Goal: Information Seeking & Learning: Learn about a topic

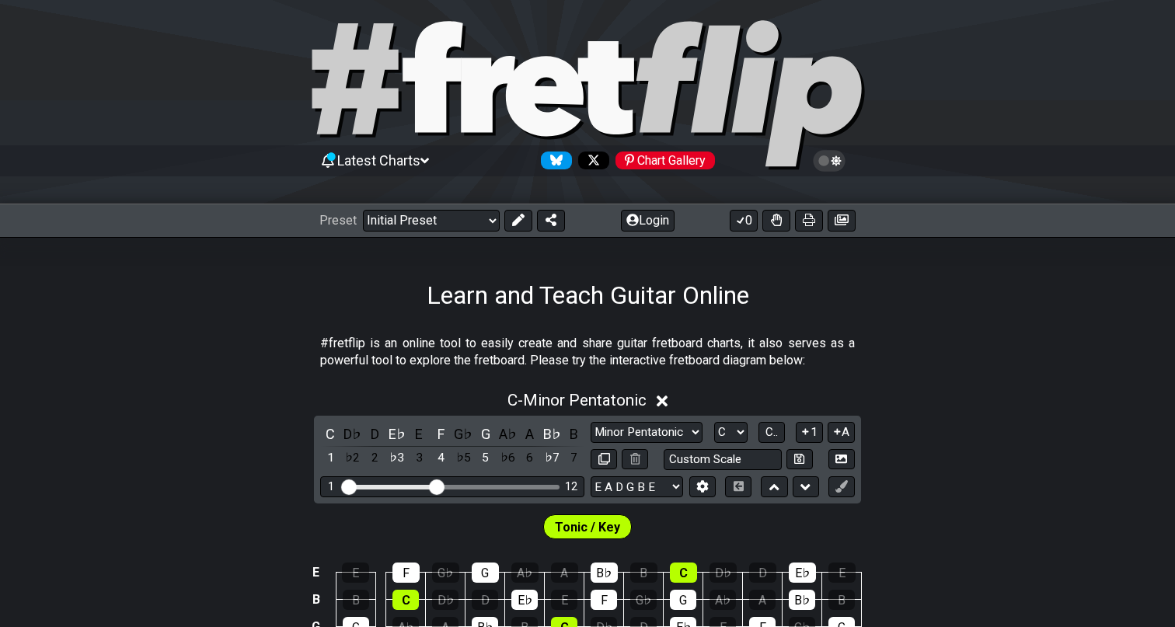
scroll to position [18, 0]
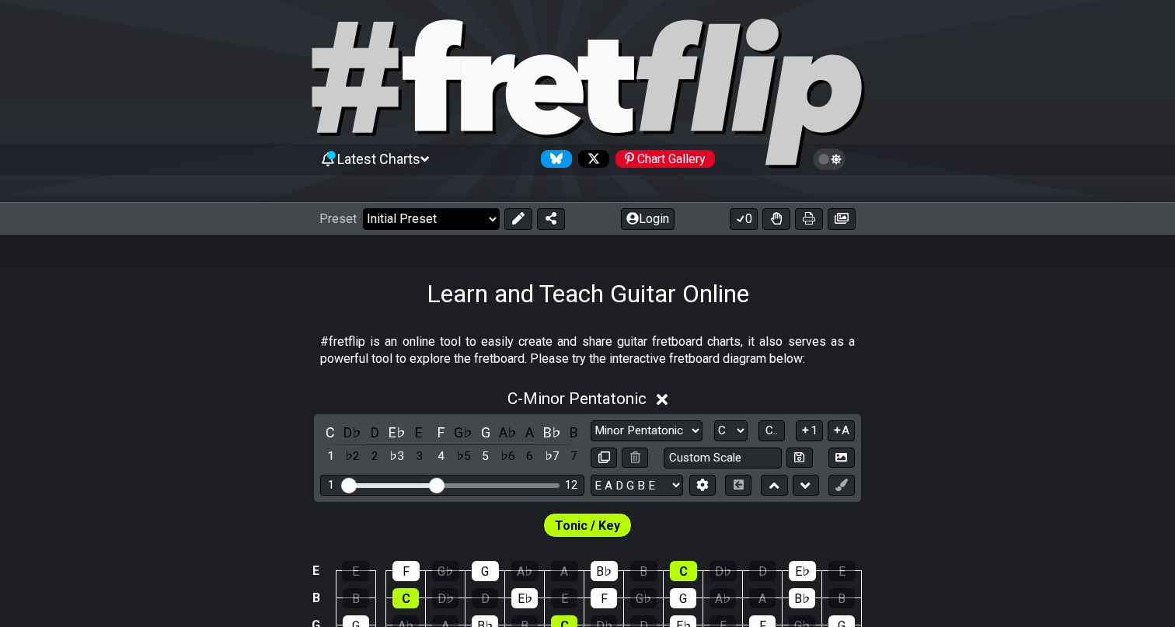
click at [452, 221] on select "Welcome to #fretflip! Initial Preset Custom Preset Minor Pentatonic Major Penta…" at bounding box center [431, 219] width 137 height 22
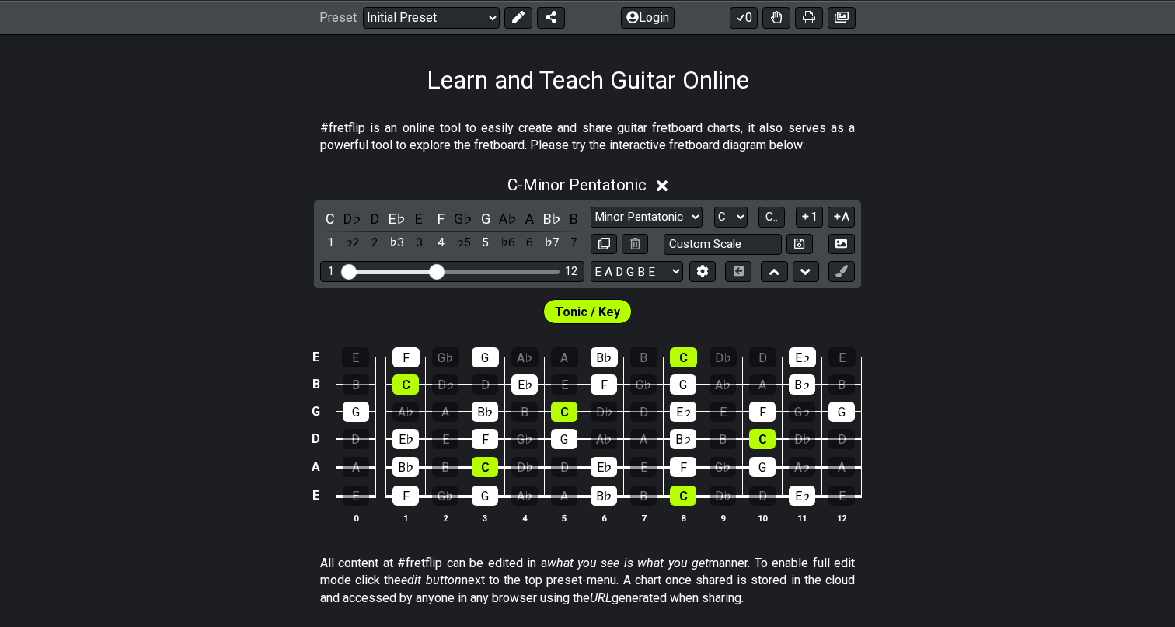
scroll to position [232, 0]
click at [573, 180] on span "C - Minor Pentatonic" at bounding box center [576, 184] width 139 height 19
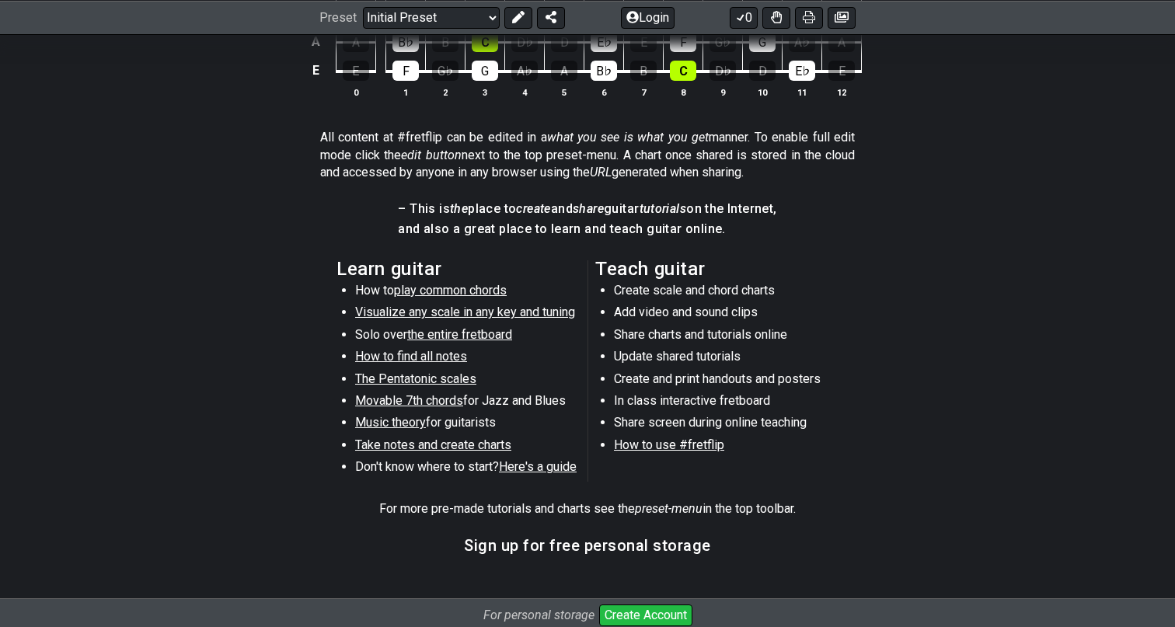
scroll to position [569, 0]
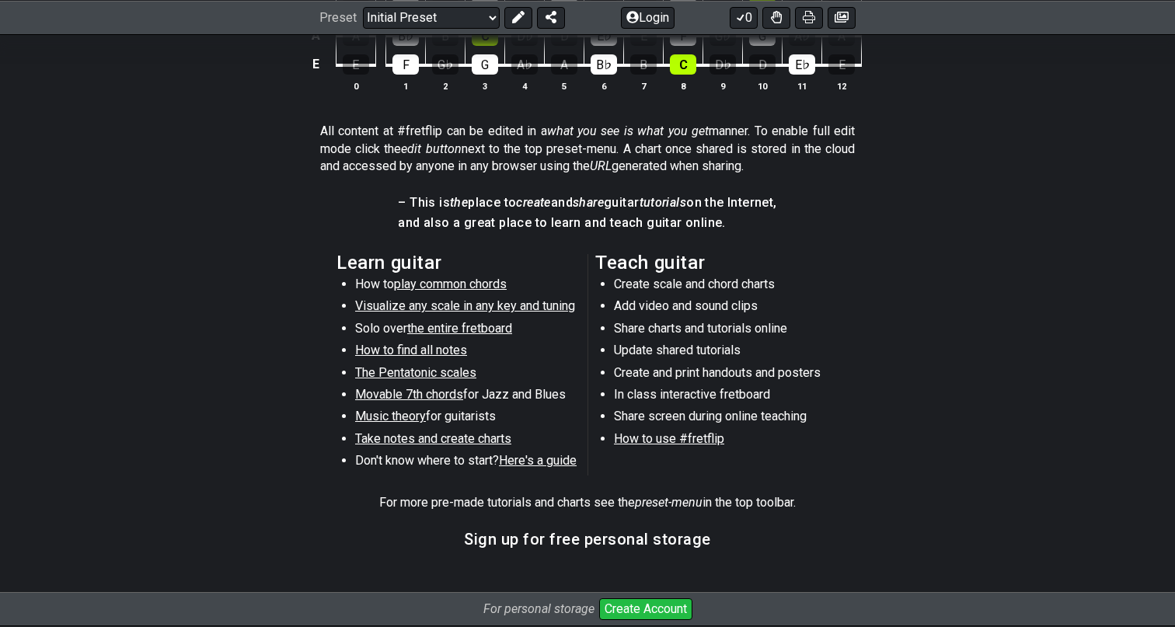
click at [377, 304] on span "Visualize any scale in any key and tuning" at bounding box center [465, 305] width 220 height 15
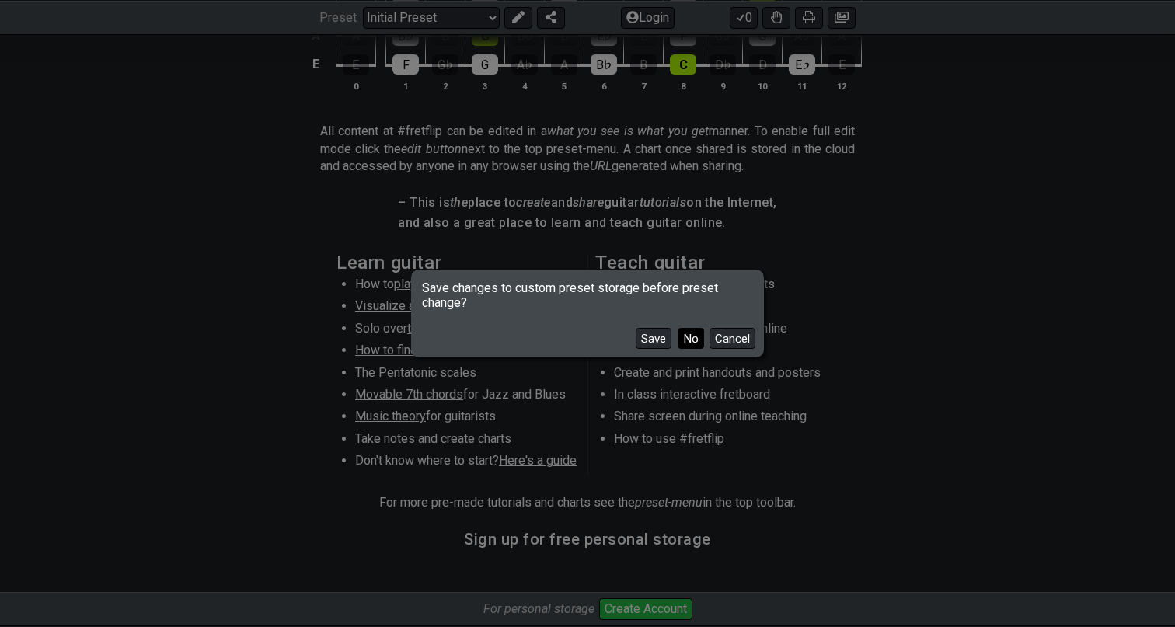
click at [695, 335] on button "No" at bounding box center [690, 338] width 26 height 21
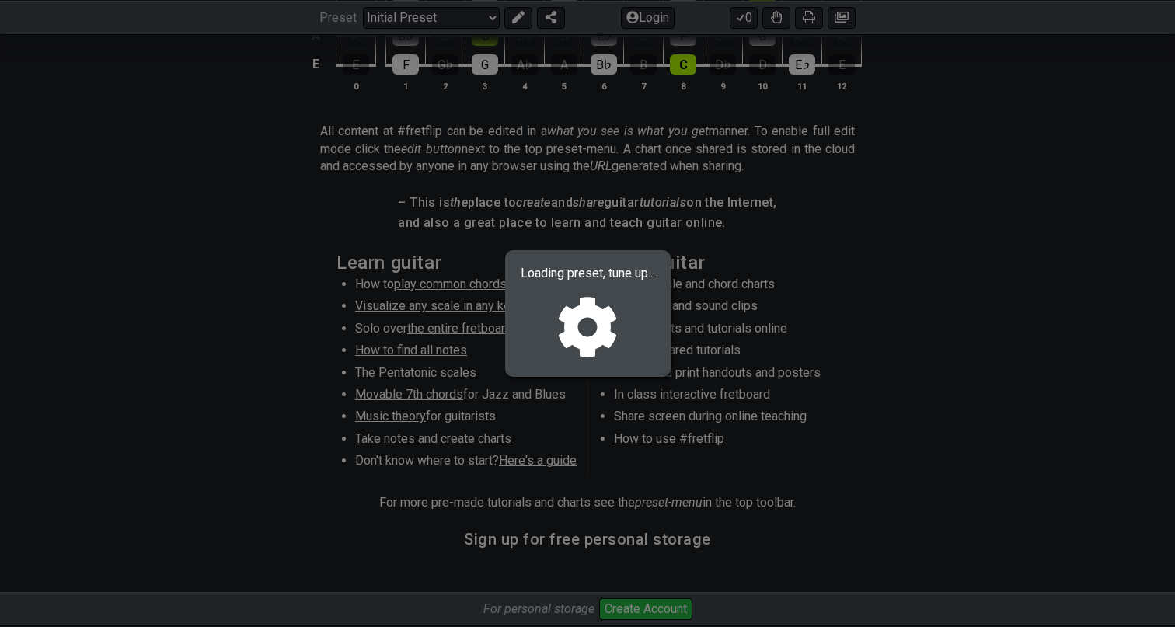
select select "/guitar-scales"
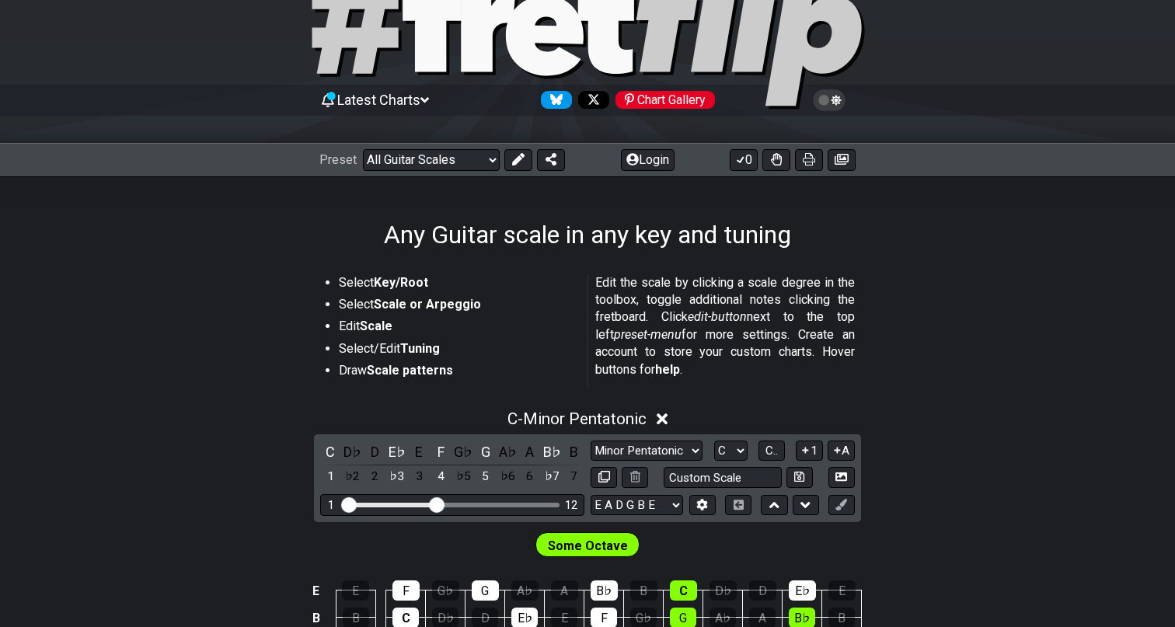
scroll to position [104, 0]
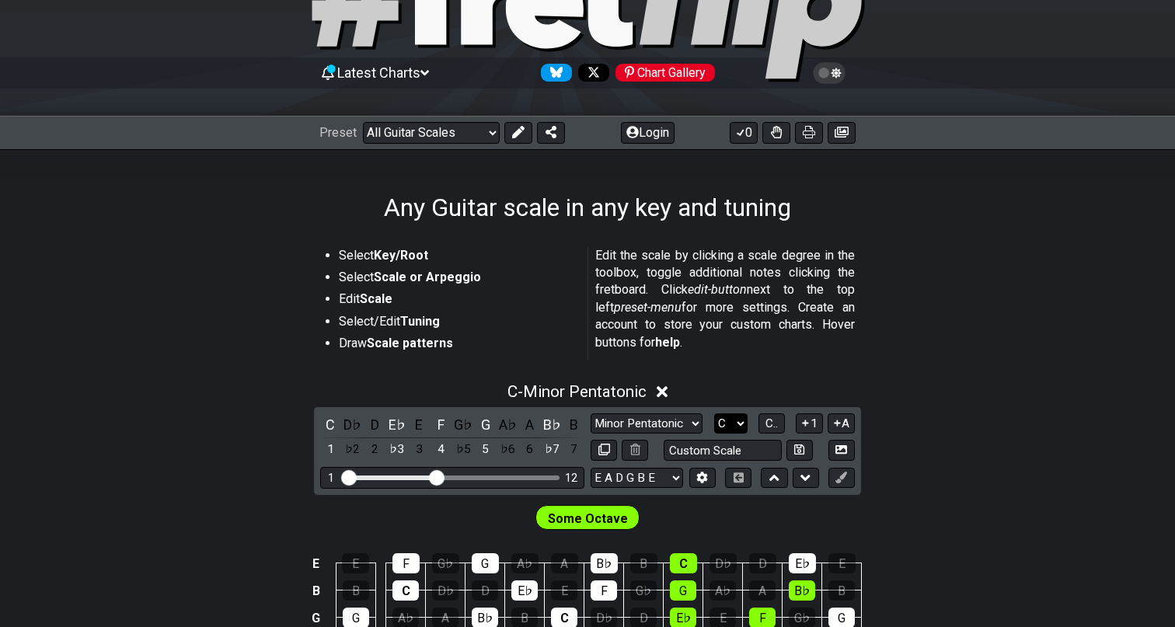
click at [743, 416] on select "A♭ A A♯ B♭ B C C♯ D♭ D D♯ E♭ E F F♯ G♭ G G♯" at bounding box center [730, 423] width 33 height 21
select select "F#"
click at [714, 413] on select "A♭ A A♯ B♭ B C C♯ D♭ D D♯ E♭ E F F♯ G♭ G G♯" at bounding box center [730, 423] width 33 height 21
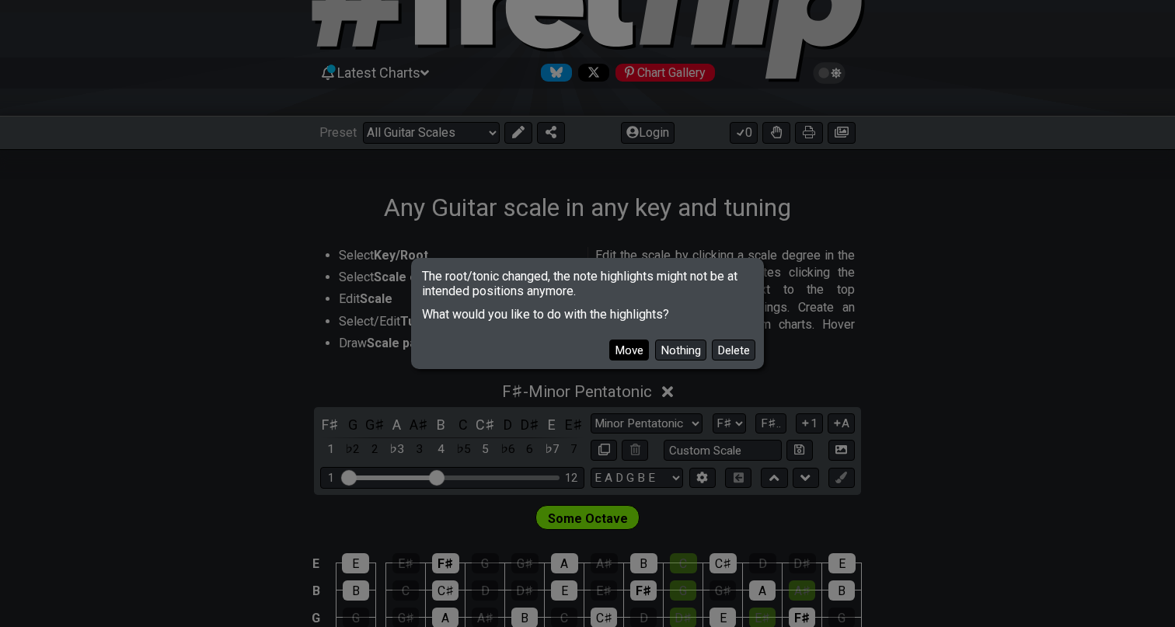
click at [635, 357] on button "Move" at bounding box center [629, 349] width 40 height 21
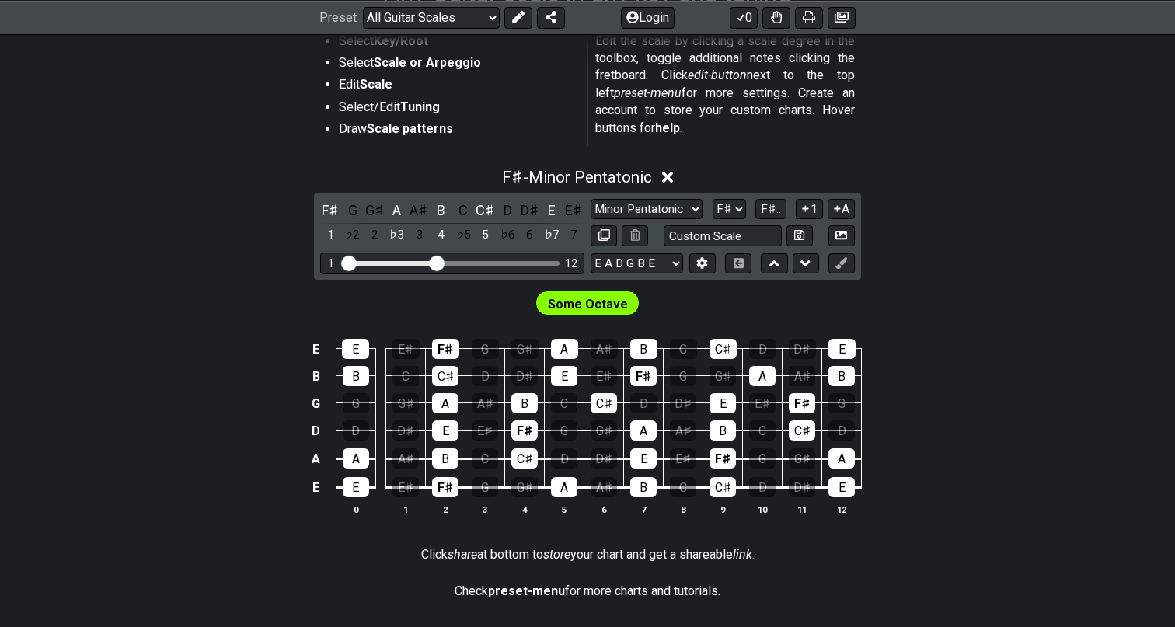
scroll to position [328, 0]
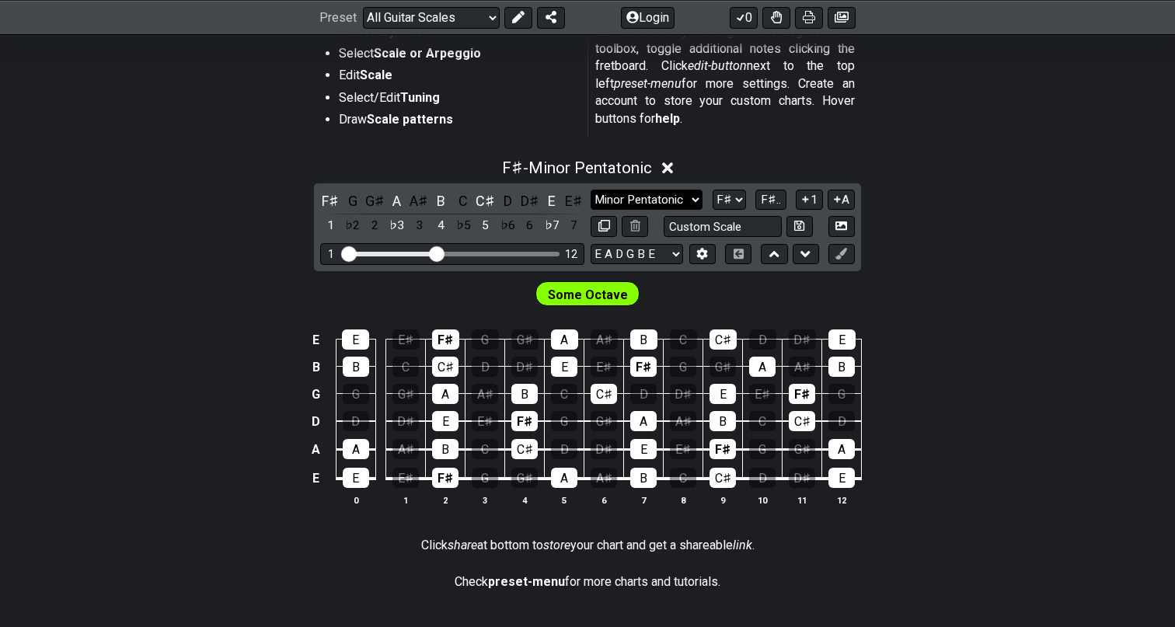
click at [623, 200] on select "Minor Pentatonic Root Minor Pentatonic Major Pentatonic Minor Blues Major Blues…" at bounding box center [646, 200] width 112 height 21
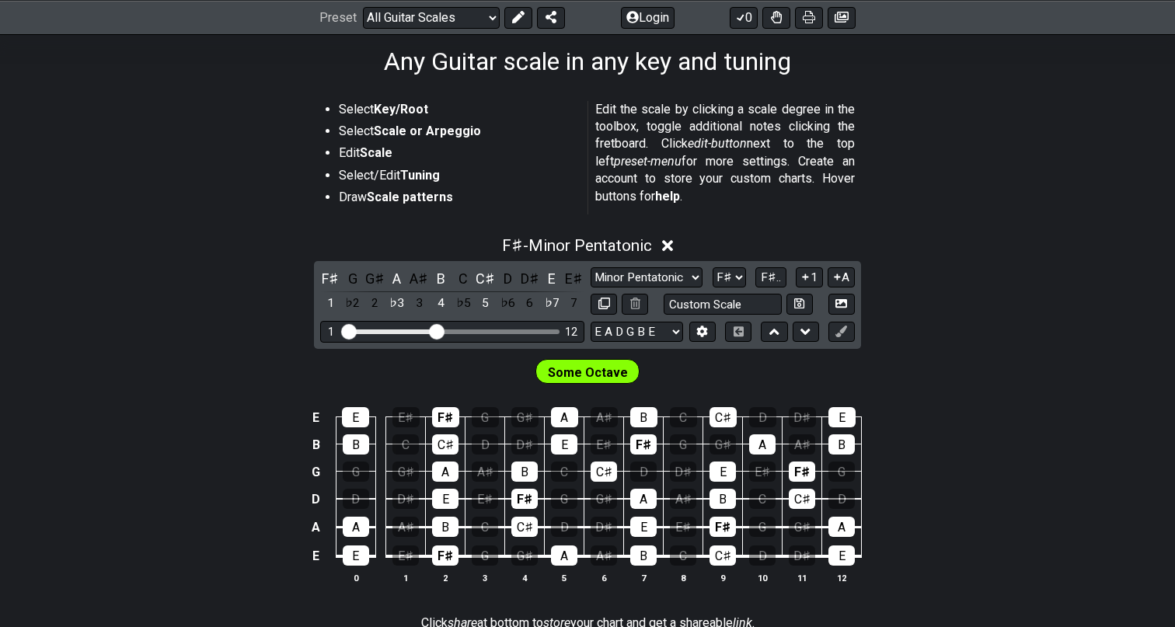
scroll to position [246, 0]
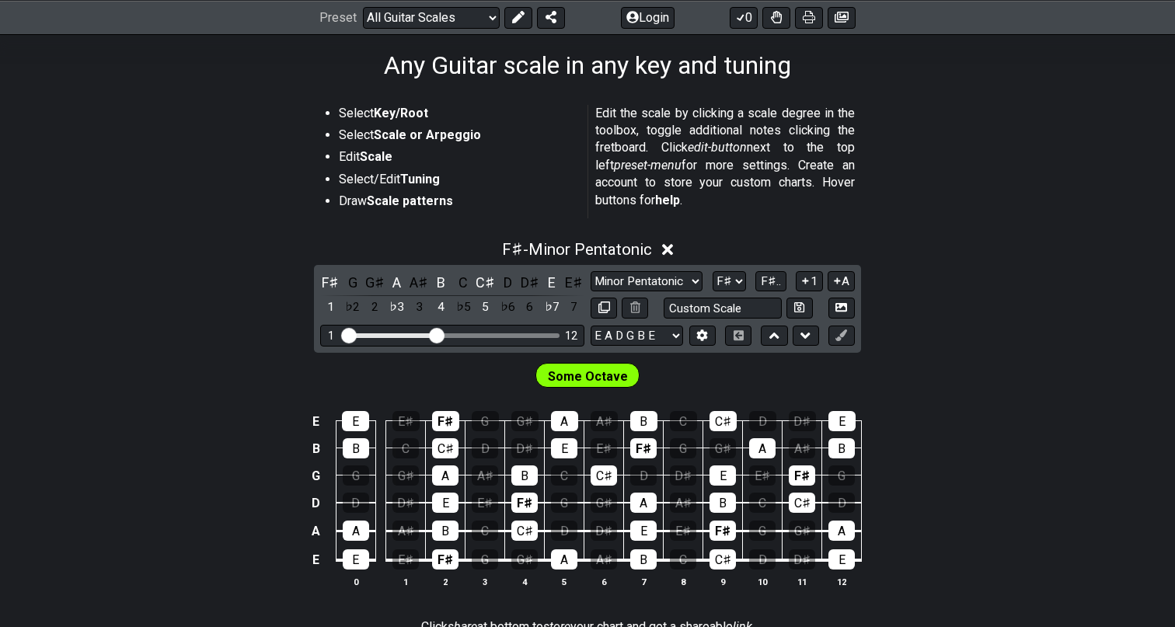
click at [399, 113] on strong "Key/Root" at bounding box center [401, 113] width 54 height 15
click at [768, 280] on span "F♯.." at bounding box center [771, 281] width 20 height 14
click at [770, 277] on span "1..7" at bounding box center [770, 281] width 19 height 14
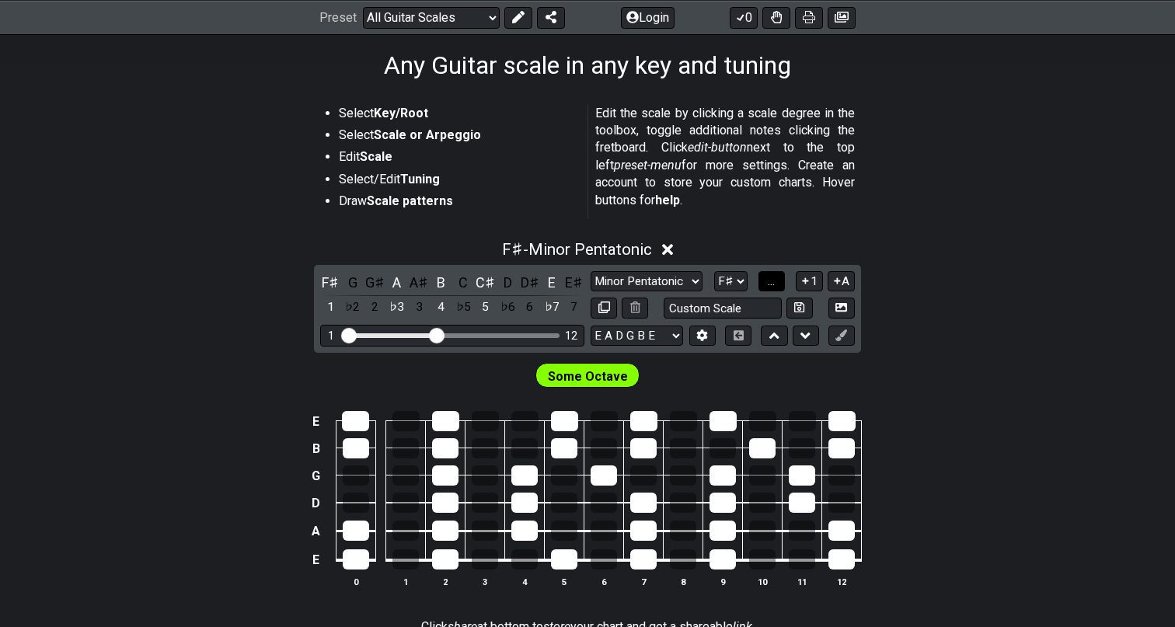
click at [770, 277] on span "..." at bounding box center [771, 281] width 7 height 14
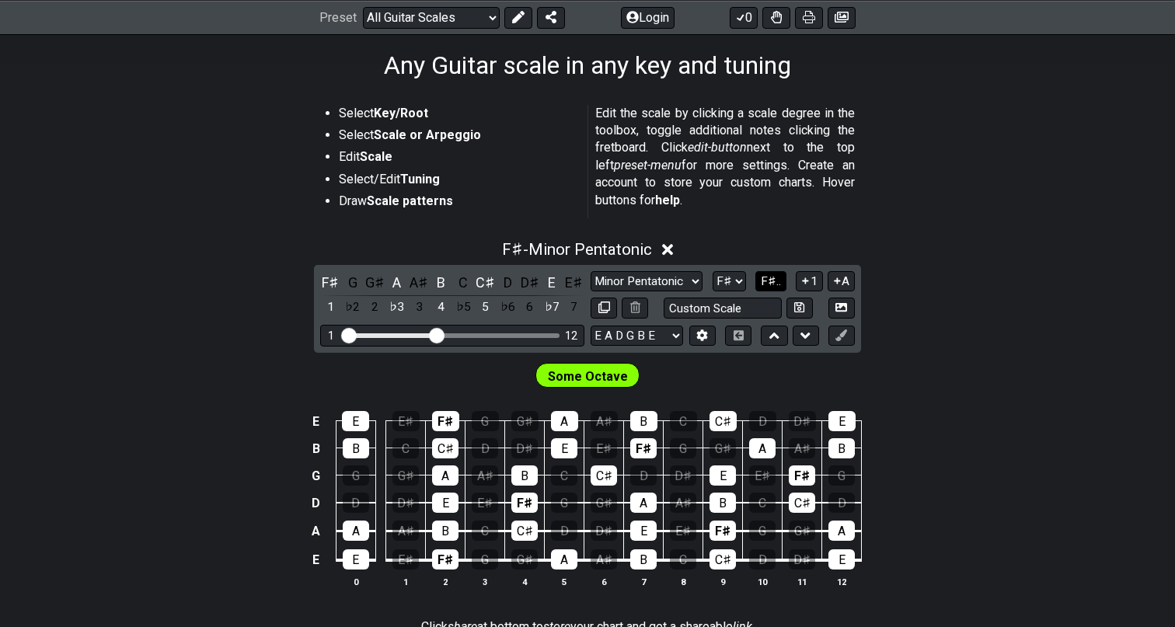
click at [771, 280] on span "F♯.." at bounding box center [771, 281] width 20 height 14
click at [771, 280] on span "1..7" at bounding box center [770, 281] width 19 height 14
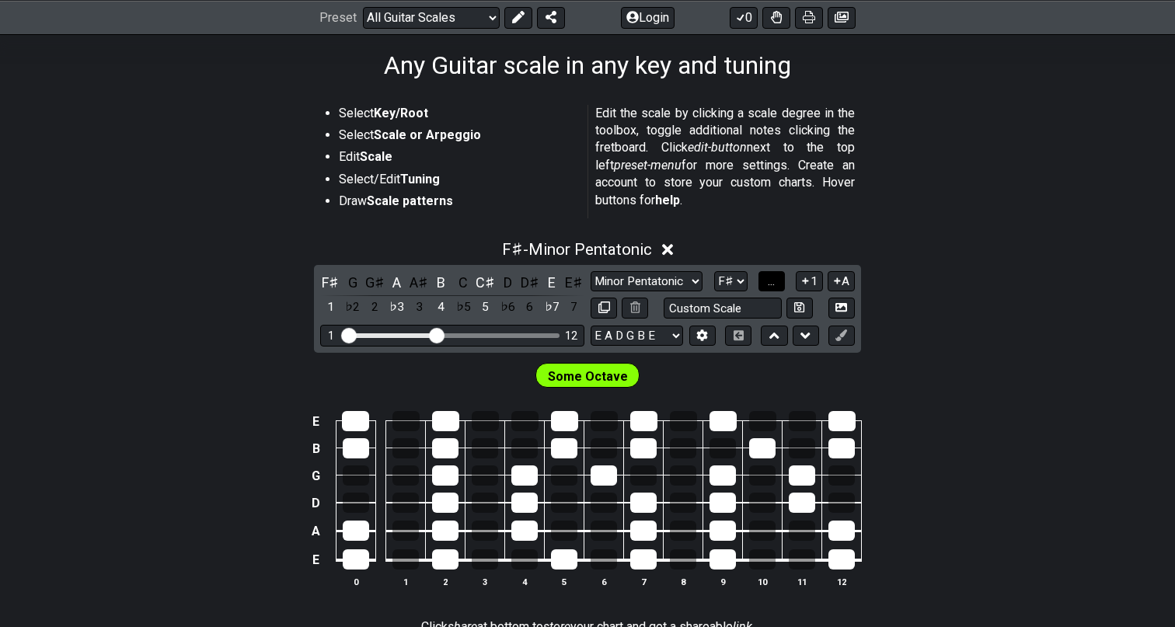
click at [771, 280] on span "..." at bounding box center [771, 281] width 7 height 14
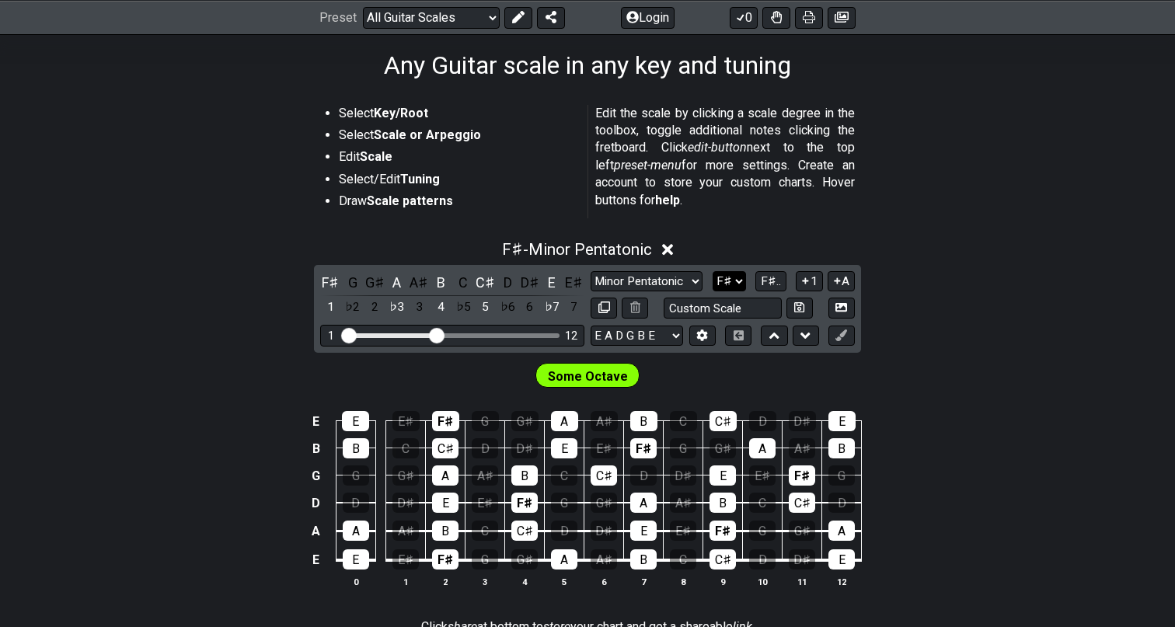
click at [724, 281] on select "A♭ A A♯ B♭ B C C♯ D♭ D D♯ E♭ E F F♯ G♭ G G♯" at bounding box center [728, 281] width 33 height 21
click at [765, 277] on span "F♯.." at bounding box center [771, 281] width 20 height 14
click at [625, 282] on select "Minor Pentatonic Root Minor Pentatonic Major Pentatonic Minor Blues Major Blues…" at bounding box center [646, 281] width 112 height 21
click at [590, 271] on select "Minor Pentatonic Root Minor Pentatonic Major Pentatonic Minor Blues Major Blues…" at bounding box center [646, 281] width 112 height 21
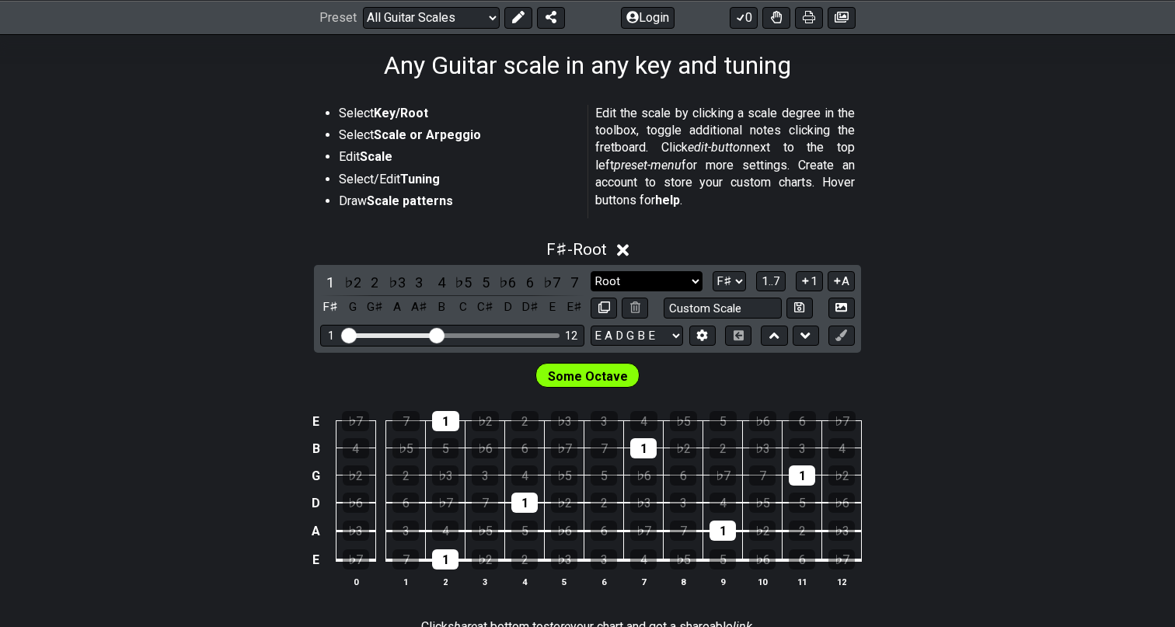
click at [624, 287] on select "Minor Pentatonic Root Minor Pentatonic Major Pentatonic Minor Blues Major Blues…" at bounding box center [646, 281] width 112 height 21
click at [590, 271] on select "Minor Pentatonic Root Minor Pentatonic Major Pentatonic Minor Blues Major Blues…" at bounding box center [646, 281] width 112 height 21
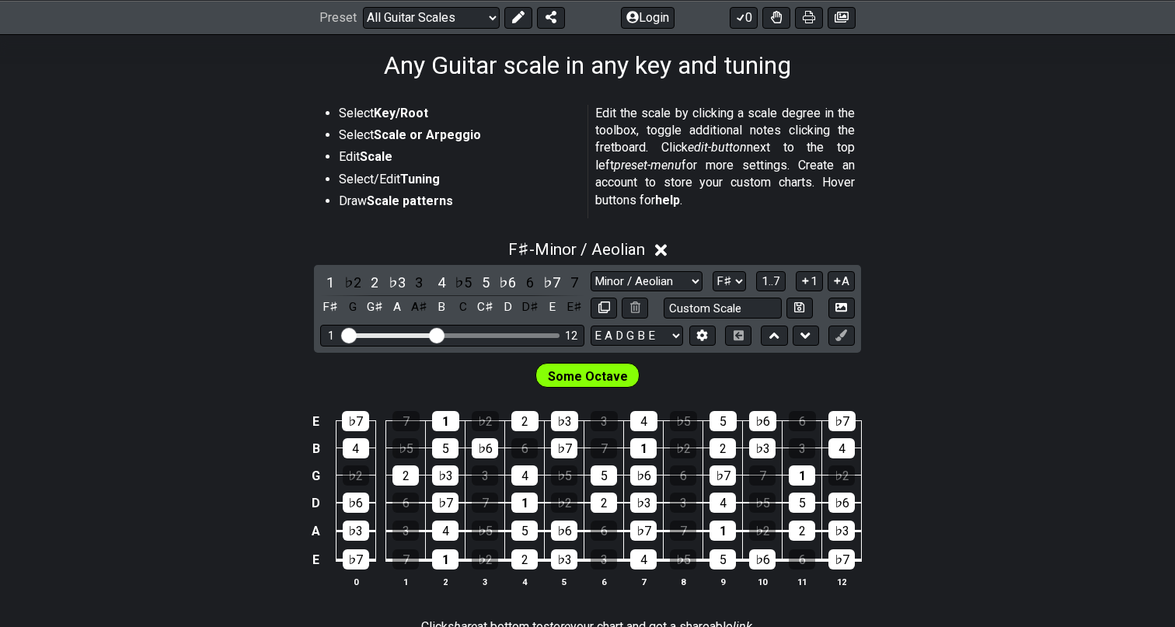
click at [193, 420] on div "E ♭7 7 1 ♭2 2 ♭3 3 4 ♭5 5 ♭6 6 ♭7 B 4 ♭5 5 ♭6 6 ♭7 7 1 ♭2 2 ♭3 3 4 G ♭2 2 ♭3 3 …" at bounding box center [587, 500] width 1175 height 218
click at [657, 280] on select "Minor Pentatonic Root Minor Pentatonic Major Pentatonic Minor Blues Major Blues…" at bounding box center [646, 281] width 112 height 21
select select "Minor Pentatonic"
click at [590, 271] on select "Minor Pentatonic Root Minor Pentatonic Major Pentatonic Minor Blues Major Blues…" at bounding box center [646, 281] width 112 height 21
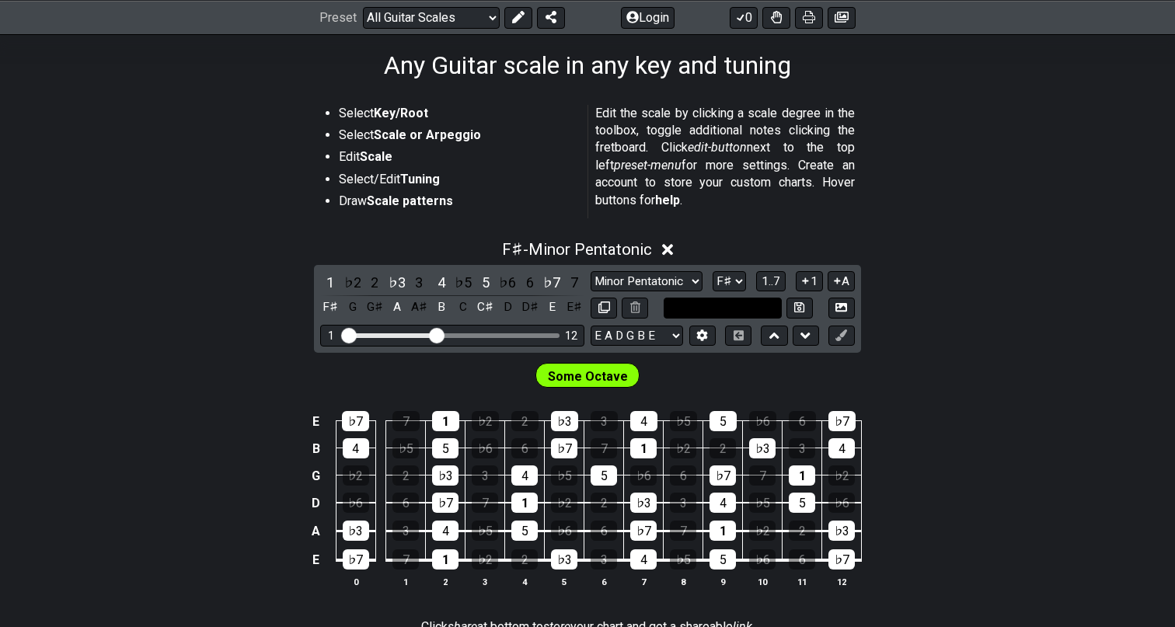
click at [720, 311] on input "text" at bounding box center [722, 308] width 118 height 21
type input "Custom Scale"
click at [931, 329] on div "F♯ - Minor Pentatonic 1 ♭2 2 ♭3 3 4 ♭5 5 ♭6 6 ♭7 7 F♯ G G♯ A A♯ B C C♯ D D♯ E E…" at bounding box center [587, 420] width 1175 height 379
click at [842, 309] on icon at bounding box center [841, 307] width 12 height 12
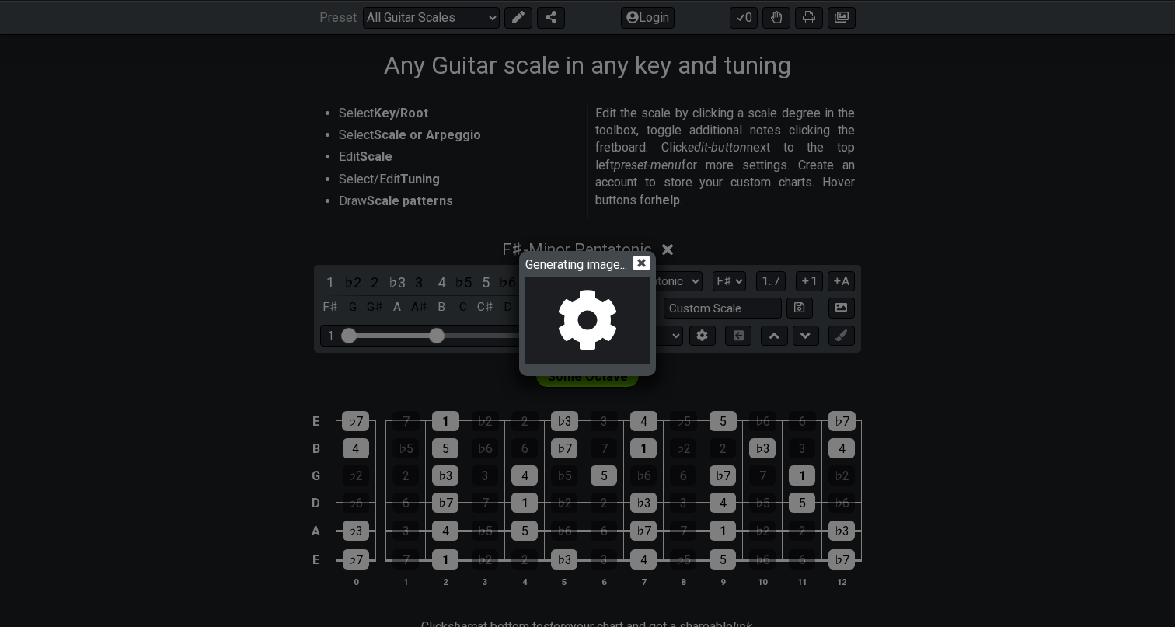
click at [639, 261] on icon at bounding box center [641, 263] width 16 height 15
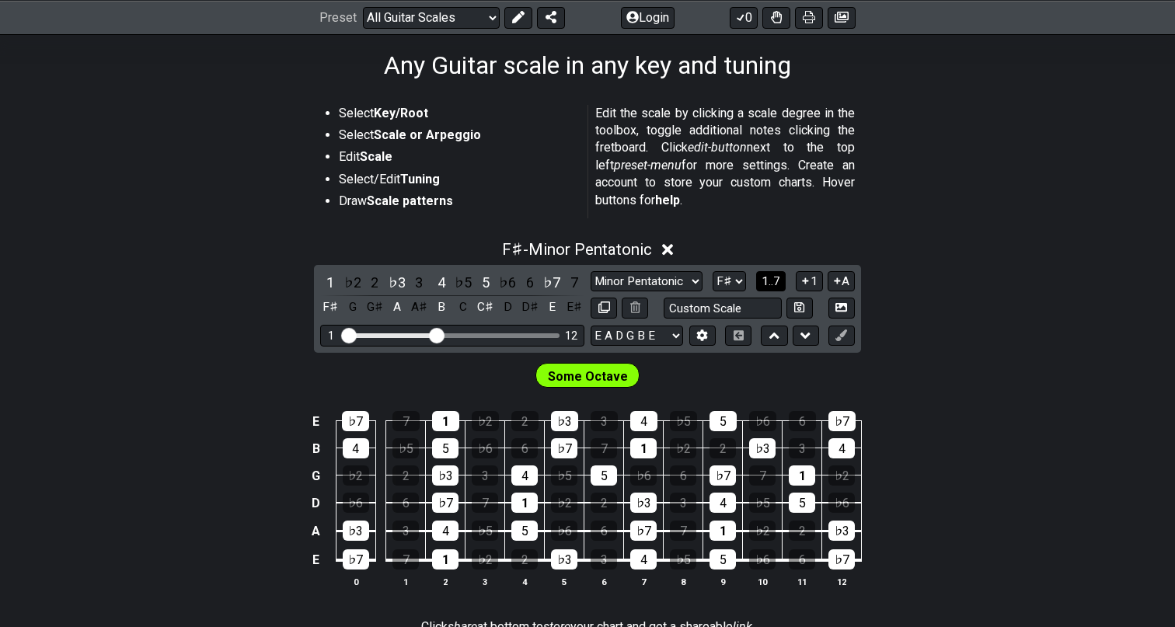
click at [771, 279] on span "1..7" at bounding box center [770, 281] width 19 height 14
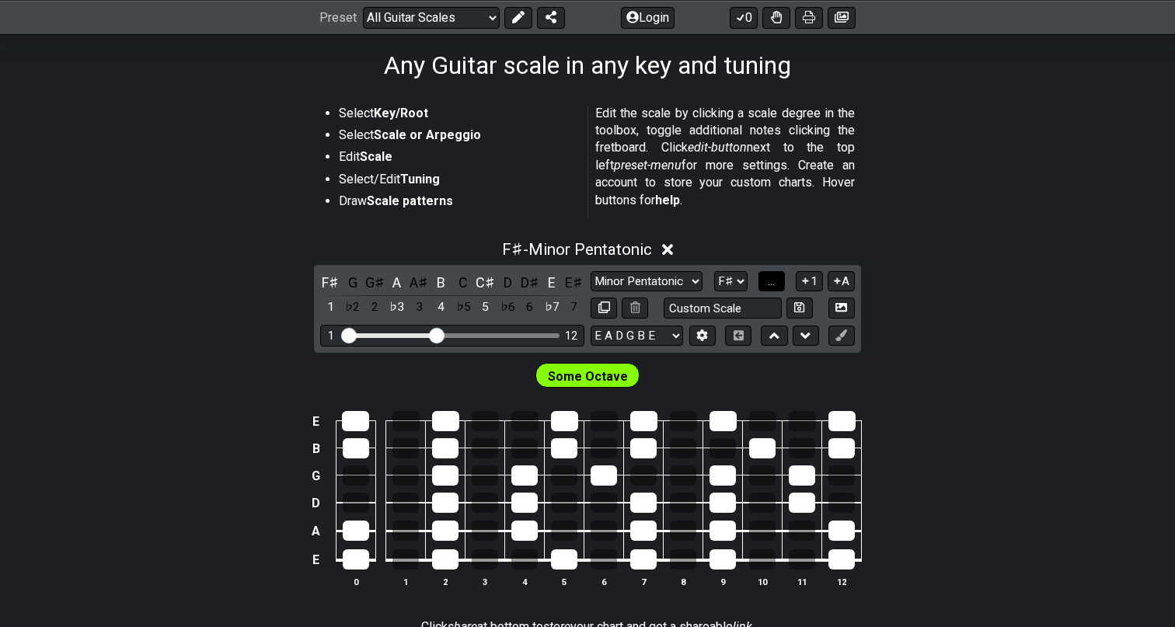
click at [771, 279] on span "..." at bounding box center [771, 281] width 7 height 14
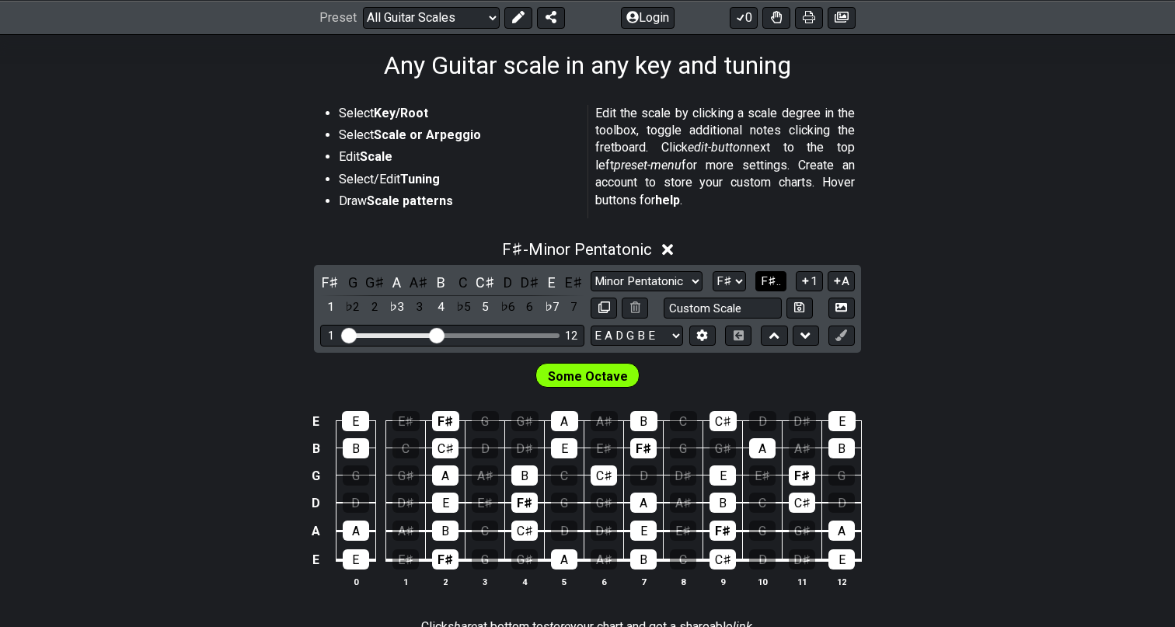
click at [760, 280] on button "F♯.." at bounding box center [770, 281] width 31 height 21
click at [629, 284] on select "Minor Pentatonic Root Minor Pentatonic Major Pentatonic Minor Blues Major Blues…" at bounding box center [646, 281] width 112 height 21
click at [590, 271] on select "Minor Pentatonic Root Minor Pentatonic Major Pentatonic Minor Blues Major Blues…" at bounding box center [646, 281] width 112 height 21
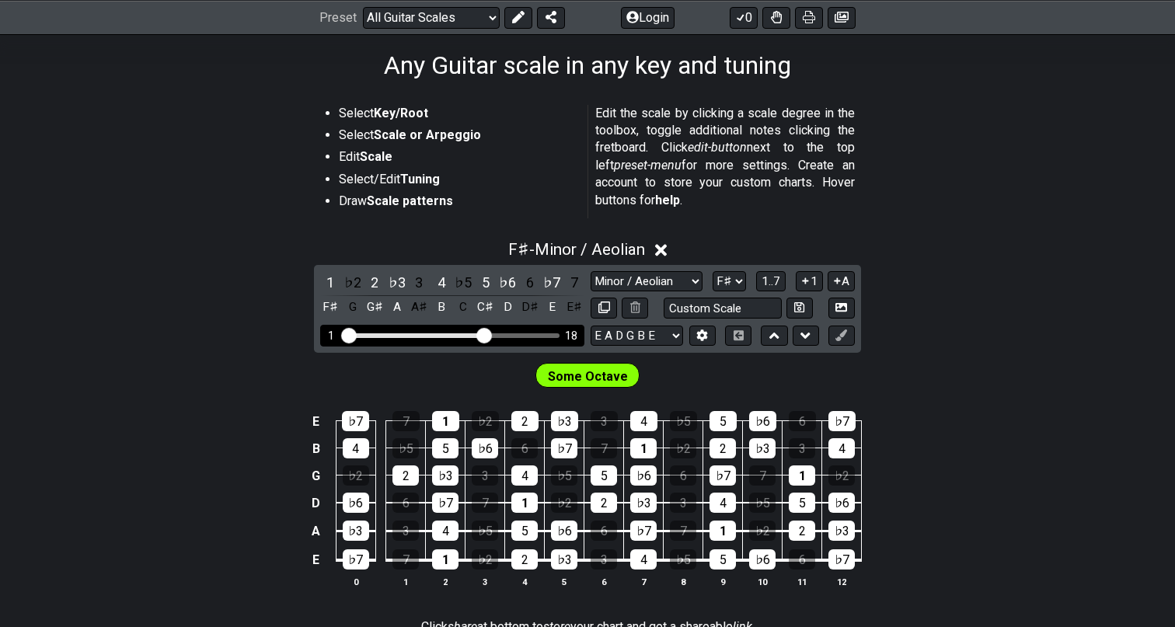
drag, startPoint x: 436, startPoint y: 333, endPoint x: 486, endPoint y: 331, distance: 49.8
click at [486, 334] on input "Visible fret range" at bounding box center [452, 334] width 221 height 0
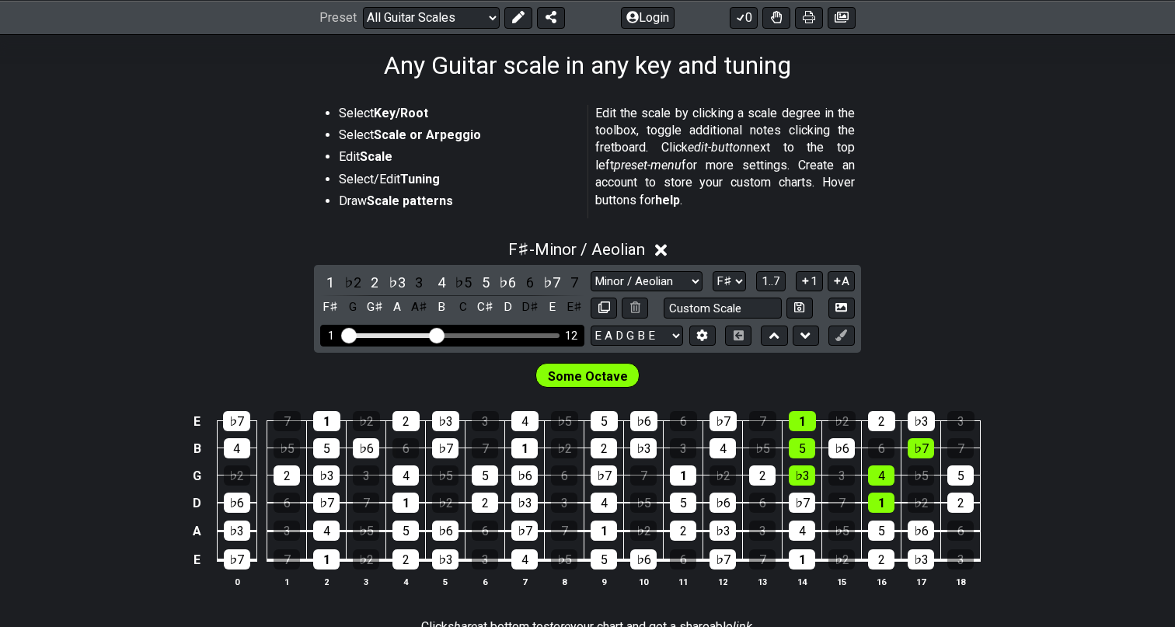
drag, startPoint x: 486, startPoint y: 331, endPoint x: 437, endPoint y: 330, distance: 48.2
click at [437, 334] on input "Visible fret range" at bounding box center [452, 334] width 221 height 0
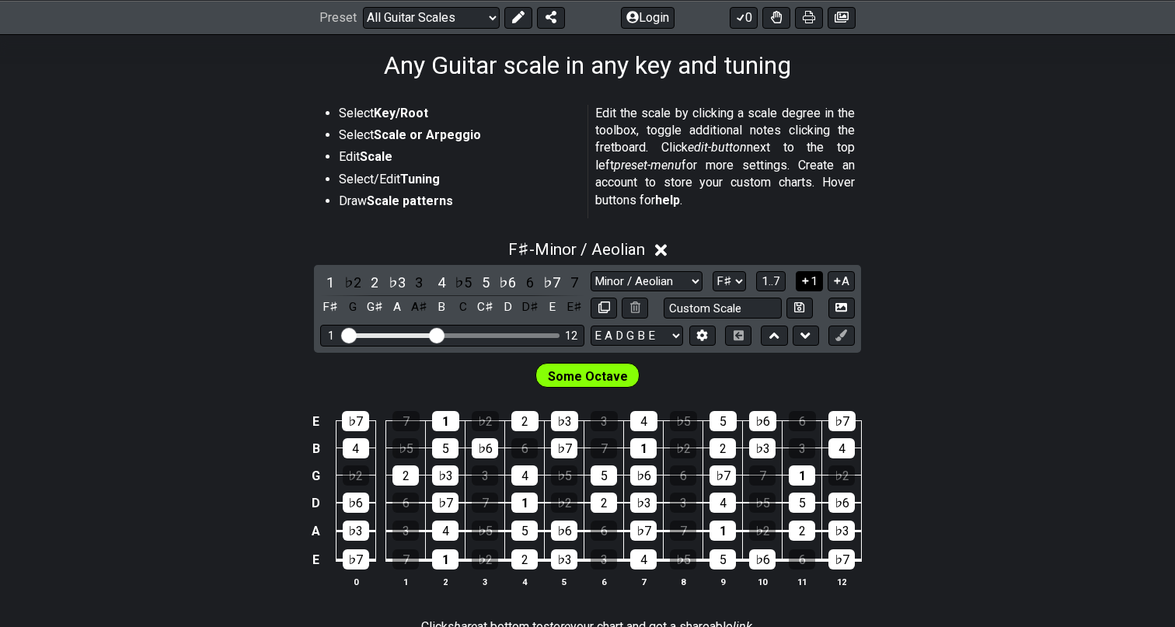
click at [804, 280] on icon at bounding box center [806, 280] width 6 height 6
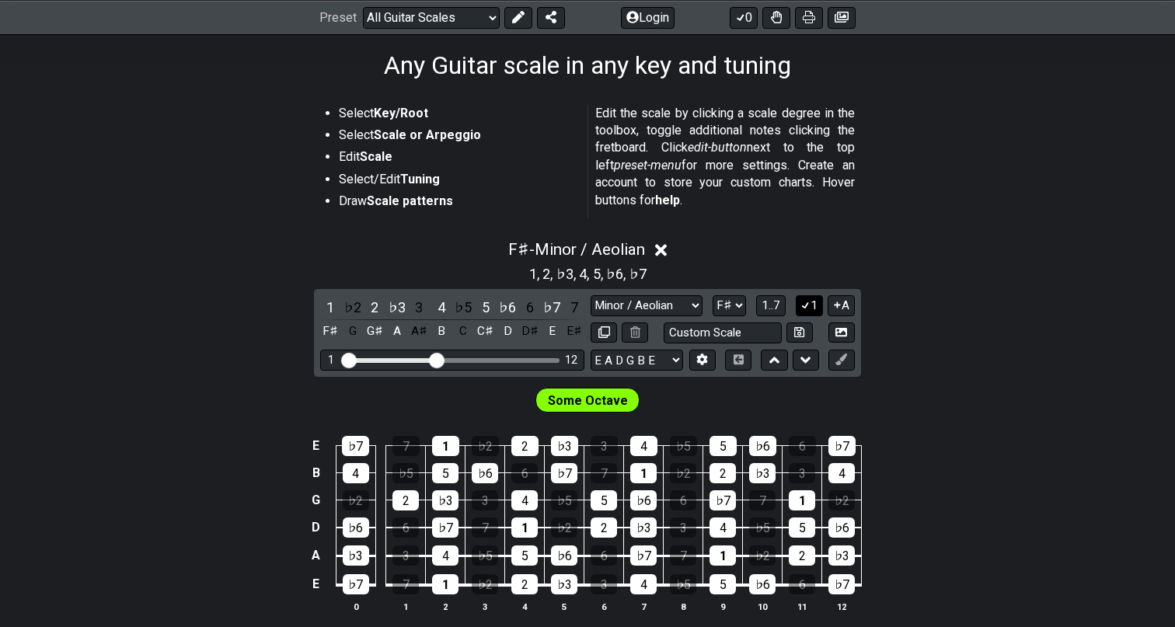
click at [805, 299] on icon at bounding box center [805, 305] width 15 height 12
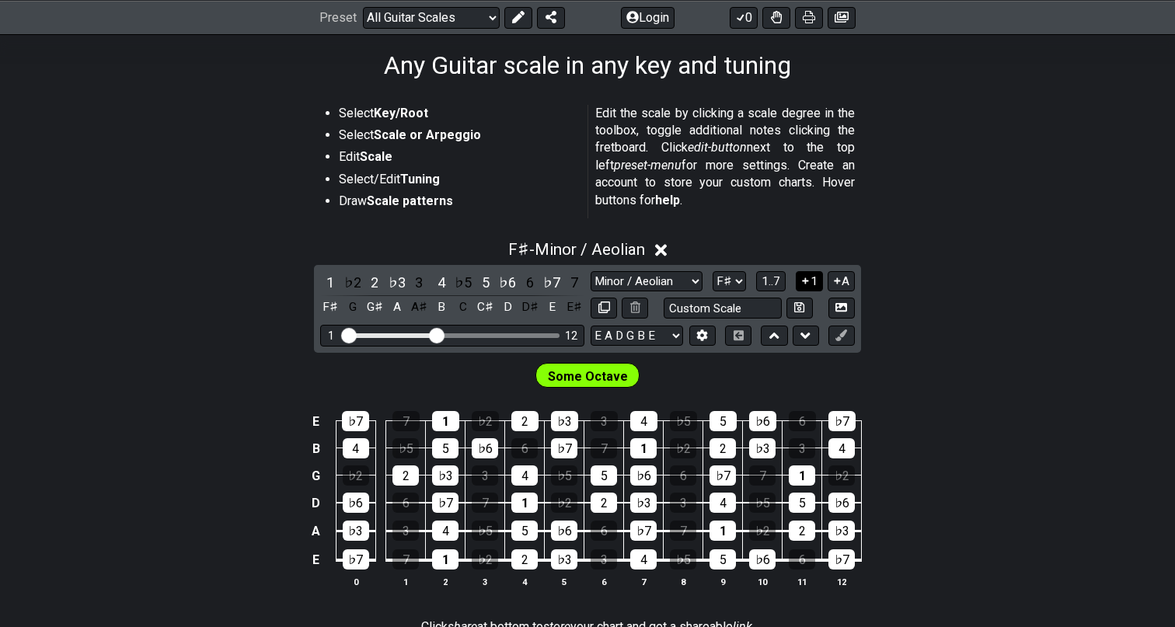
click at [810, 283] on icon at bounding box center [805, 281] width 15 height 12
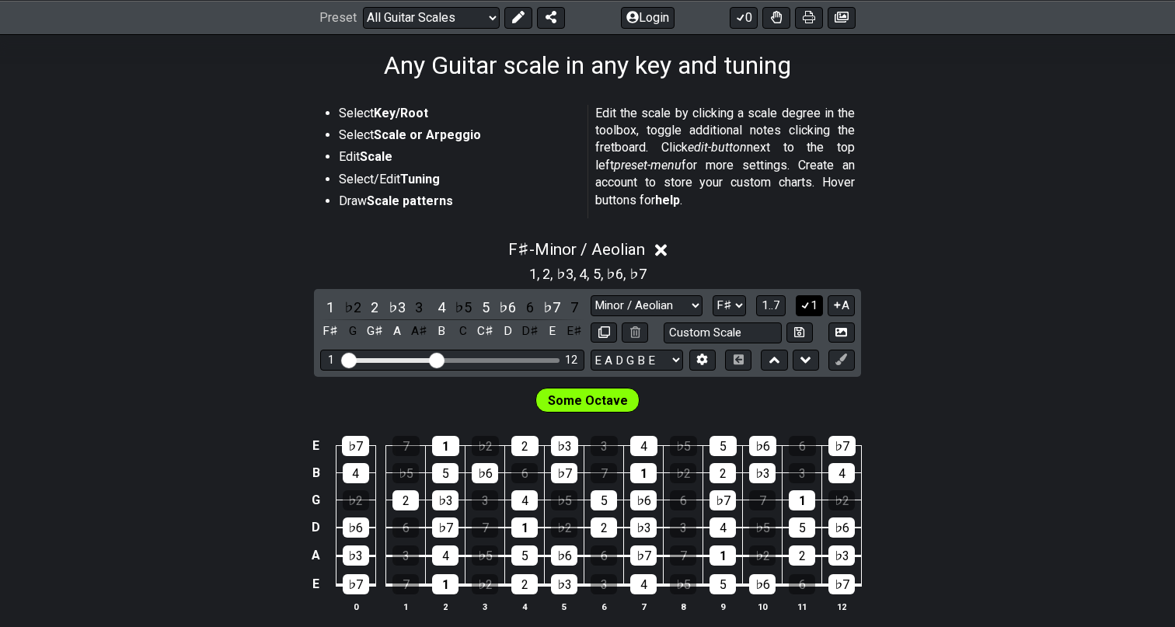
click at [809, 299] on icon at bounding box center [805, 305] width 15 height 12
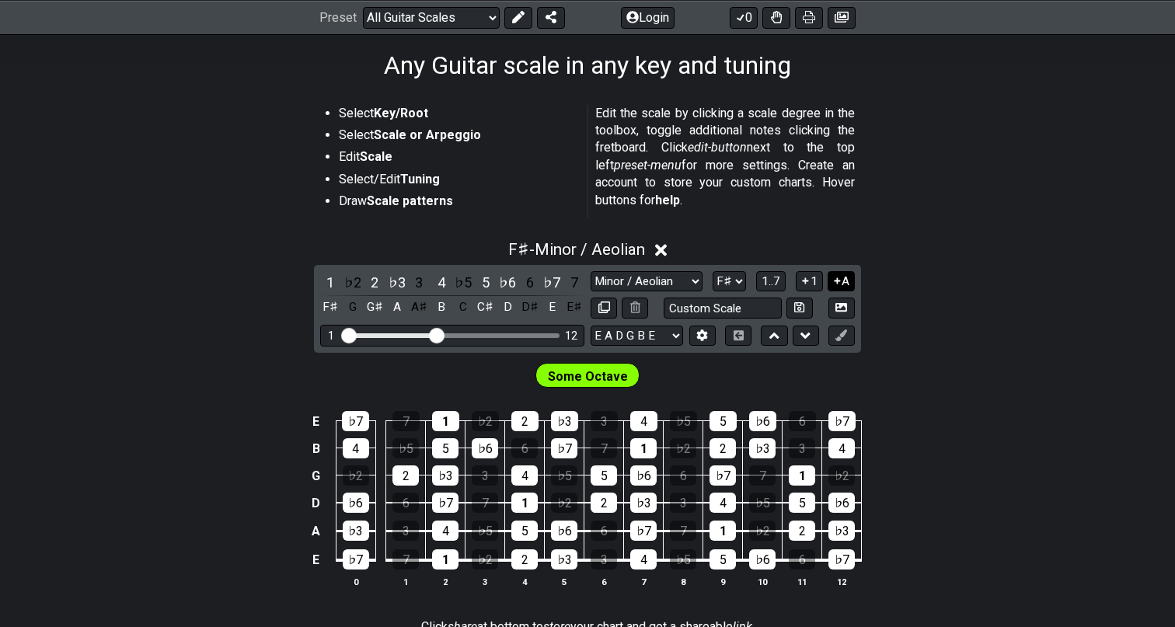
click at [839, 282] on icon at bounding box center [837, 281] width 15 height 12
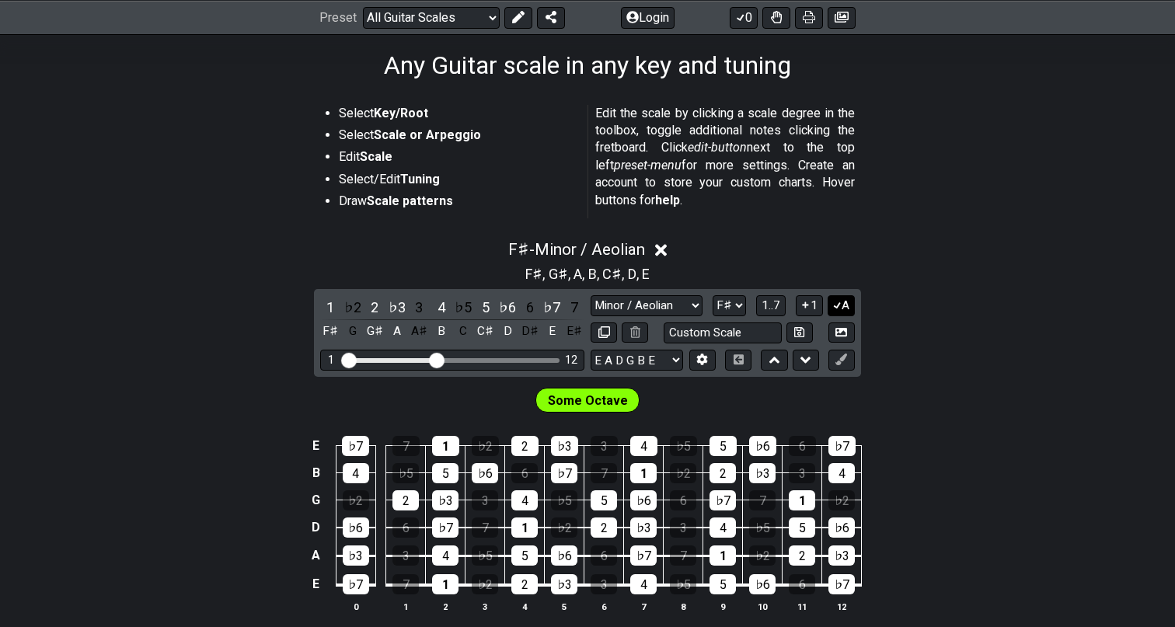
click at [837, 301] on icon at bounding box center [837, 305] width 15 height 12
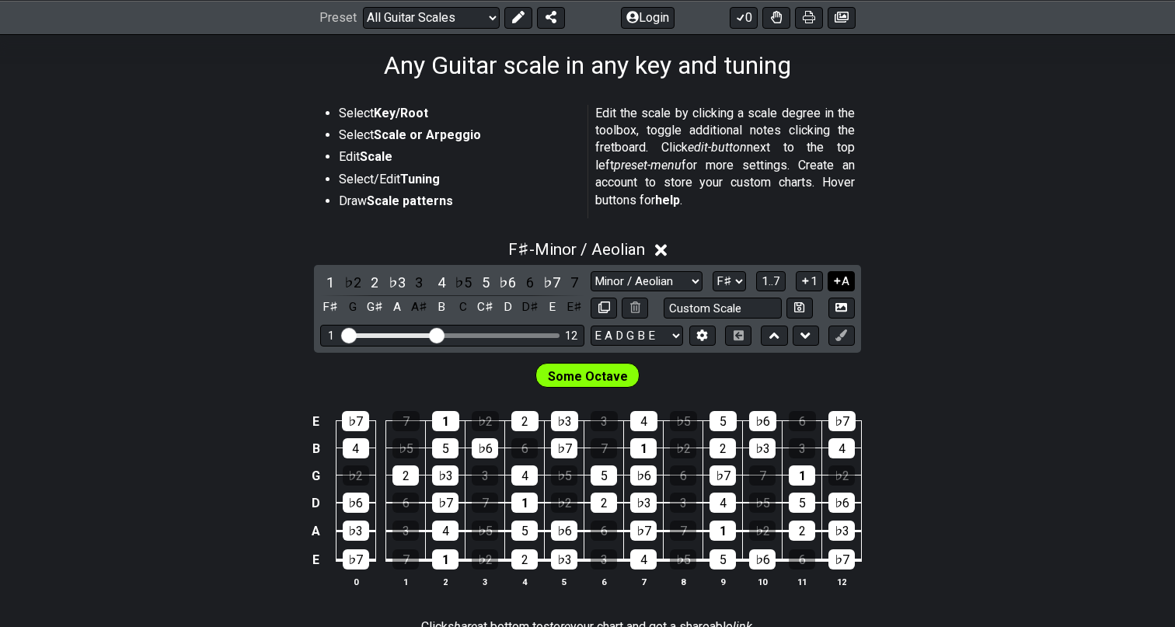
click at [841, 286] on button "A" at bounding box center [840, 281] width 27 height 21
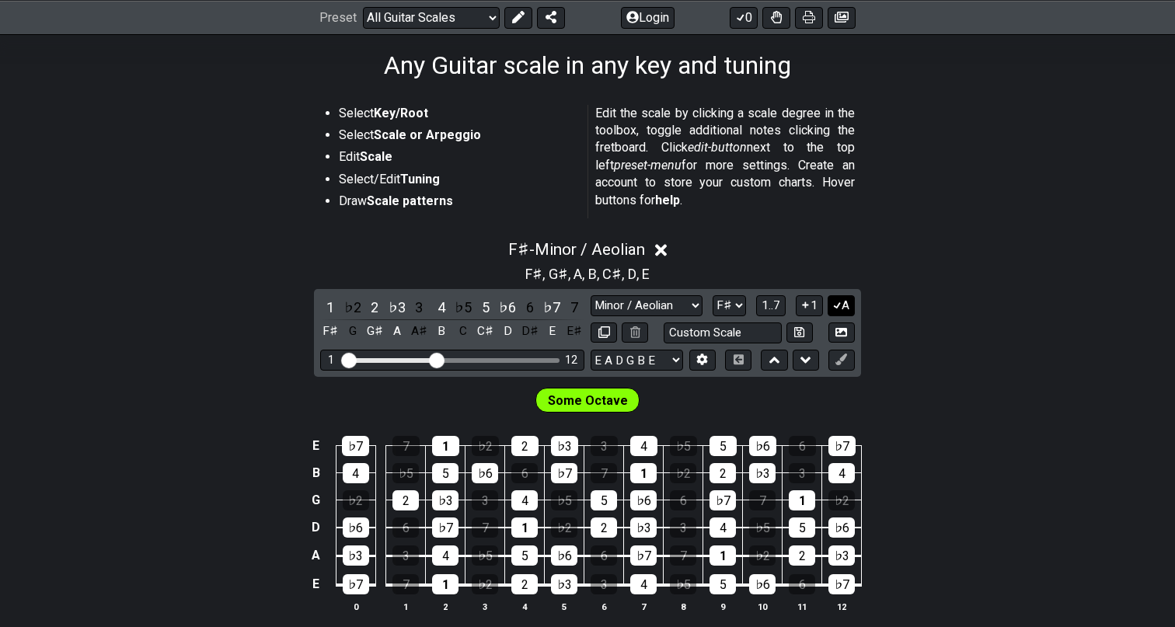
click at [837, 305] on icon at bounding box center [837, 305] width 9 height 7
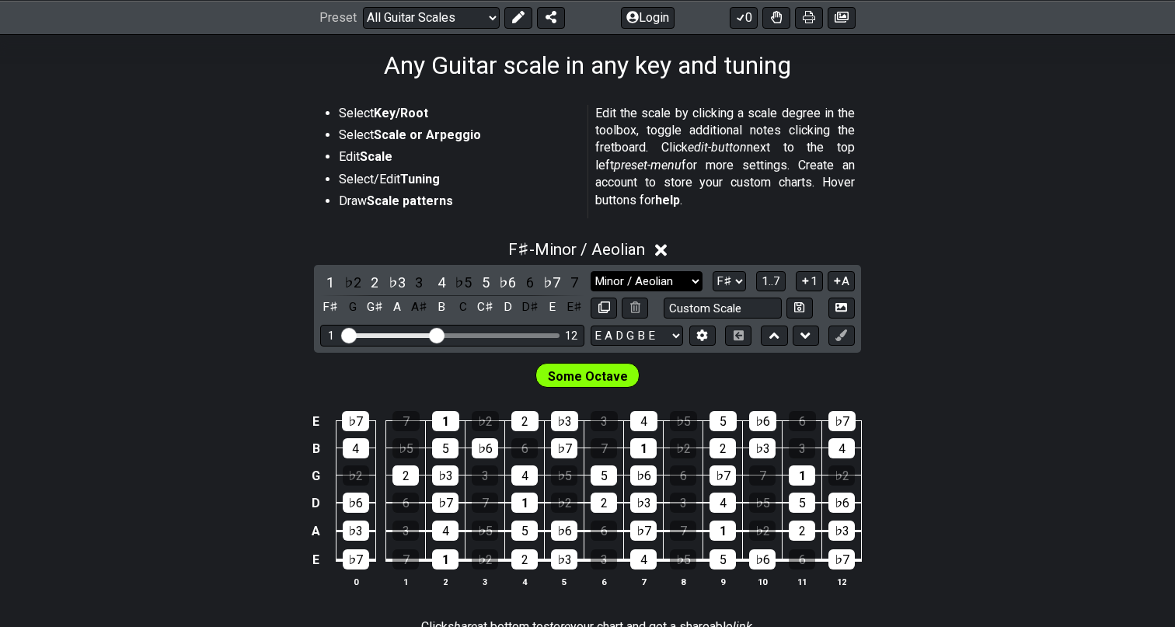
click at [693, 289] on select "Minor Pentatonic Root Minor Pentatonic Major Pentatonic Minor Blues Major Blues…" at bounding box center [646, 281] width 112 height 21
click at [590, 271] on select "Minor Pentatonic Root Minor Pentatonic Major Pentatonic Minor Blues Major Blues…" at bounding box center [646, 281] width 112 height 21
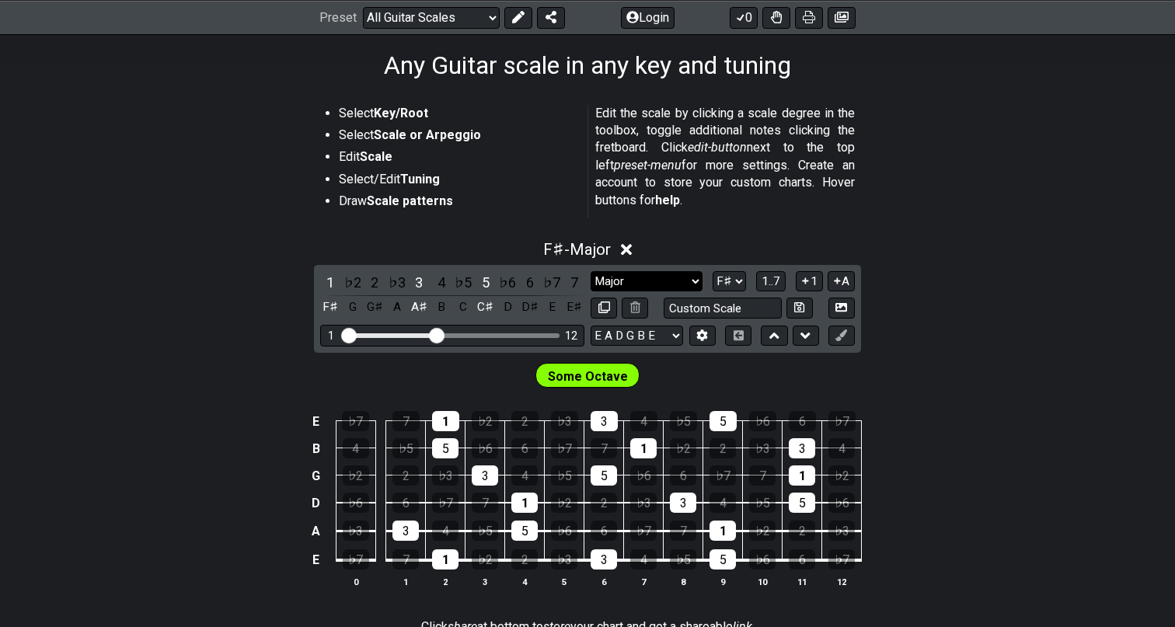
click at [606, 280] on select "Minor Pentatonic Root Minor Pentatonic Major Pentatonic Minor Blues Major Blues…" at bounding box center [646, 281] width 112 height 21
click at [590, 271] on select "Minor Pentatonic Root Minor Pentatonic Major Pentatonic Minor Blues Major Blues…" at bounding box center [646, 281] width 112 height 21
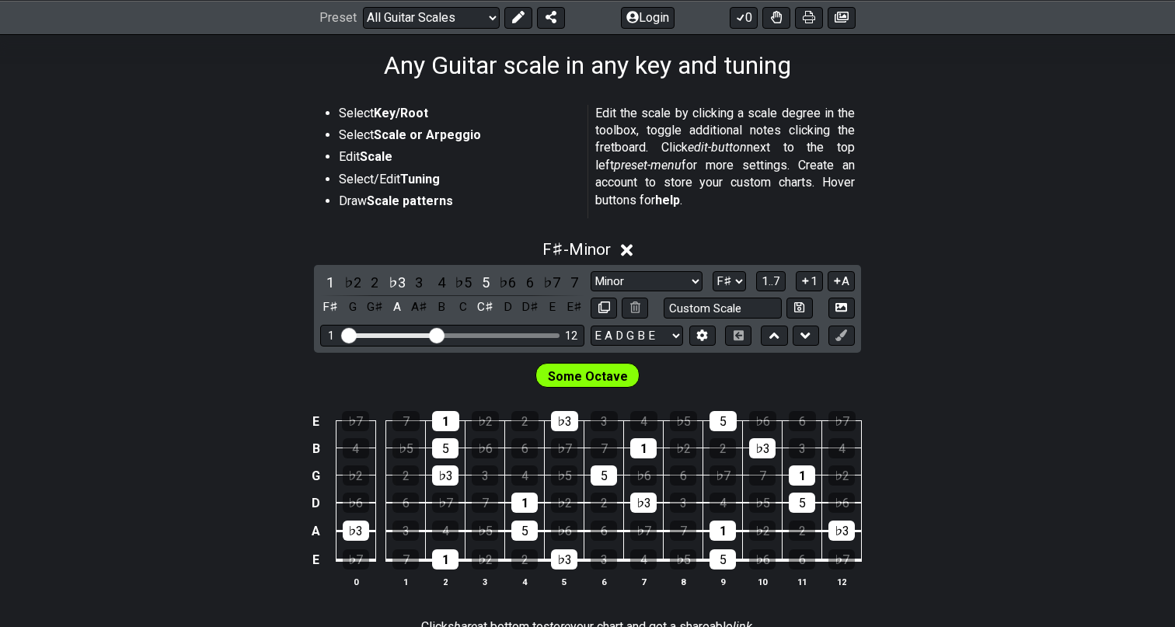
scroll to position [286, 0]
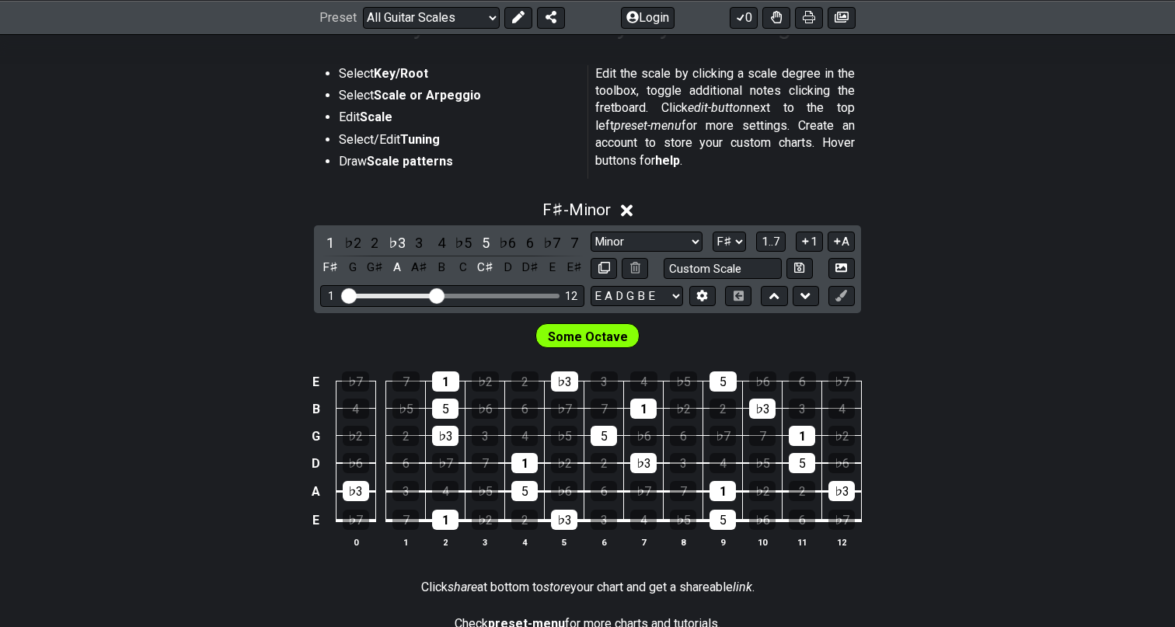
click at [601, 334] on span "Some Octave" at bounding box center [588, 337] width 80 height 23
click at [643, 246] on select "Minor Pentatonic Root Minor Pentatonic Major Pentatonic Minor Blues Major Blues…" at bounding box center [646, 242] width 112 height 21
click at [590, 232] on select "Minor Pentatonic Root Minor Pentatonic Major Pentatonic Minor Blues Major Blues…" at bounding box center [646, 242] width 112 height 21
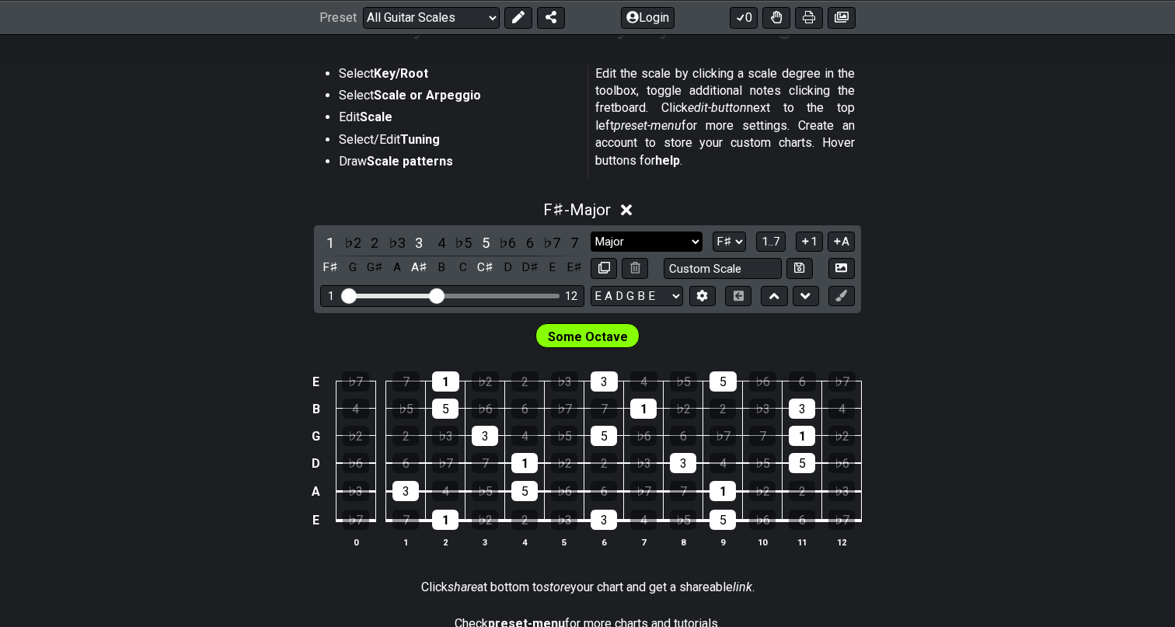
click at [636, 243] on select "Minor Pentatonic Root Minor Pentatonic Major Pentatonic Minor Blues Major Blues…" at bounding box center [646, 242] width 112 height 21
click at [590, 232] on select "Minor Pentatonic Root Minor Pentatonic Major Pentatonic Minor Blues Major Blues…" at bounding box center [646, 242] width 112 height 21
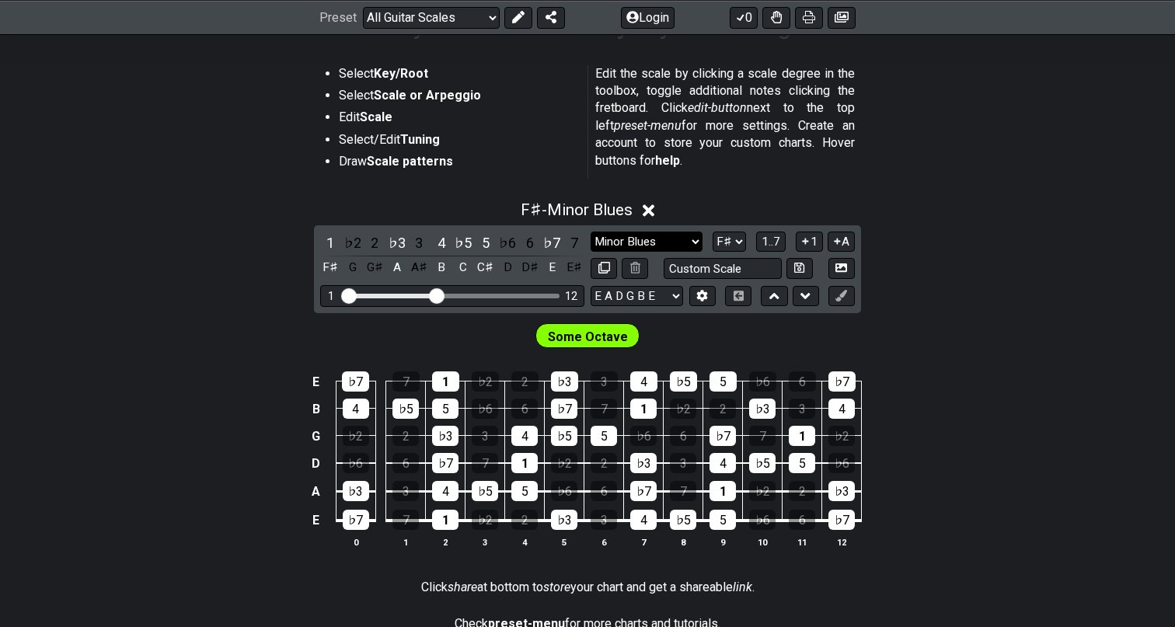
click at [619, 240] on select "Minor Pentatonic Root Minor Pentatonic Major Pentatonic Minor Blues Major Blues…" at bounding box center [646, 242] width 112 height 21
select select "Major / [PERSON_NAME]"
click at [590, 232] on select "Minor Pentatonic Root Minor Pentatonic Major Pentatonic Minor Blues Major Blues…" at bounding box center [646, 242] width 112 height 21
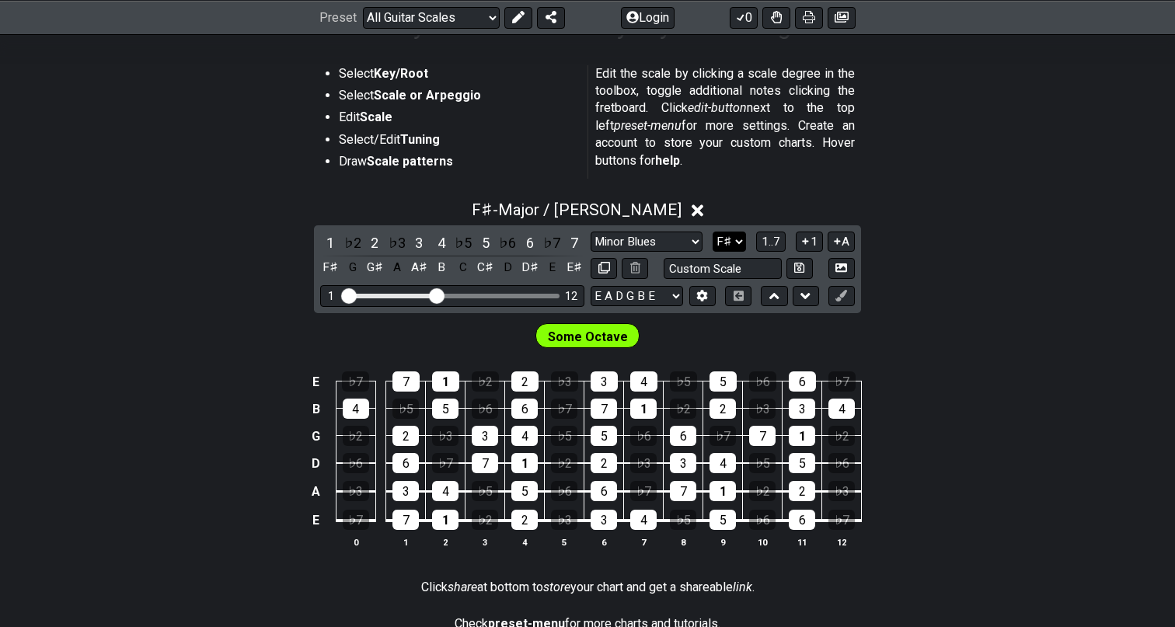
click at [723, 237] on select "A♭ A A♯ B♭ B C C♯ D♭ D D♯ E♭ E F F♯ G♭ G G♯" at bounding box center [728, 242] width 33 height 21
select select "A"
click at [712, 232] on select "A♭ A A♯ B♭ B C C♯ D♭ D D♯ E♭ E F F♯ G♭ G G♯" at bounding box center [728, 242] width 33 height 21
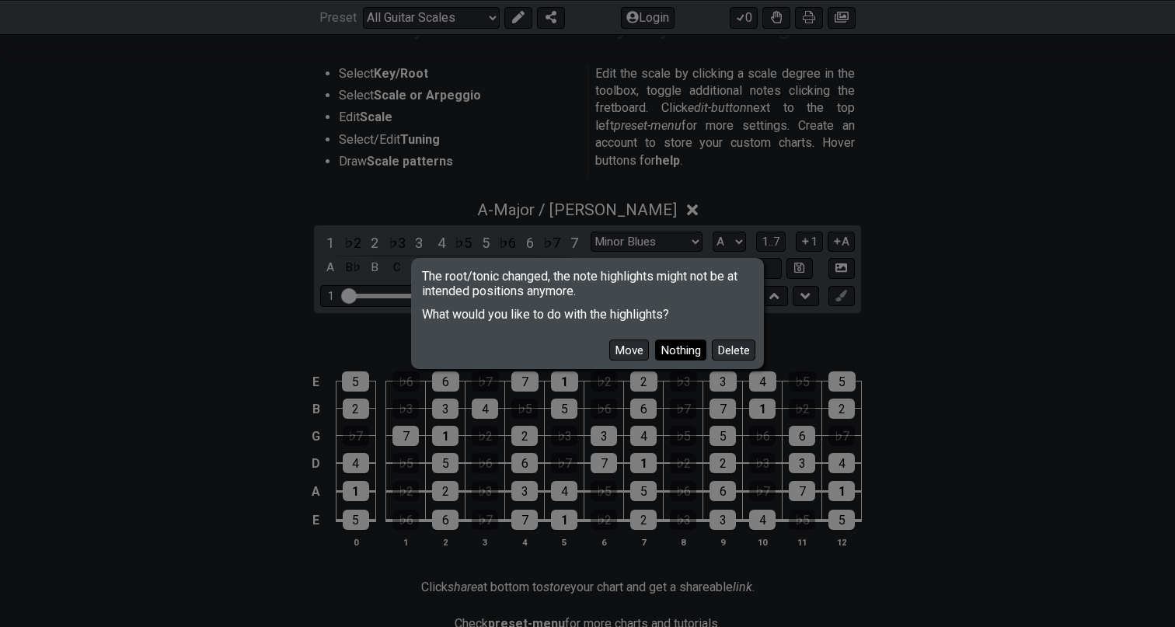
click at [666, 347] on button "Nothing" at bounding box center [680, 349] width 51 height 21
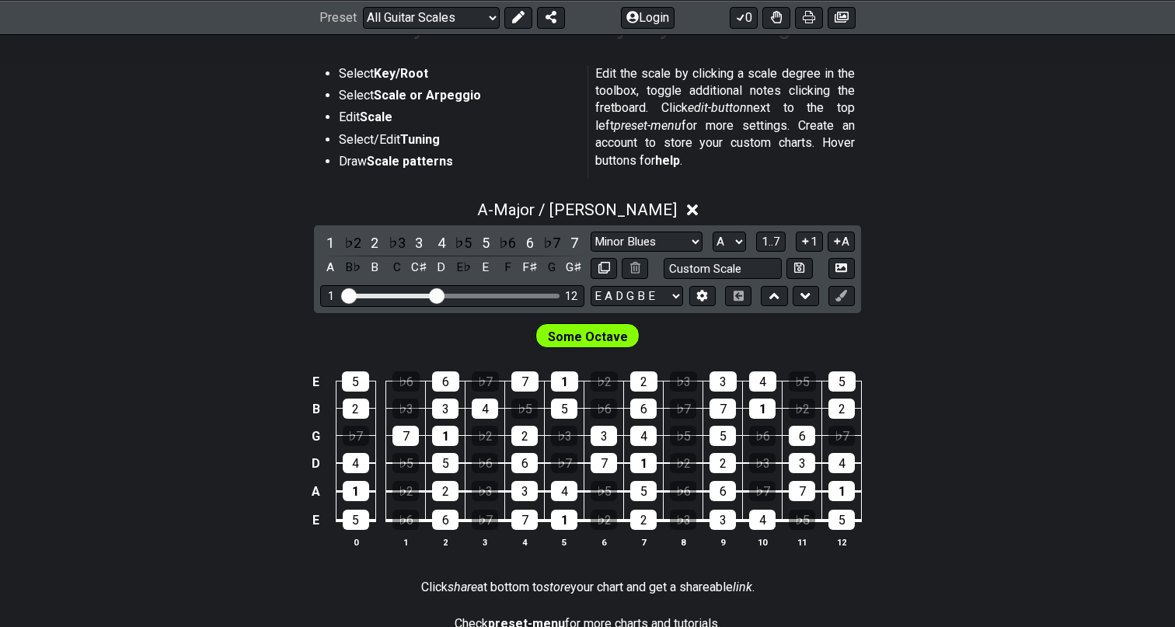
click at [620, 336] on span "Some Octave" at bounding box center [588, 337] width 80 height 23
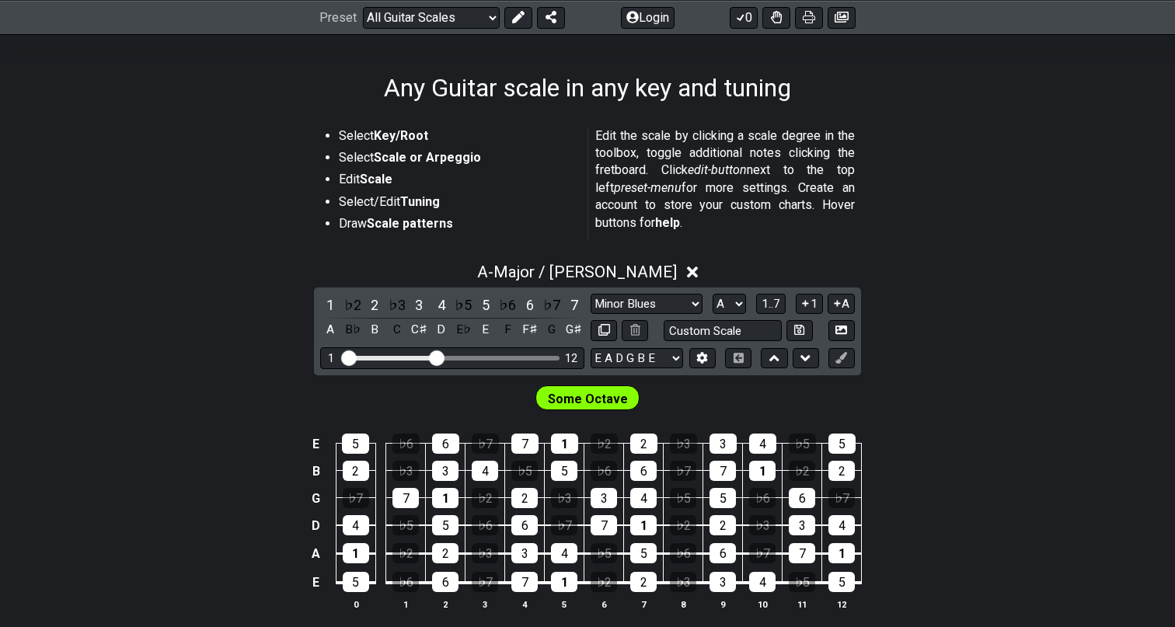
scroll to position [176, 0]
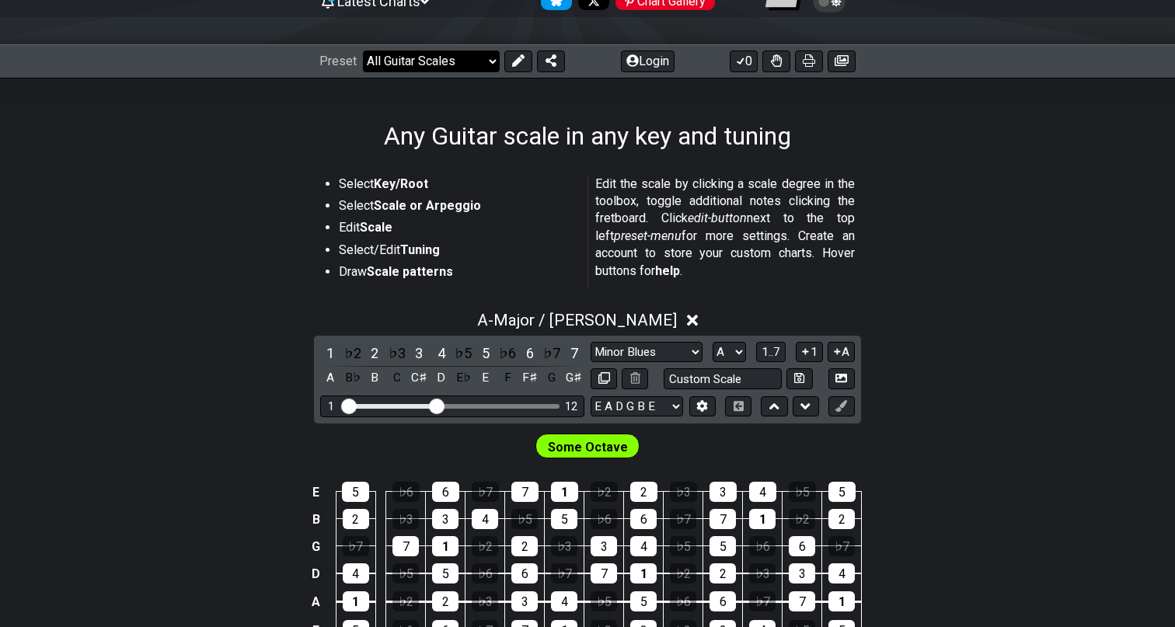
click at [455, 60] on select "Welcome to #fretflip! Initial Preset Custom Preset Minor Pentatonic Major Penta…" at bounding box center [431, 61] width 137 height 22
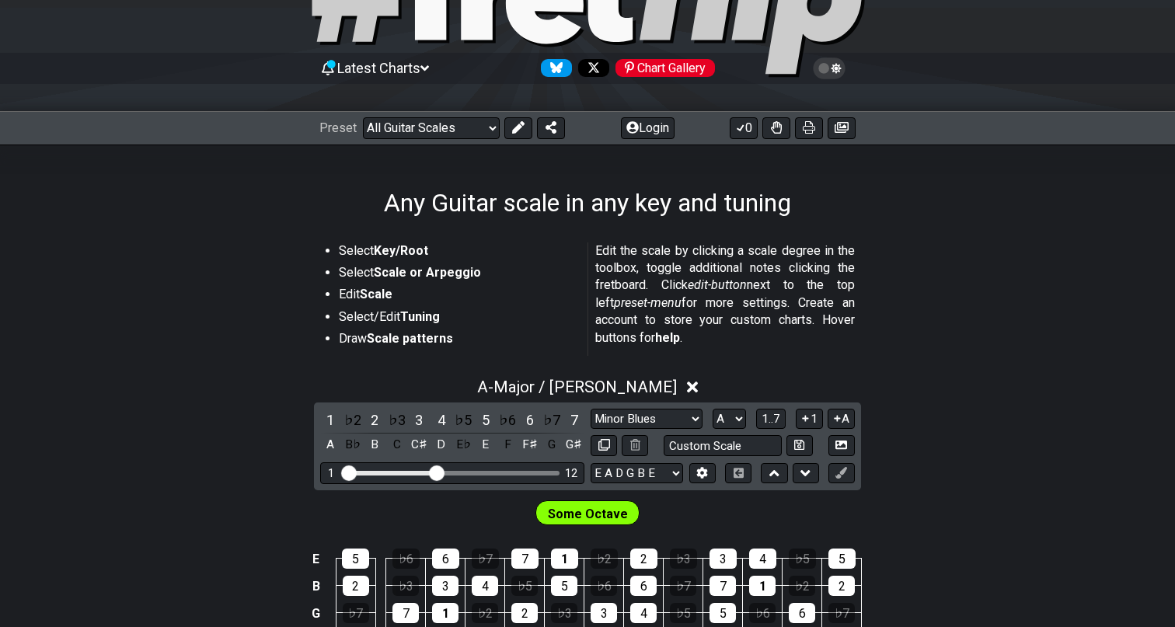
scroll to position [0, 0]
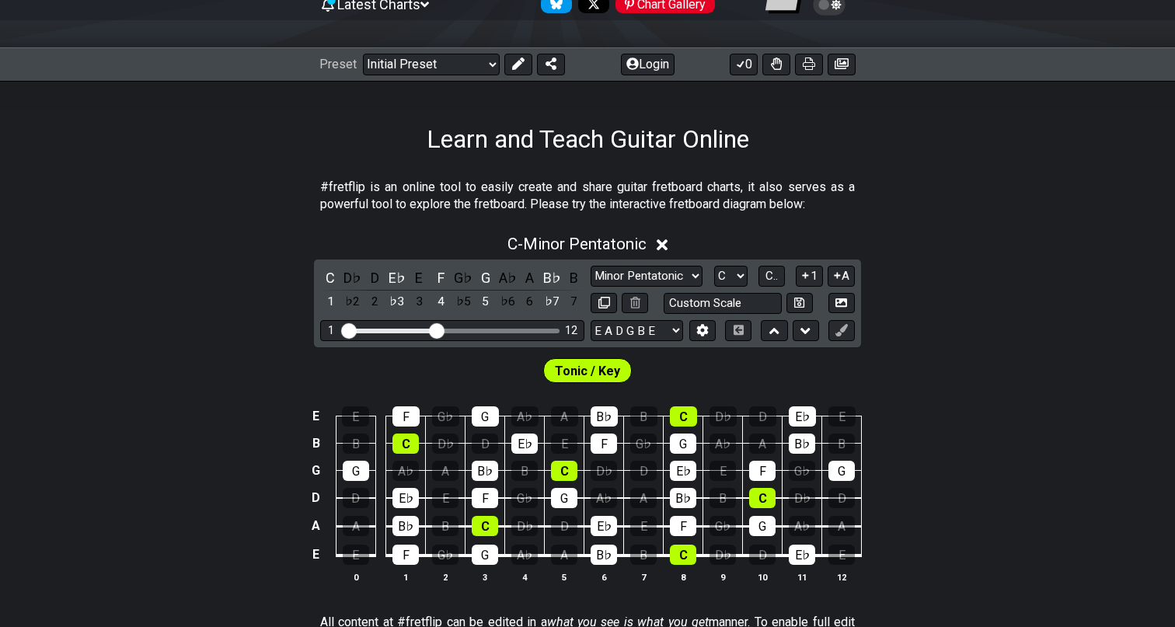
scroll to position [181, 0]
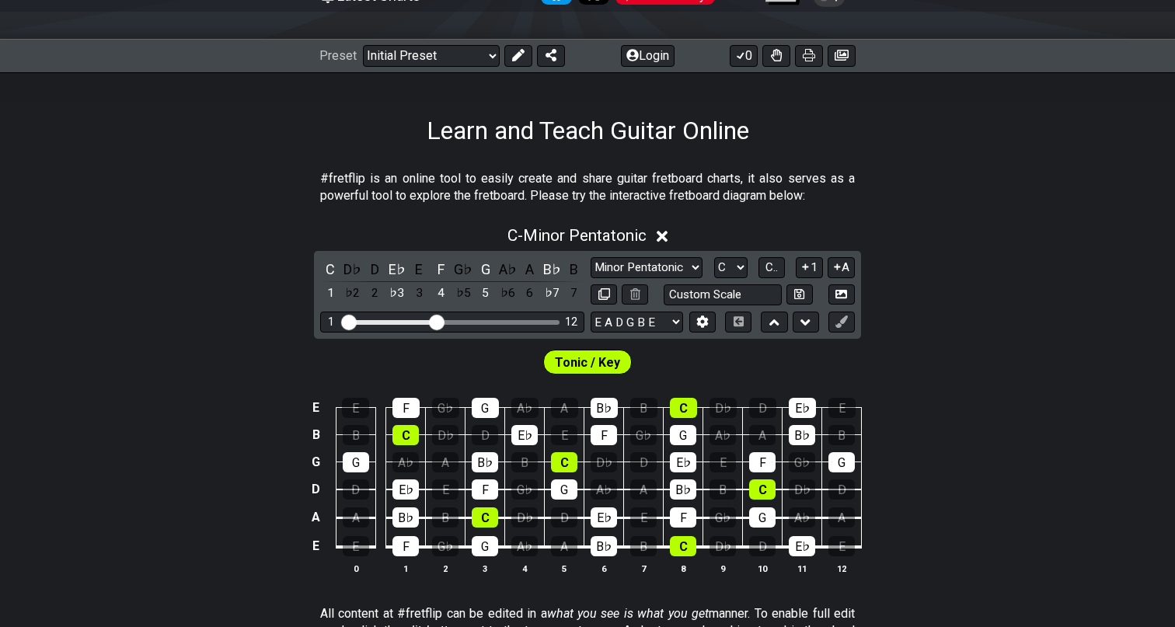
click at [582, 358] on span "Tonic / Key" at bounding box center [587, 362] width 65 height 23
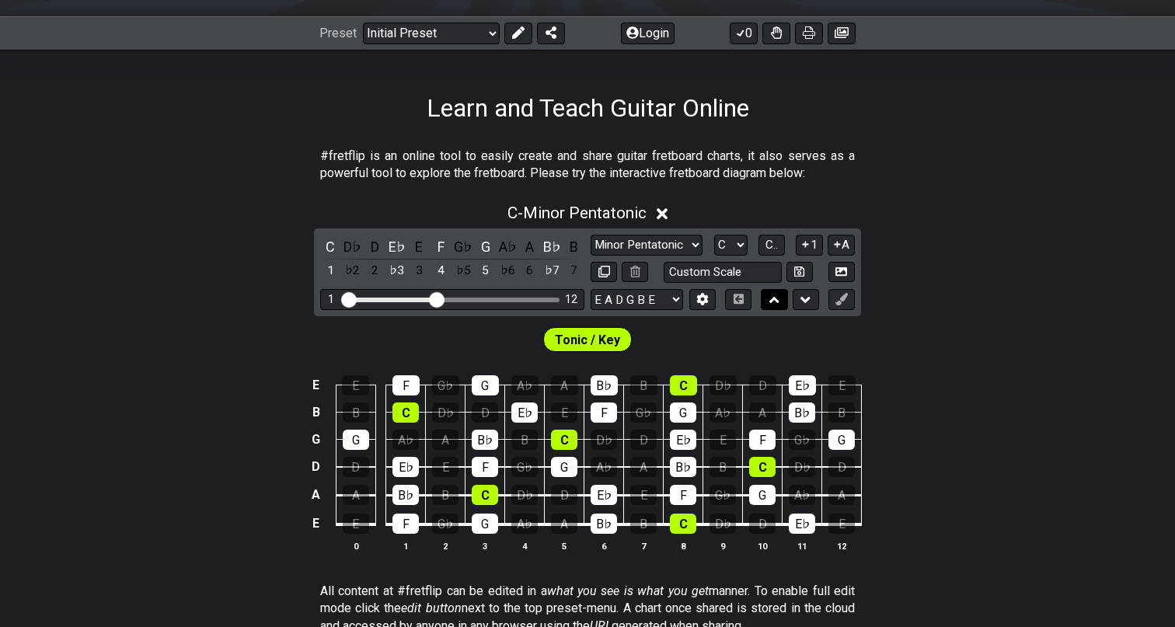
click at [776, 300] on icon at bounding box center [774, 300] width 10 height 6
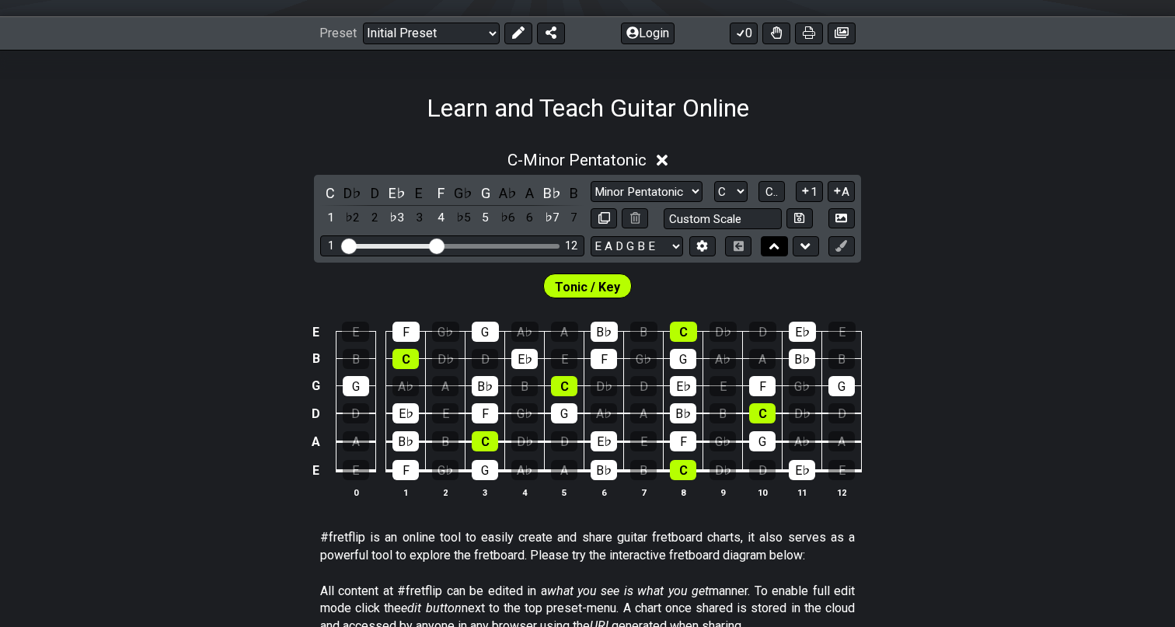
click at [775, 250] on icon at bounding box center [774, 247] width 10 height 16
click at [775, 245] on icon at bounding box center [774, 246] width 10 height 6
click at [802, 245] on icon at bounding box center [805, 247] width 10 height 16
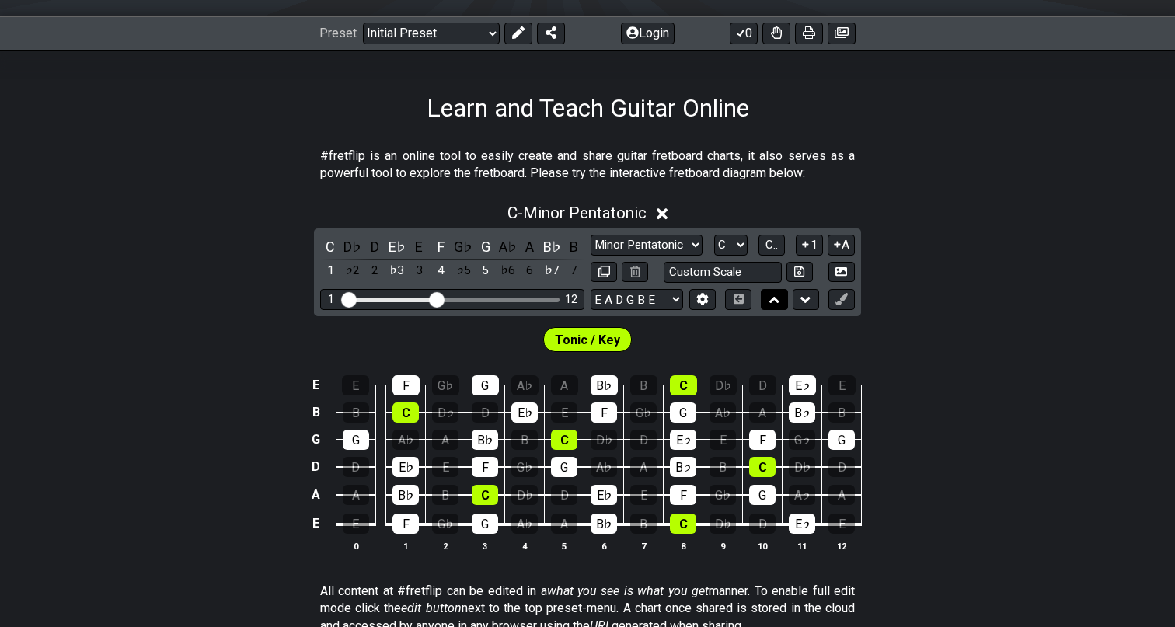
click at [771, 304] on icon at bounding box center [774, 300] width 10 height 16
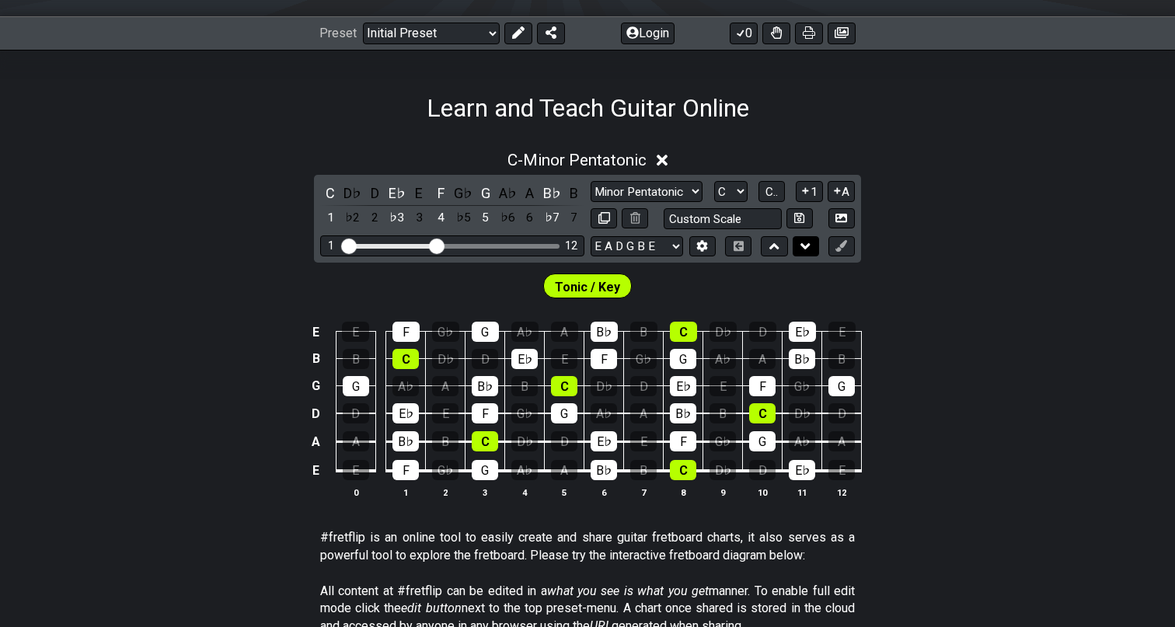
click at [812, 248] on button at bounding box center [805, 246] width 26 height 21
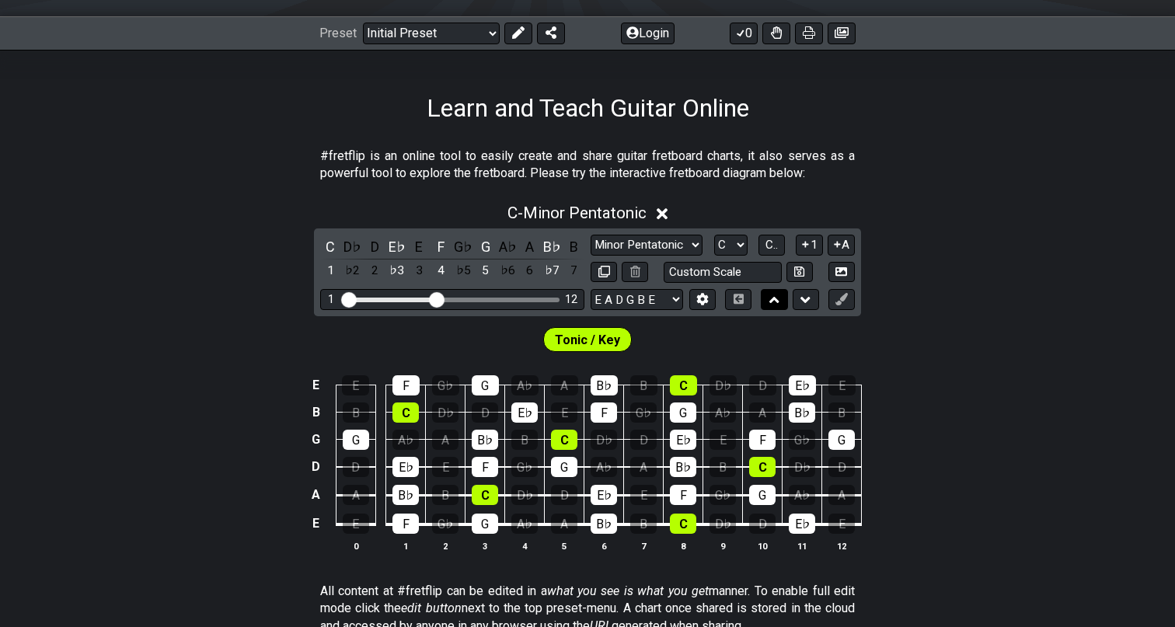
click at [771, 293] on icon at bounding box center [774, 300] width 10 height 16
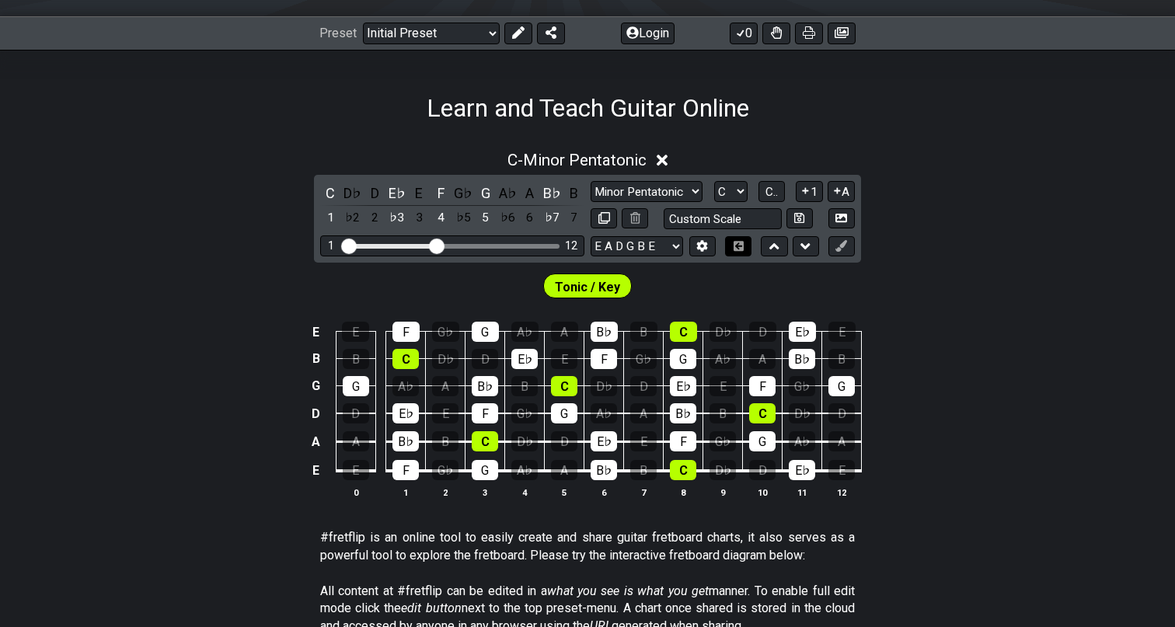
click at [742, 249] on icon at bounding box center [738, 245] width 10 height 10
click at [705, 248] on icon at bounding box center [702, 246] width 11 height 12
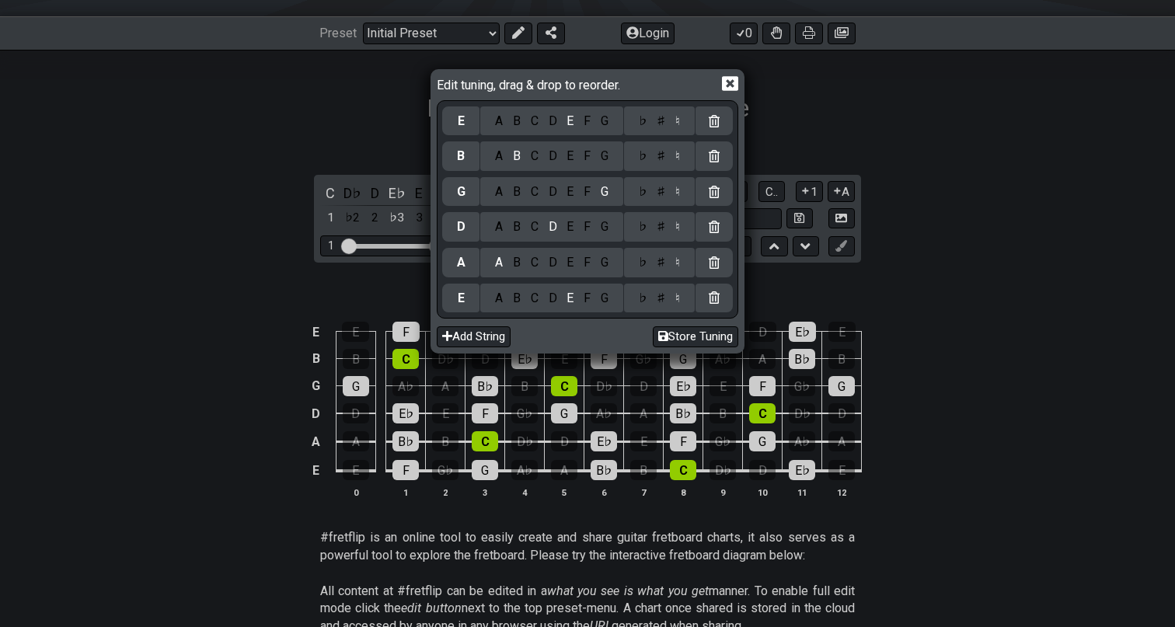
click at [903, 211] on div "Edit tuning, drag & drop to reorder. E A B C D E F G ♭ ♯ ♮ B A B C D E F G ♭ ♯ …" at bounding box center [587, 313] width 1175 height 627
click at [737, 82] on icon at bounding box center [730, 83] width 16 height 15
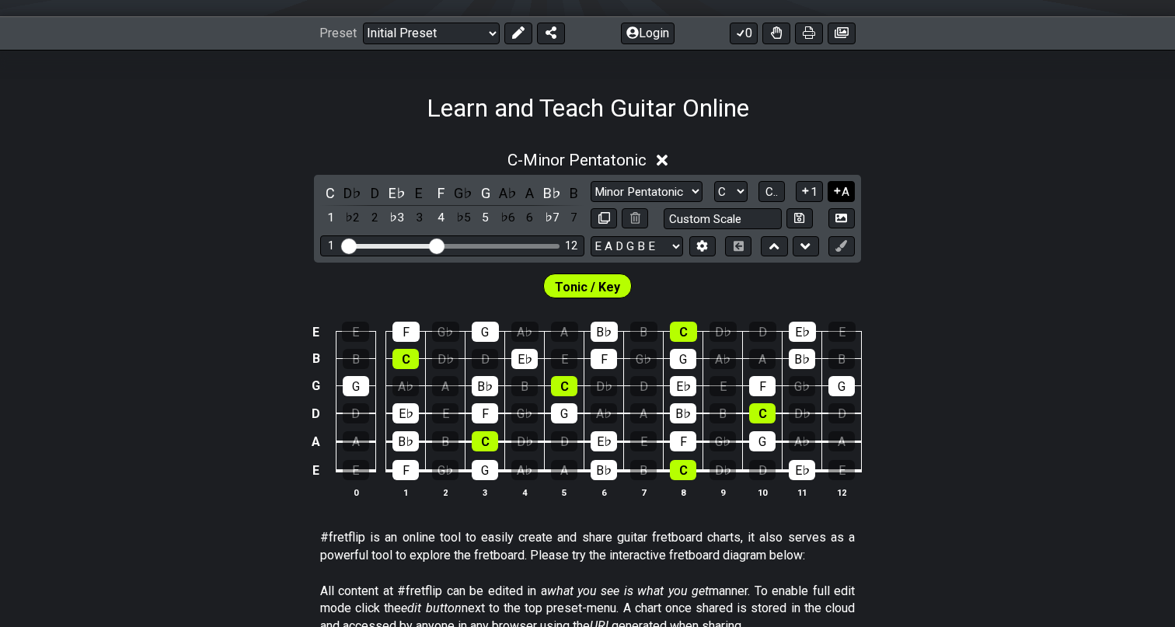
click at [830, 191] on icon at bounding box center [837, 191] width 15 height 12
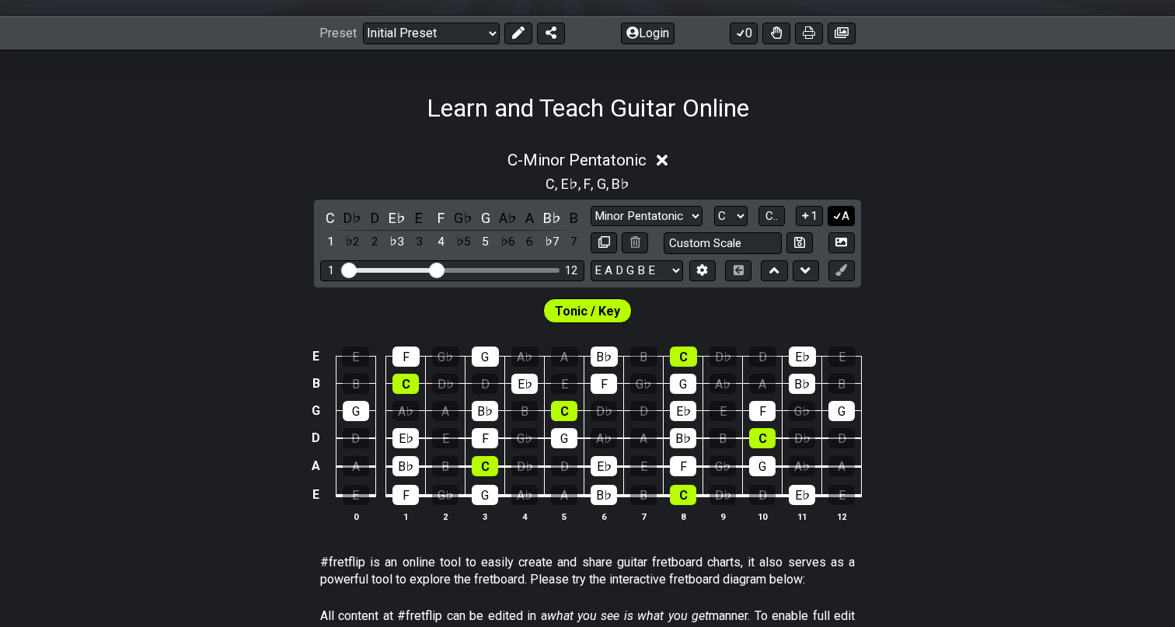
click at [834, 211] on icon at bounding box center [837, 216] width 15 height 12
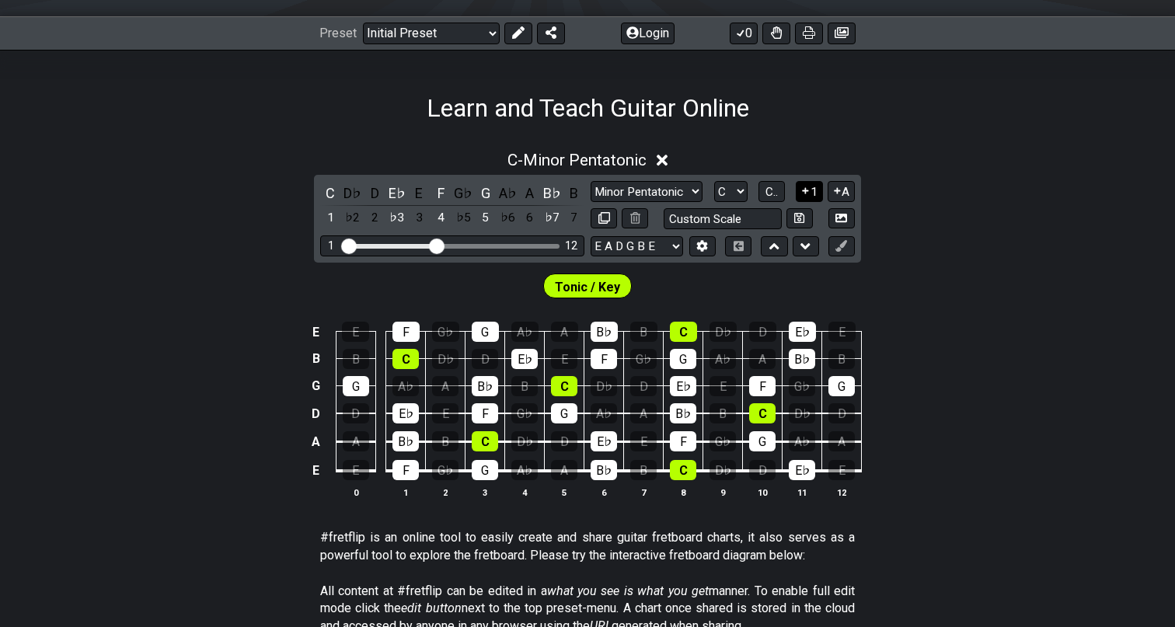
click at [813, 197] on button "1" at bounding box center [809, 191] width 26 height 21
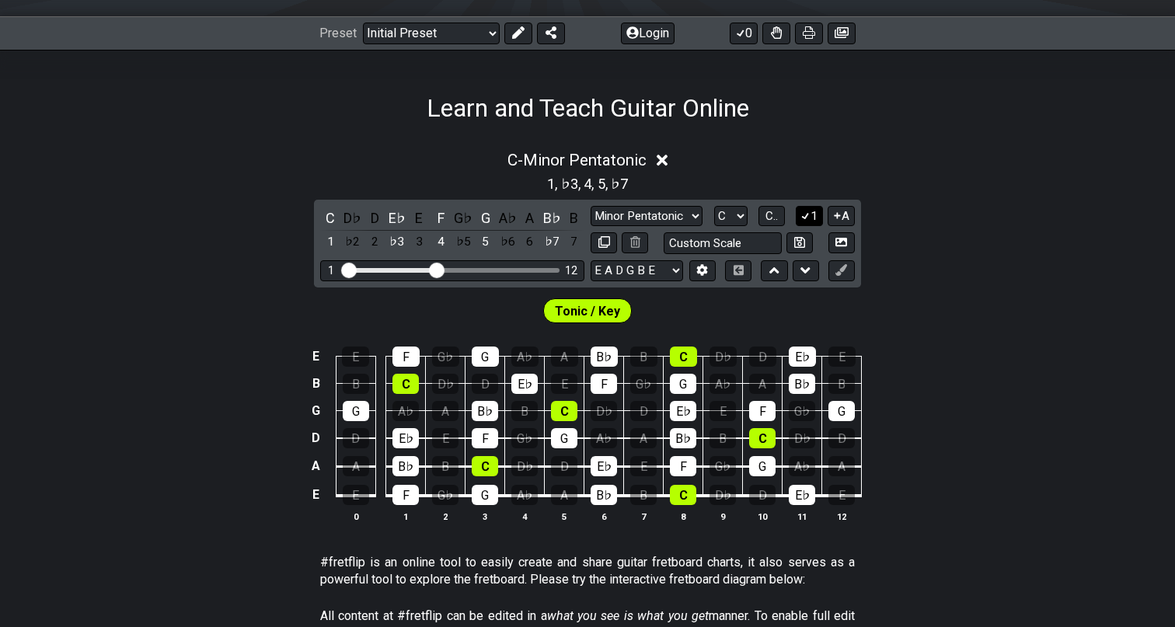
click at [809, 218] on icon at bounding box center [805, 216] width 15 height 12
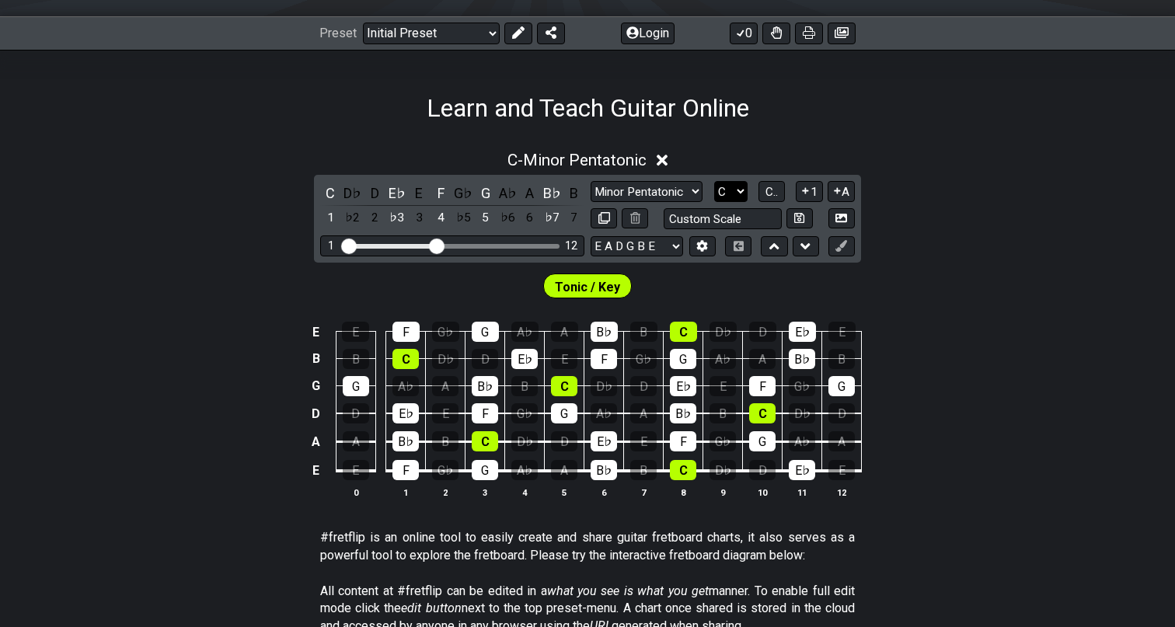
click at [729, 190] on select "A♭ A A♯ B♭ B C C♯ D♭ D D♯ E♭ E F F♯ G♭ G G♯" at bounding box center [730, 191] width 33 height 21
click at [770, 190] on span "C.." at bounding box center [771, 192] width 12 height 14
click at [770, 190] on span "1..7" at bounding box center [770, 192] width 19 height 14
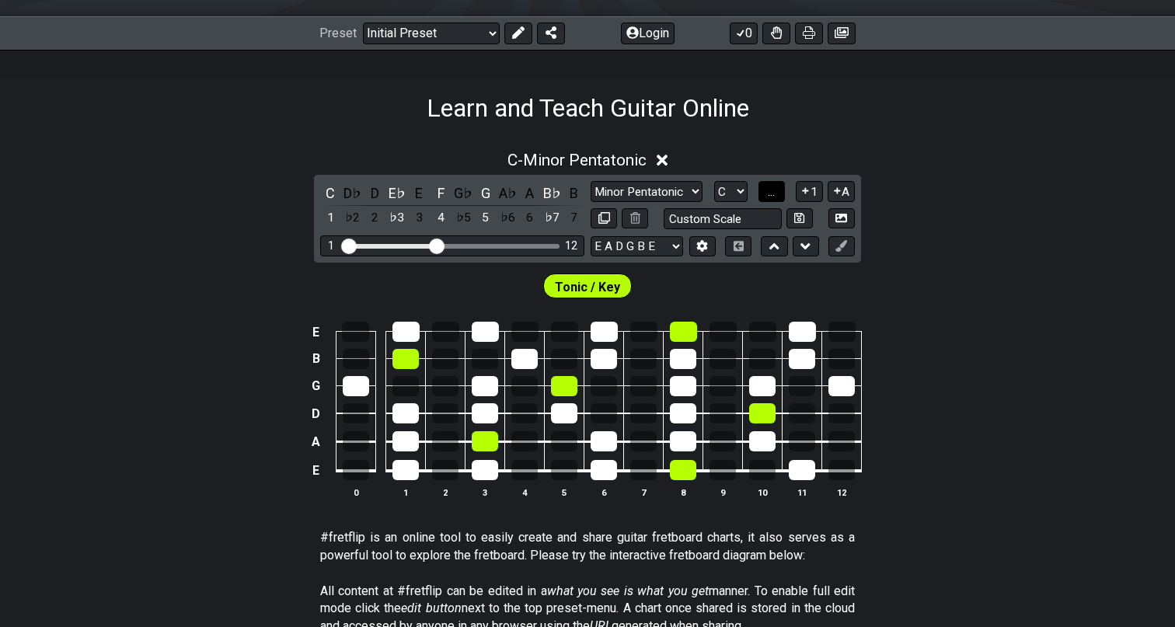
click at [770, 190] on span "..." at bounding box center [771, 192] width 7 height 14
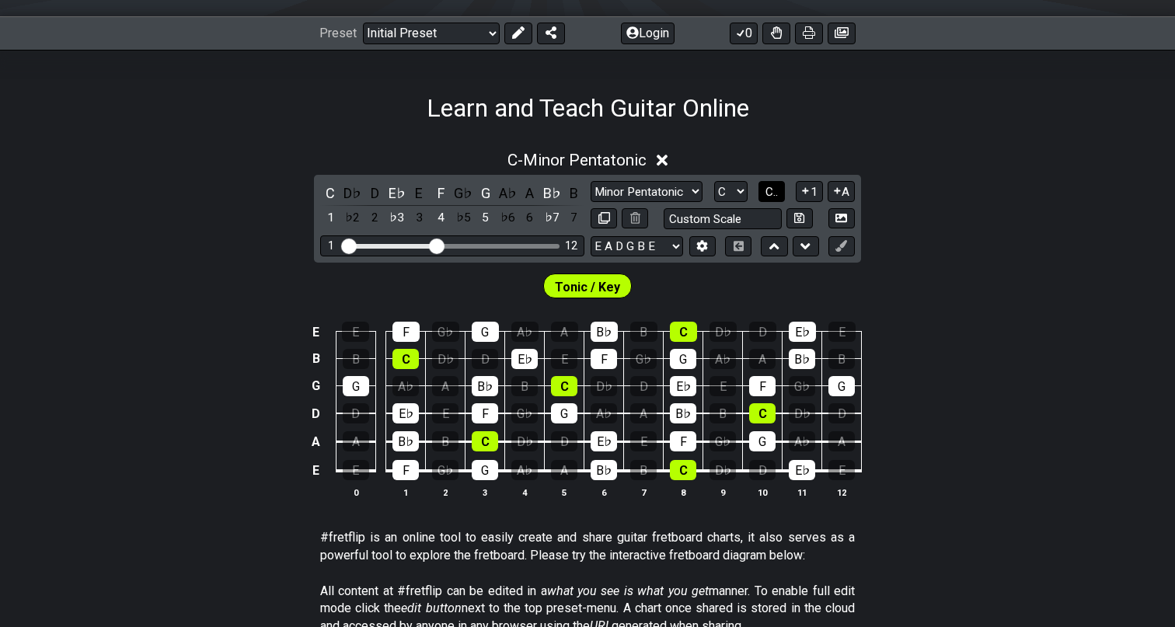
click at [770, 190] on span "C.." at bounding box center [771, 192] width 12 height 14
click at [770, 190] on span "1..7" at bounding box center [770, 192] width 19 height 14
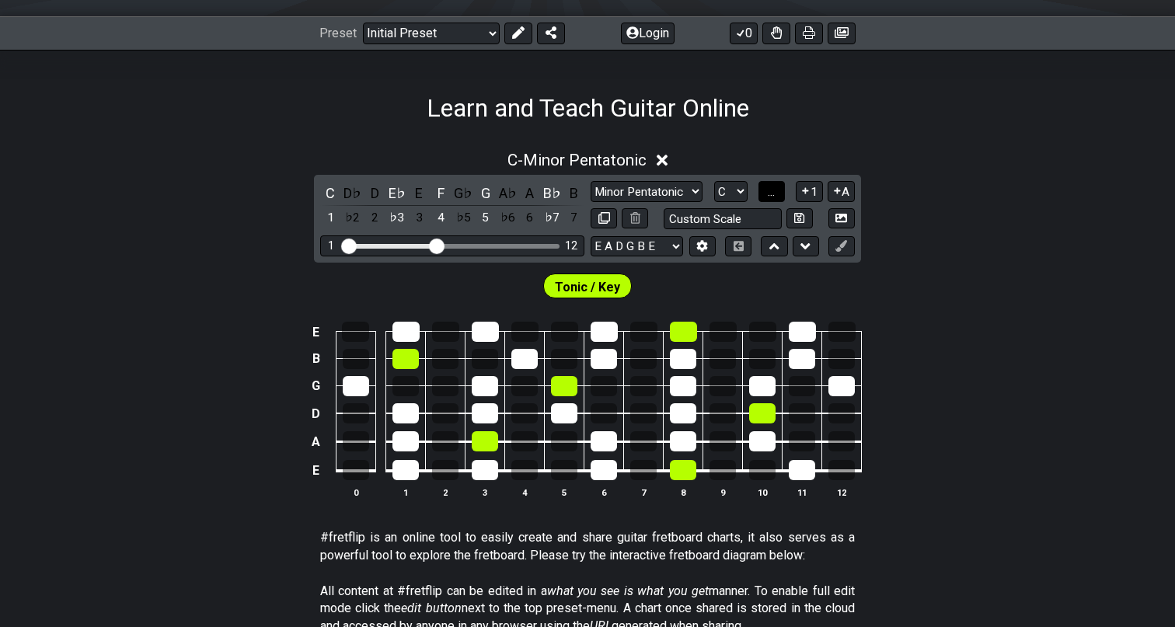
click at [771, 192] on span "..." at bounding box center [771, 192] width 7 height 14
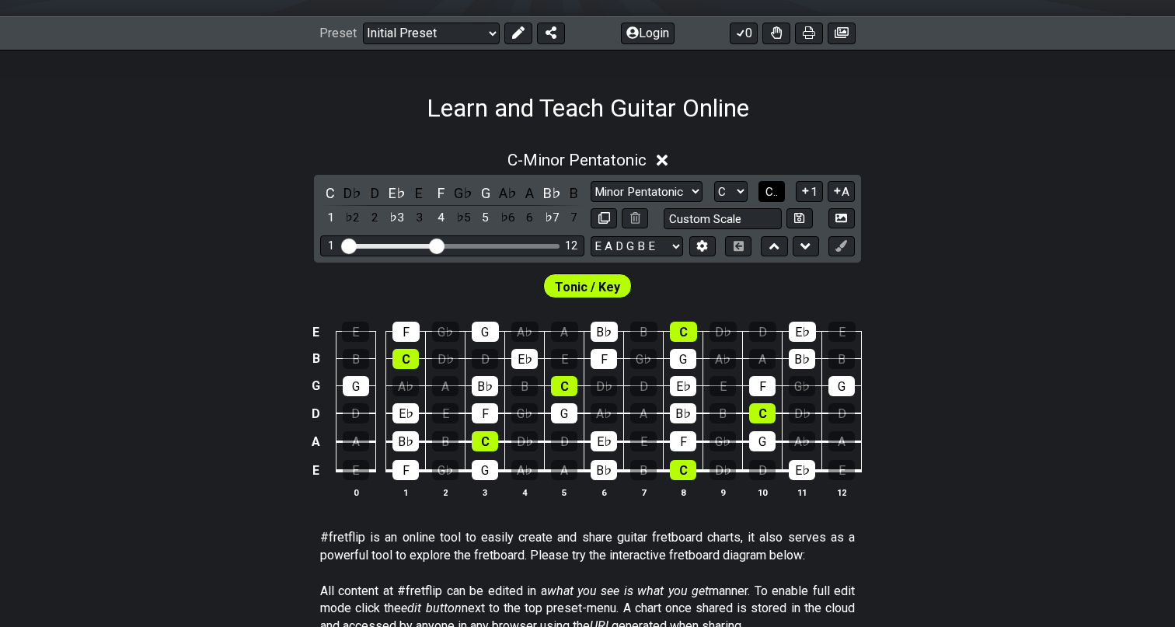
click at [771, 192] on span "C.." at bounding box center [771, 192] width 12 height 14
click at [771, 192] on span "1..7" at bounding box center [770, 192] width 19 height 14
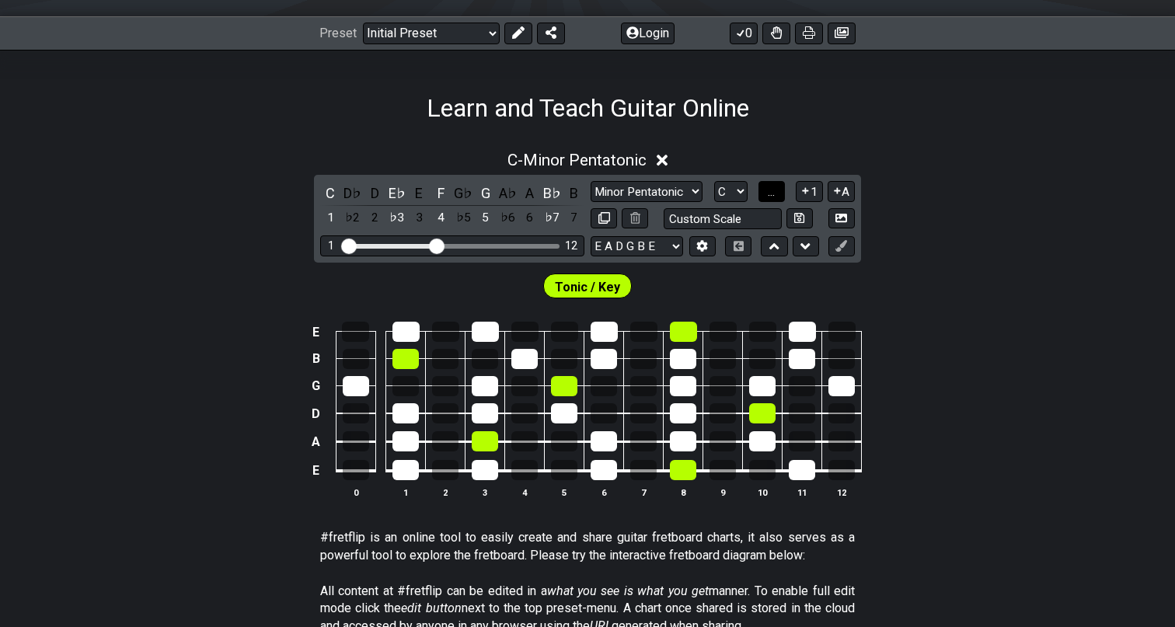
click at [771, 192] on span "..." at bounding box center [771, 192] width 7 height 14
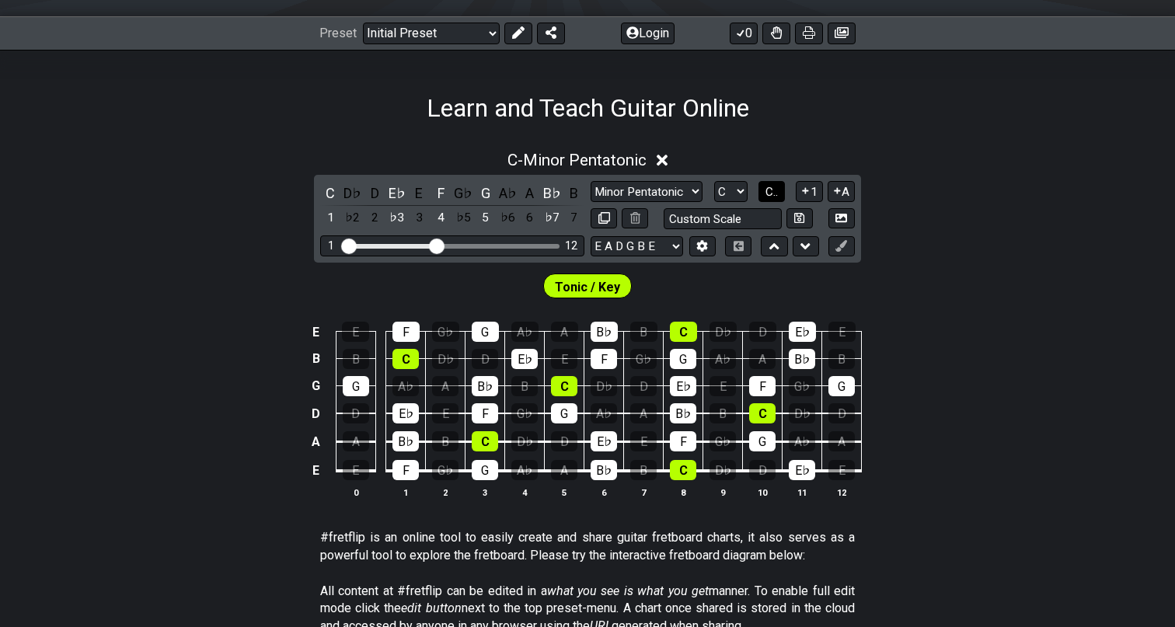
click at [771, 193] on span "C.." at bounding box center [771, 192] width 12 height 14
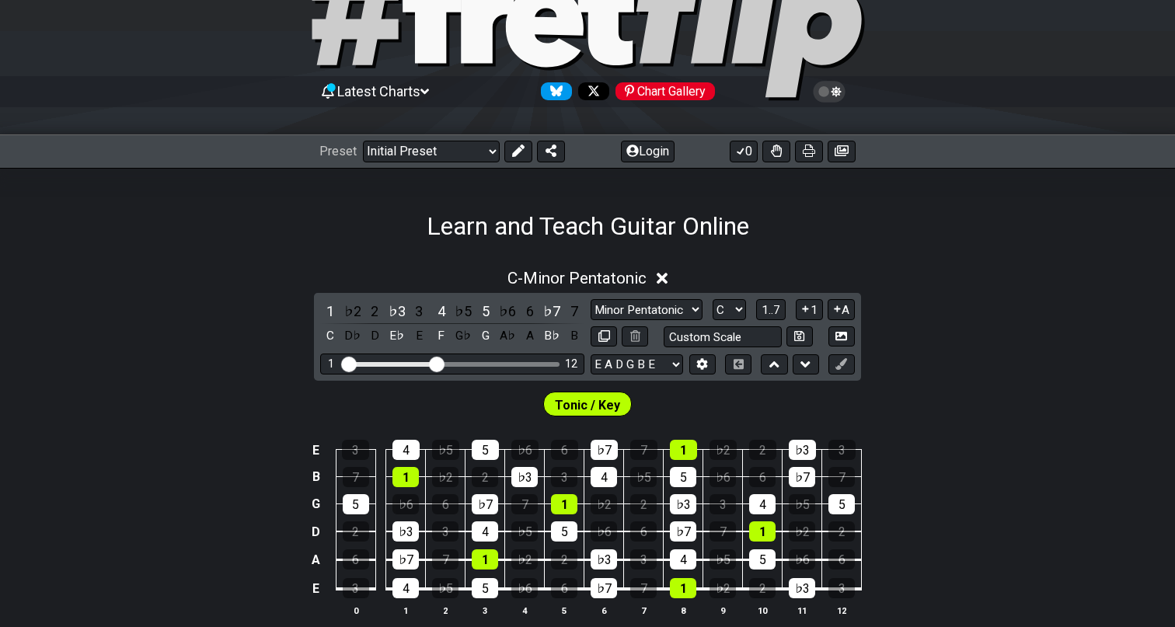
scroll to position [86, 0]
click at [667, 276] on icon at bounding box center [662, 278] width 12 height 12
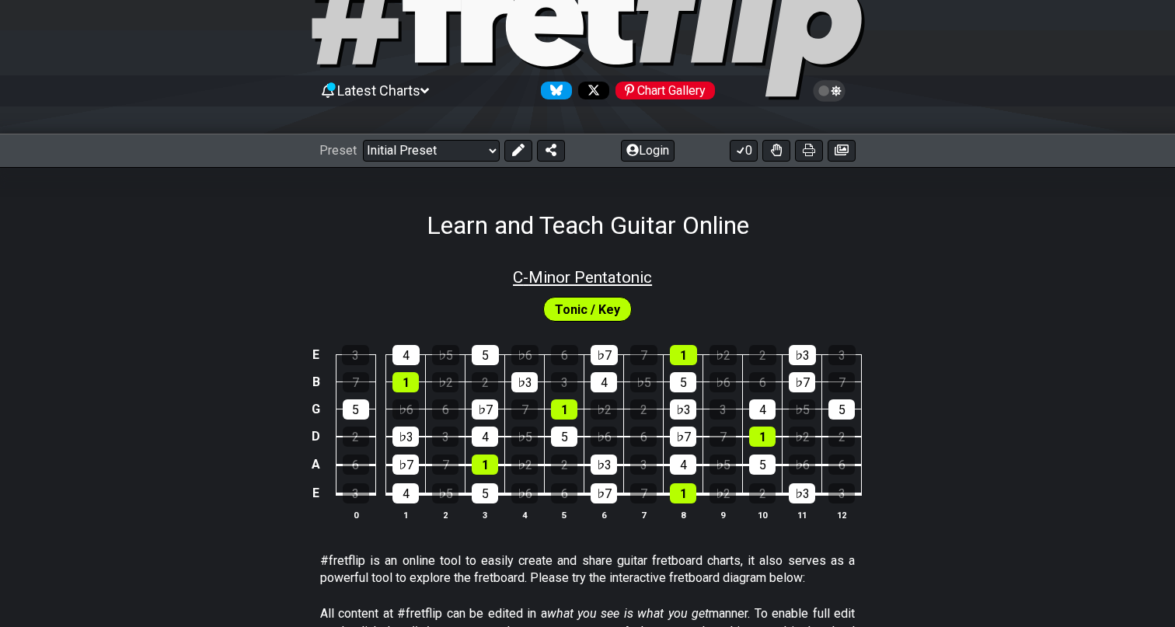
click at [640, 275] on span "C - Minor Pentatonic" at bounding box center [582, 277] width 139 height 19
select select "C"
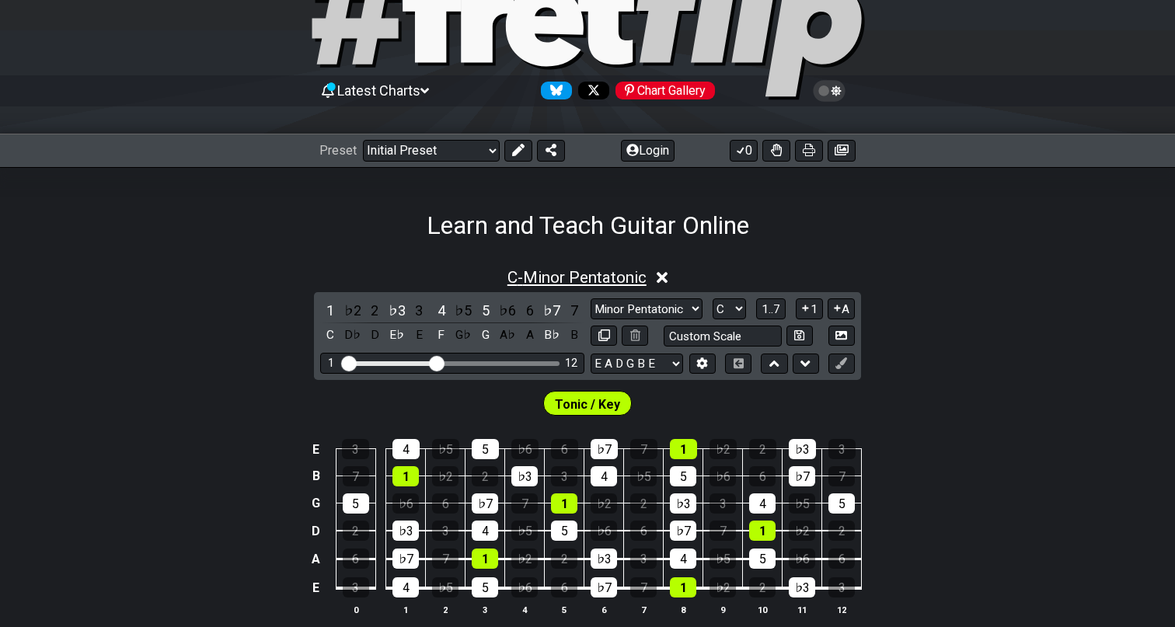
click at [619, 274] on span "C - Minor Pentatonic" at bounding box center [576, 277] width 139 height 19
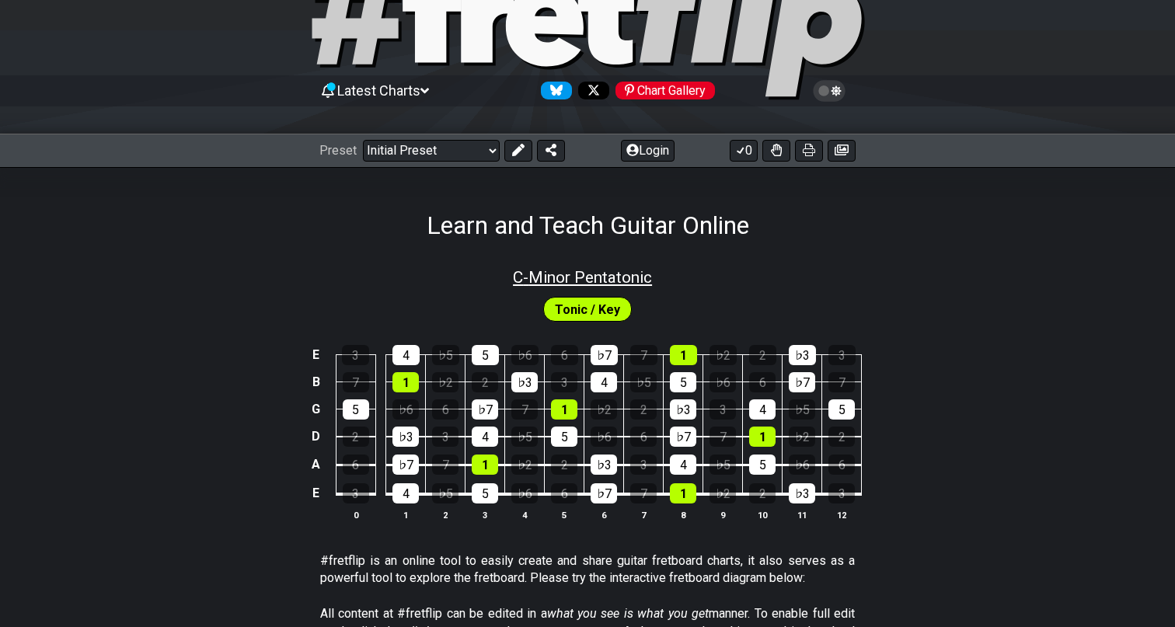
click at [619, 273] on span "C - Minor Pentatonic" at bounding box center [582, 277] width 139 height 19
select select "C"
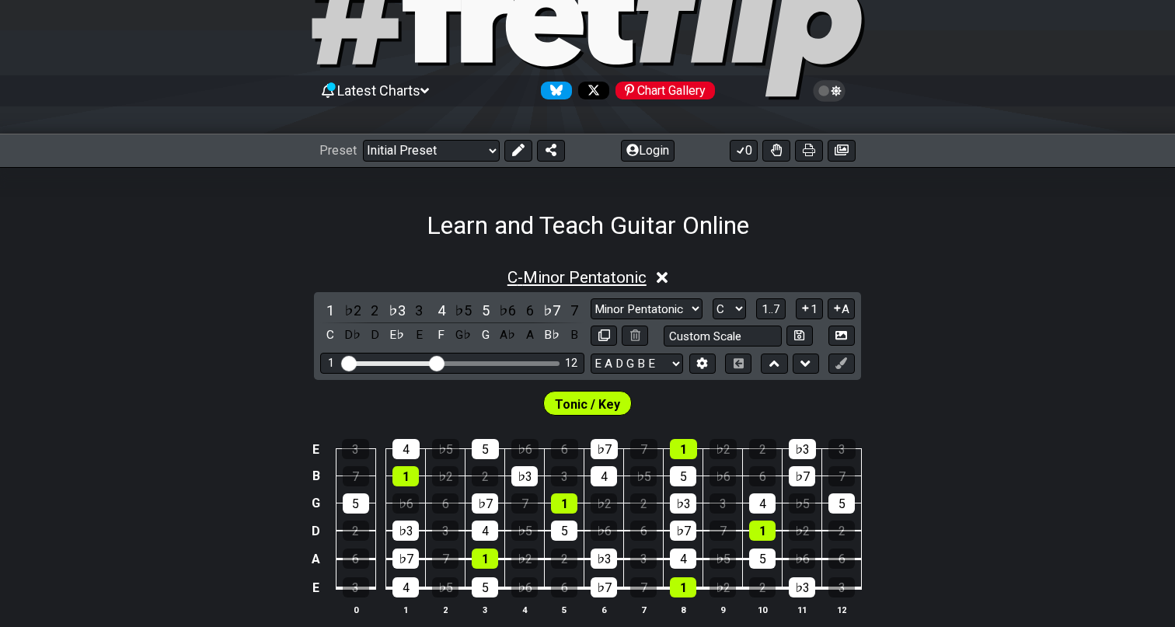
click at [619, 273] on span "C - Minor Pentatonic" at bounding box center [576, 277] width 139 height 19
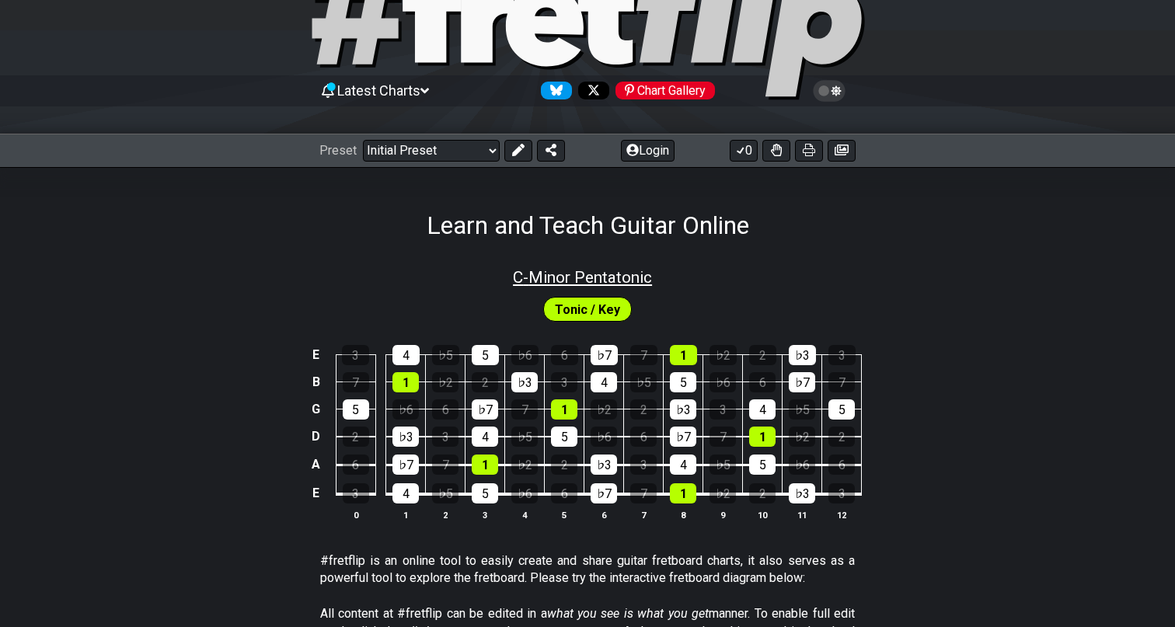
click at [619, 273] on span "C - Minor Pentatonic" at bounding box center [582, 277] width 139 height 19
select select "C"
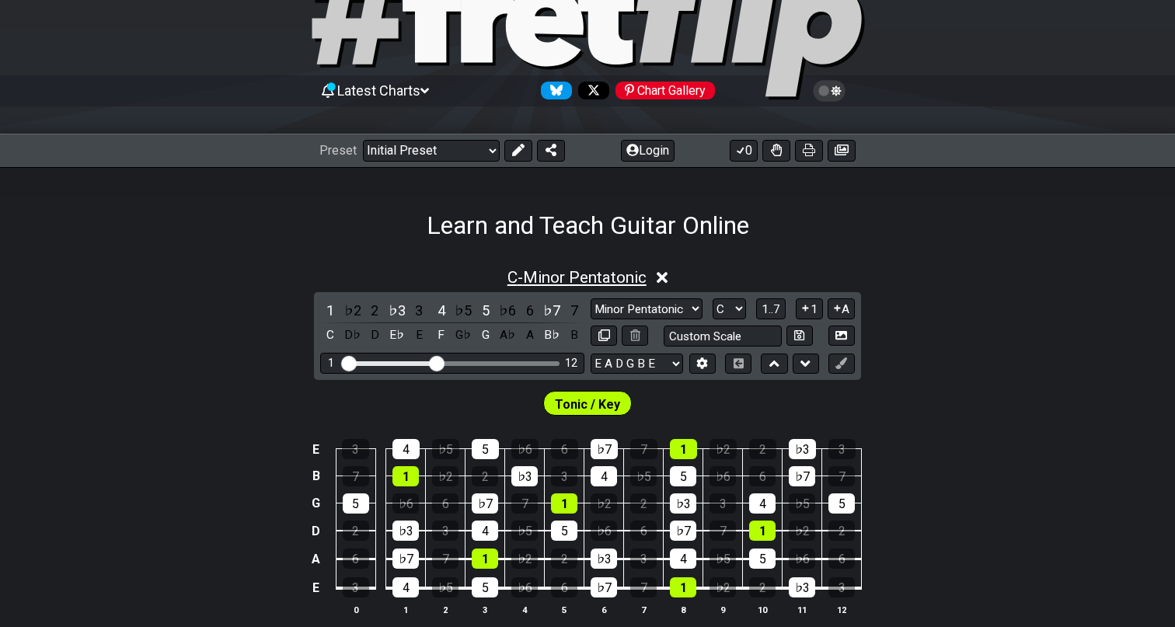
click at [619, 273] on span "C - Minor Pentatonic" at bounding box center [576, 277] width 139 height 19
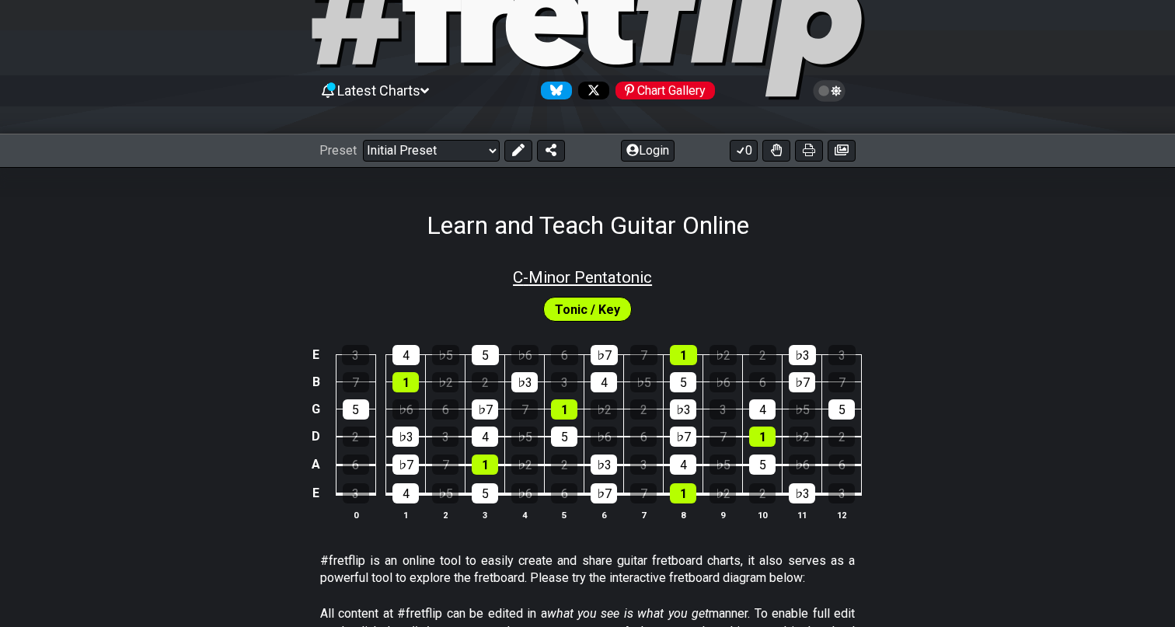
click at [619, 273] on span "C - Minor Pentatonic" at bounding box center [582, 277] width 139 height 19
select select "C"
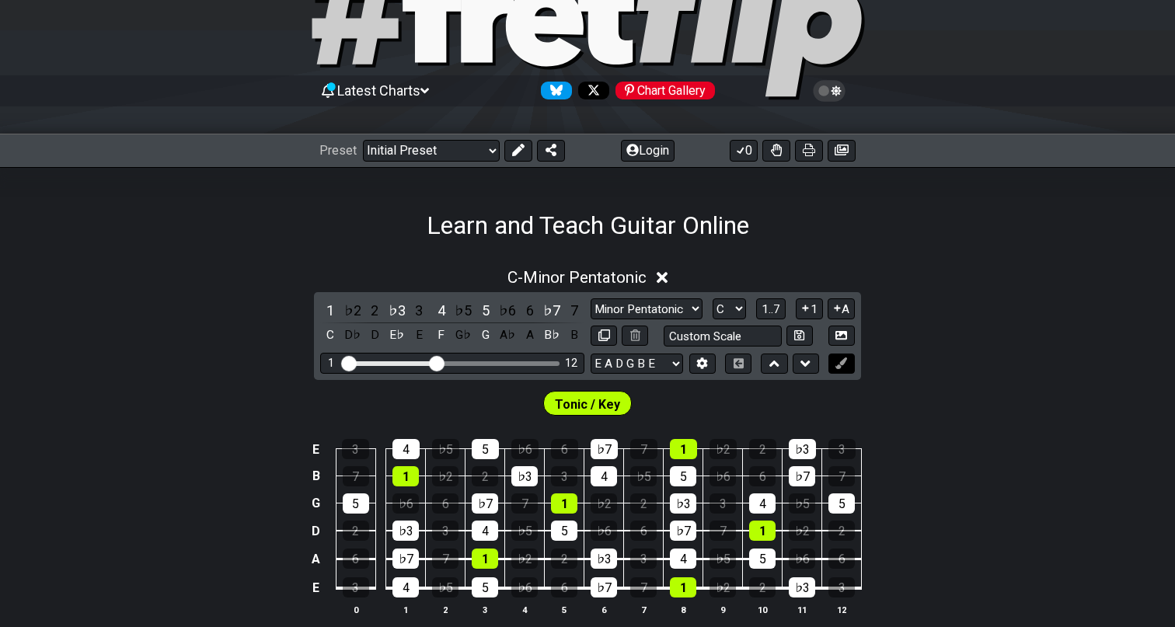
click at [836, 360] on icon at bounding box center [841, 363] width 12 height 12
click at [835, 387] on div "Tonic / Key" at bounding box center [587, 399] width 1175 height 39
click at [837, 369] on button at bounding box center [841, 363] width 26 height 21
click at [801, 447] on div "♭3" at bounding box center [802, 449] width 27 height 20
click at [795, 447] on div "♭3" at bounding box center [802, 449] width 27 height 20
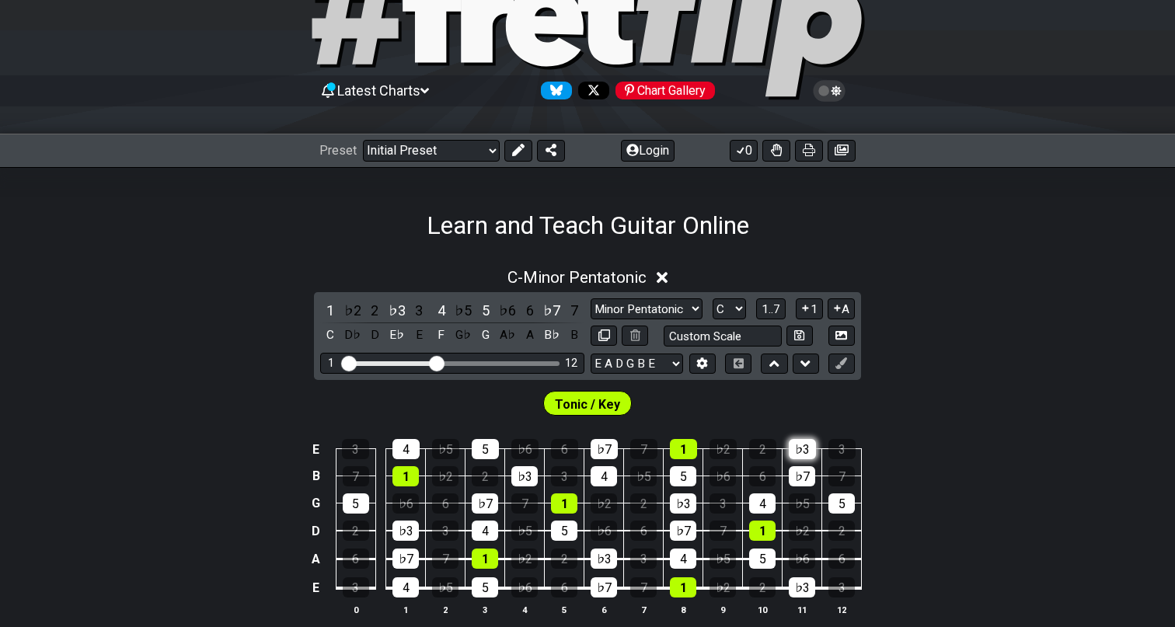
click at [800, 444] on div "♭3" at bounding box center [802, 449] width 27 height 20
click at [801, 452] on div "♭3" at bounding box center [802, 449] width 27 height 20
click at [684, 446] on div "1" at bounding box center [683, 449] width 27 height 20
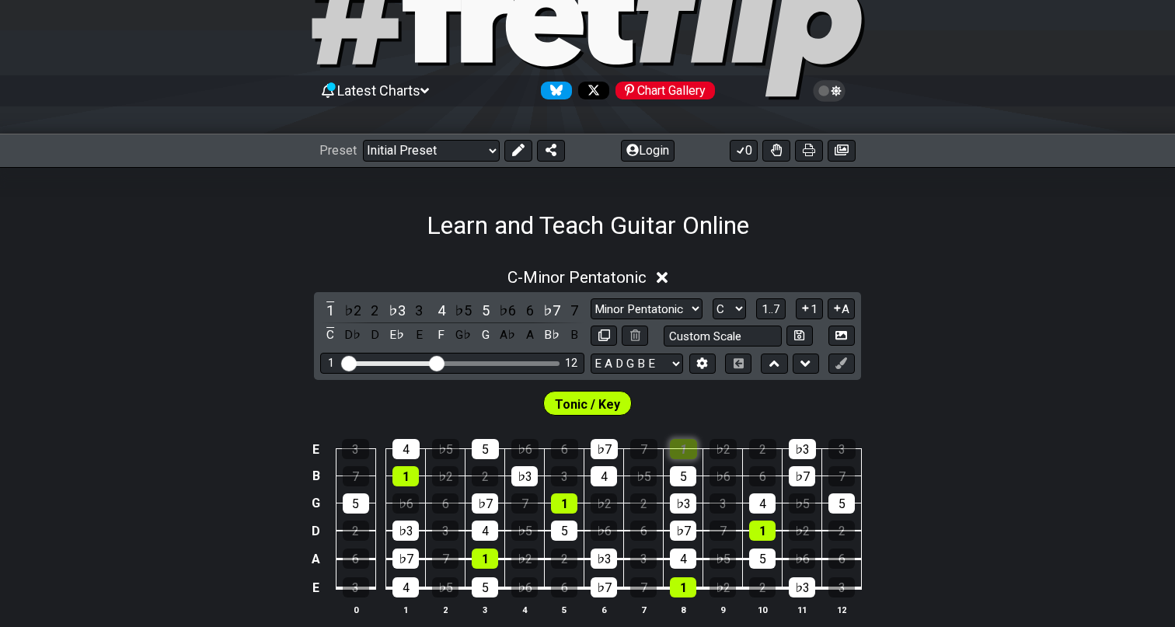
click at [683, 456] on div "1" at bounding box center [683, 449] width 27 height 20
click at [590, 402] on span "Tonic / Key" at bounding box center [587, 404] width 65 height 23
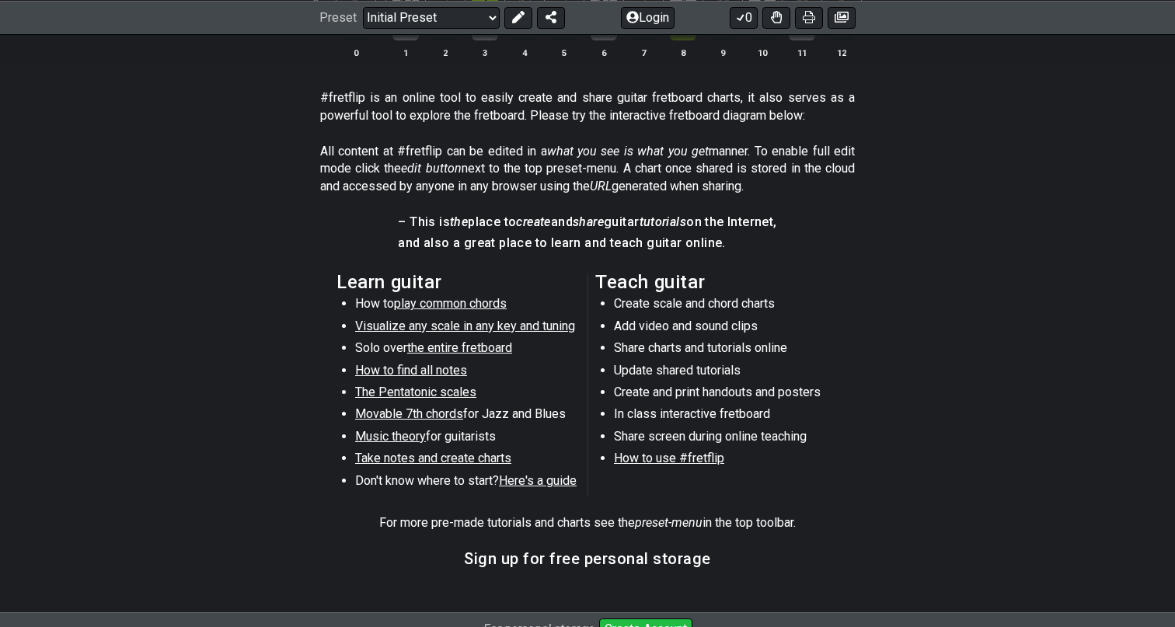
scroll to position [0, 0]
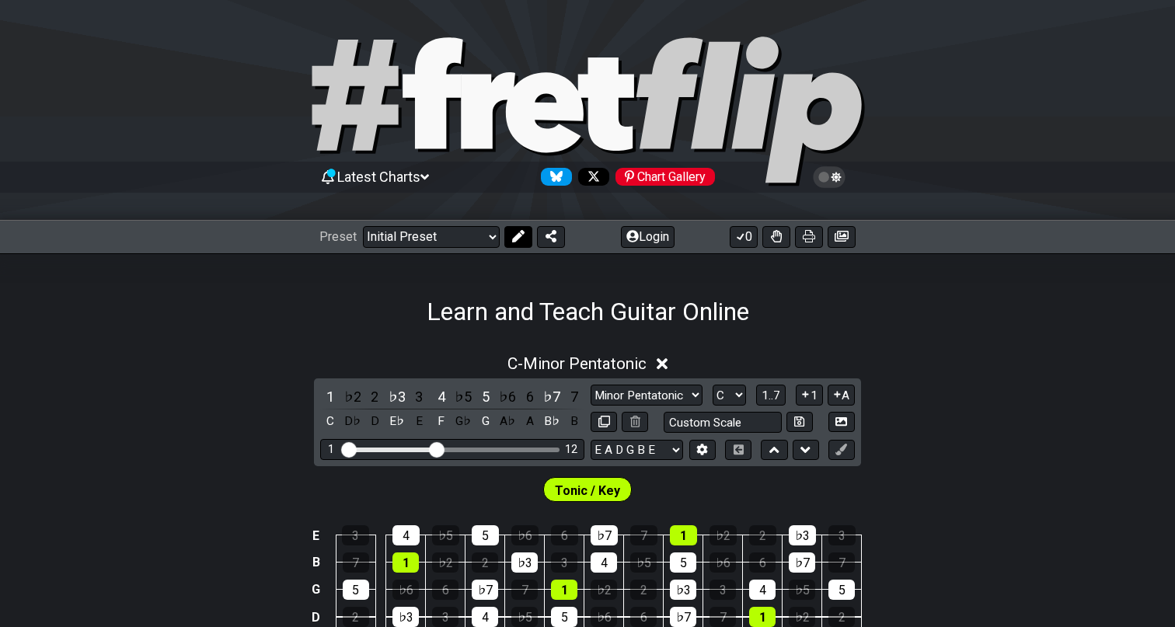
click at [517, 242] on icon at bounding box center [518, 236] width 12 height 12
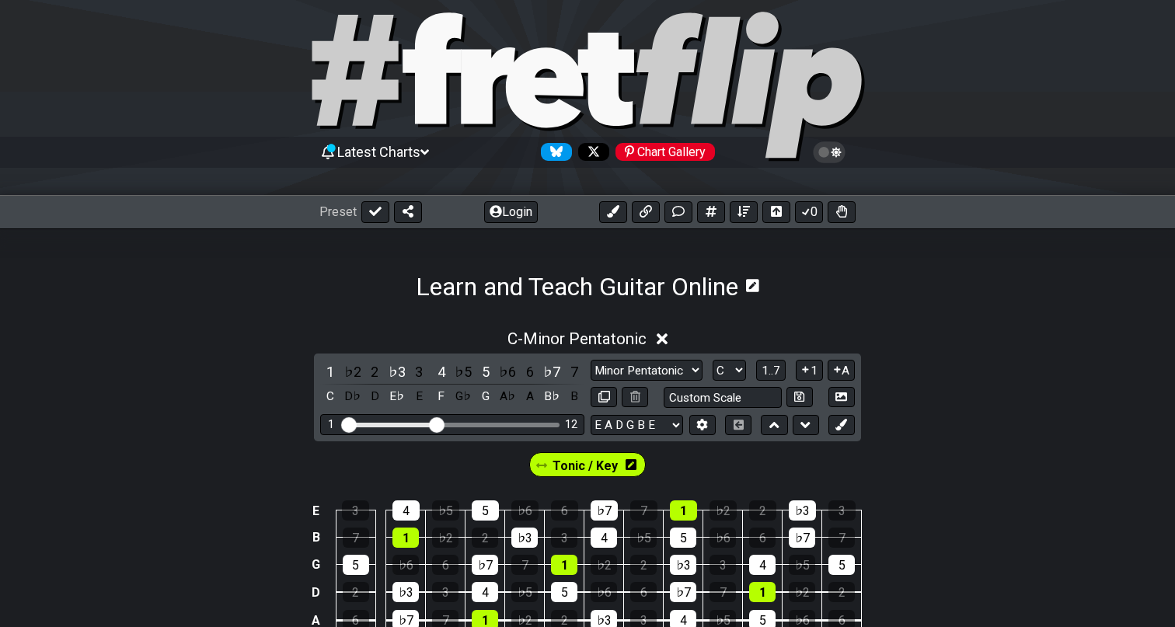
scroll to position [26, 0]
click at [576, 463] on span "Tonic / Key" at bounding box center [584, 465] width 65 height 23
click at [626, 459] on icon at bounding box center [628, 463] width 11 height 11
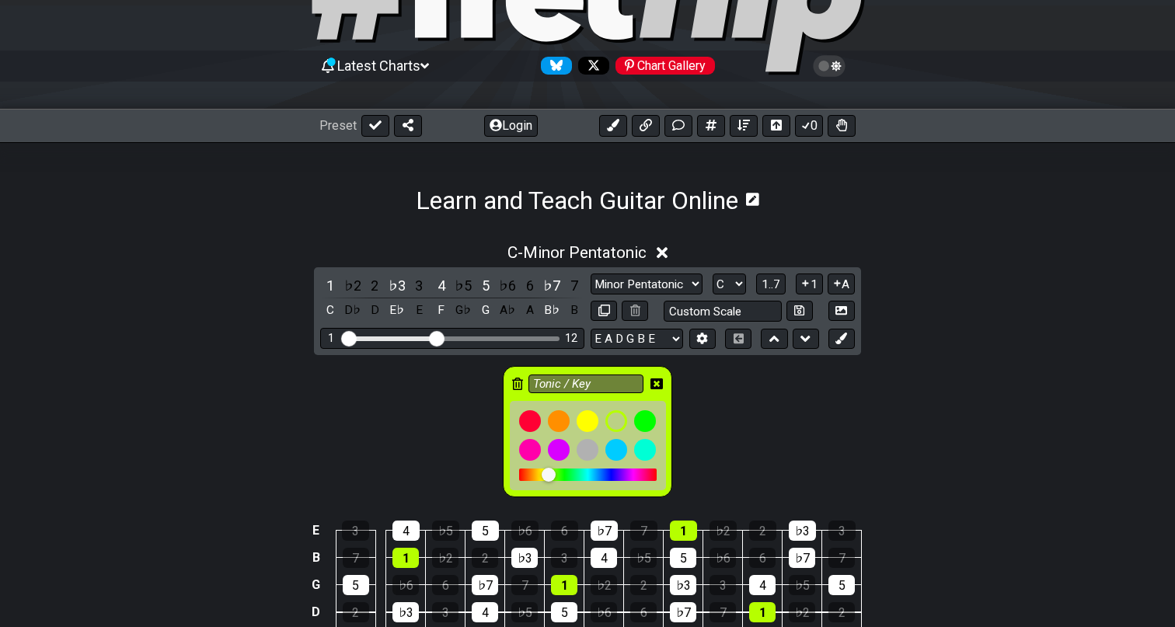
scroll to position [131, 0]
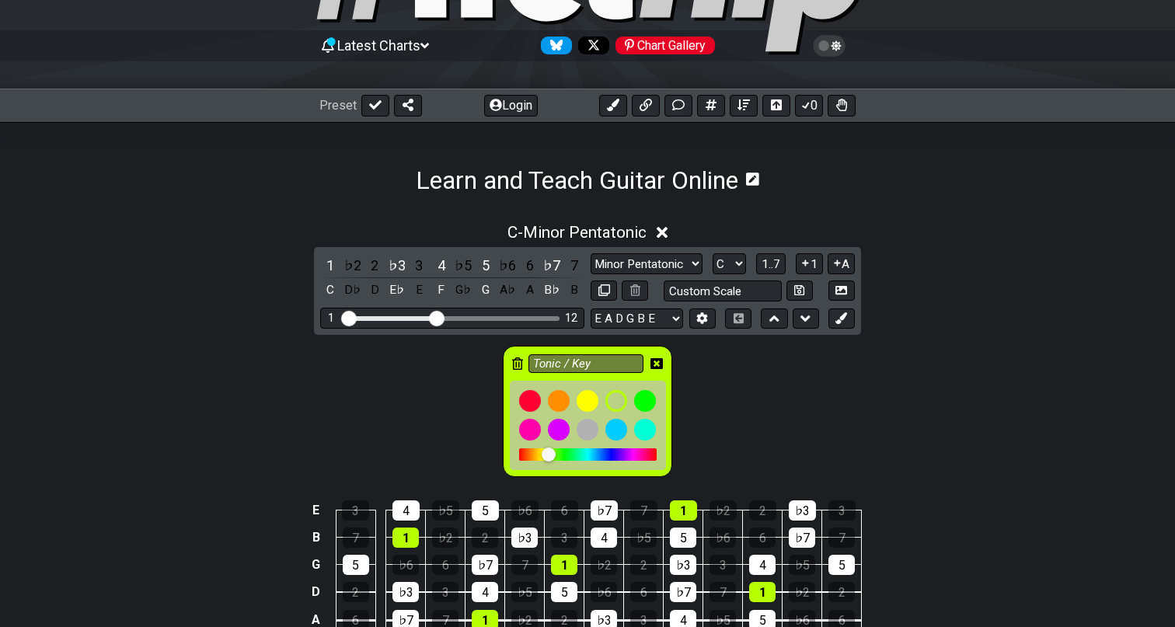
click at [426, 437] on div "Tonic / Key" at bounding box center [587, 407] width 1175 height 145
click at [654, 358] on icon at bounding box center [656, 363] width 12 height 11
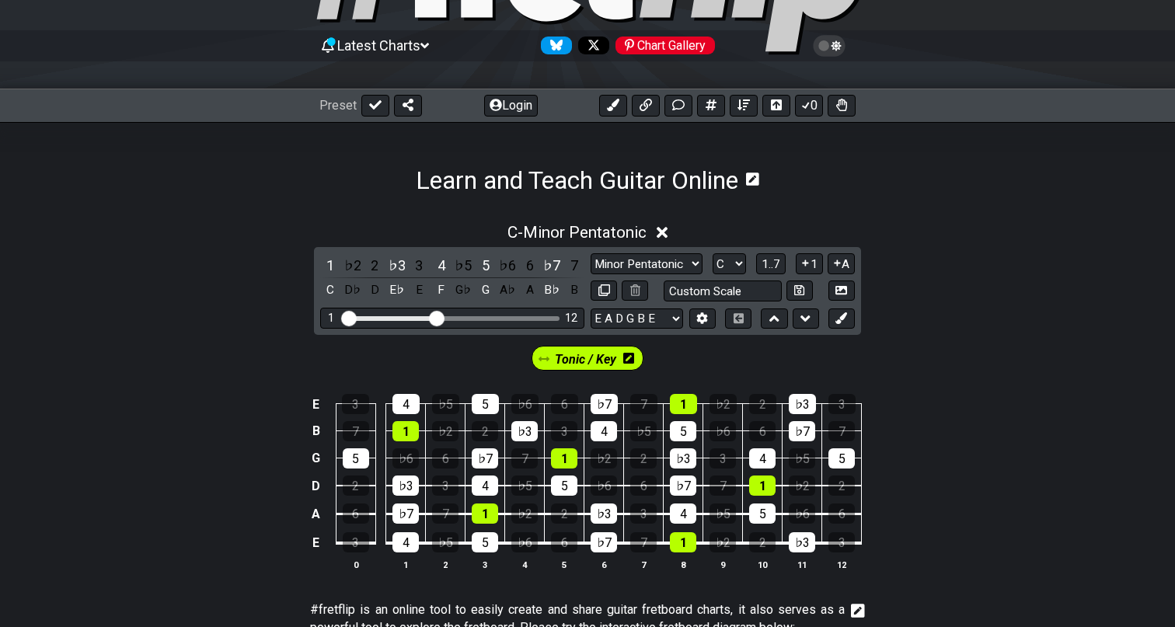
click at [447, 176] on h1 "Learn and Teach Guitar Online" at bounding box center [577, 180] width 322 height 30
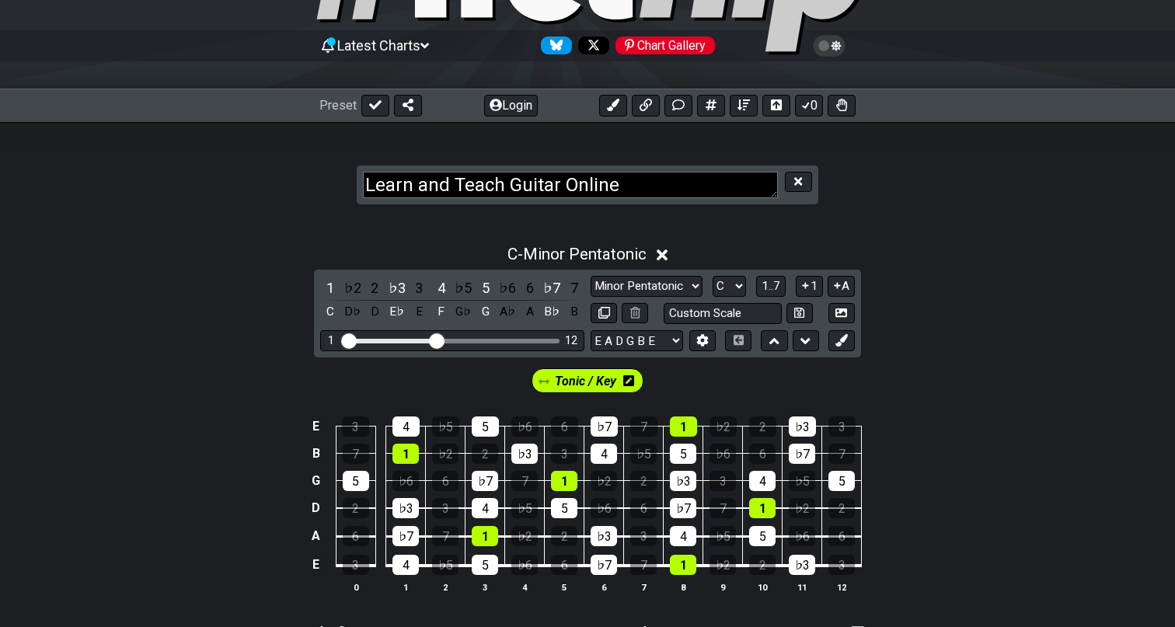
scroll to position [117, 0]
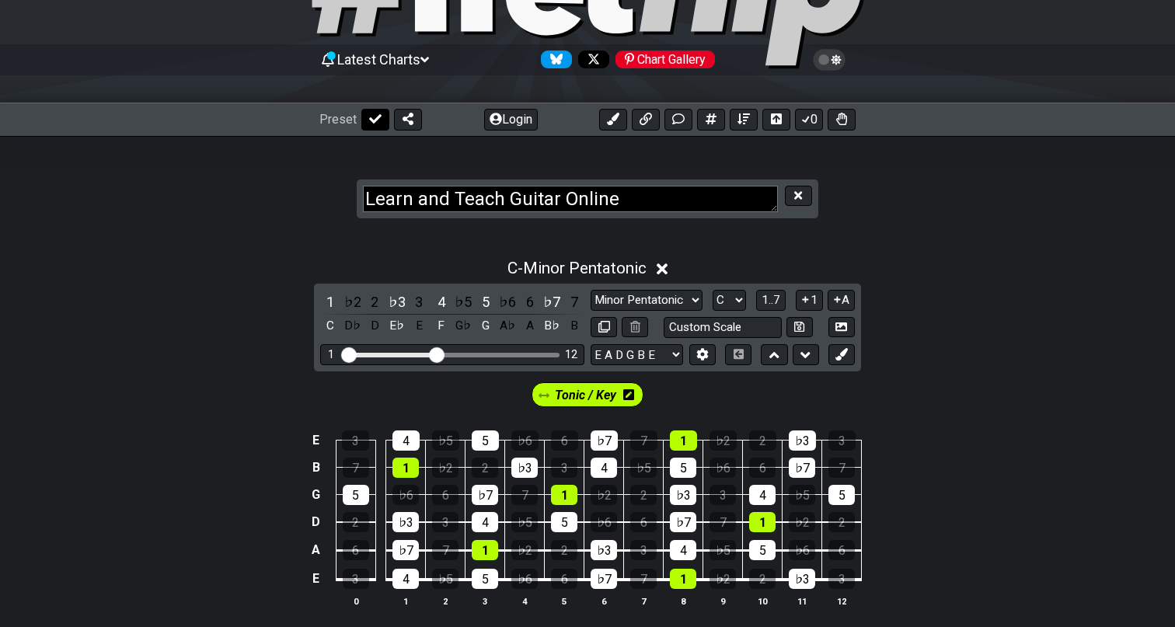
click at [374, 124] on icon at bounding box center [375, 119] width 12 height 12
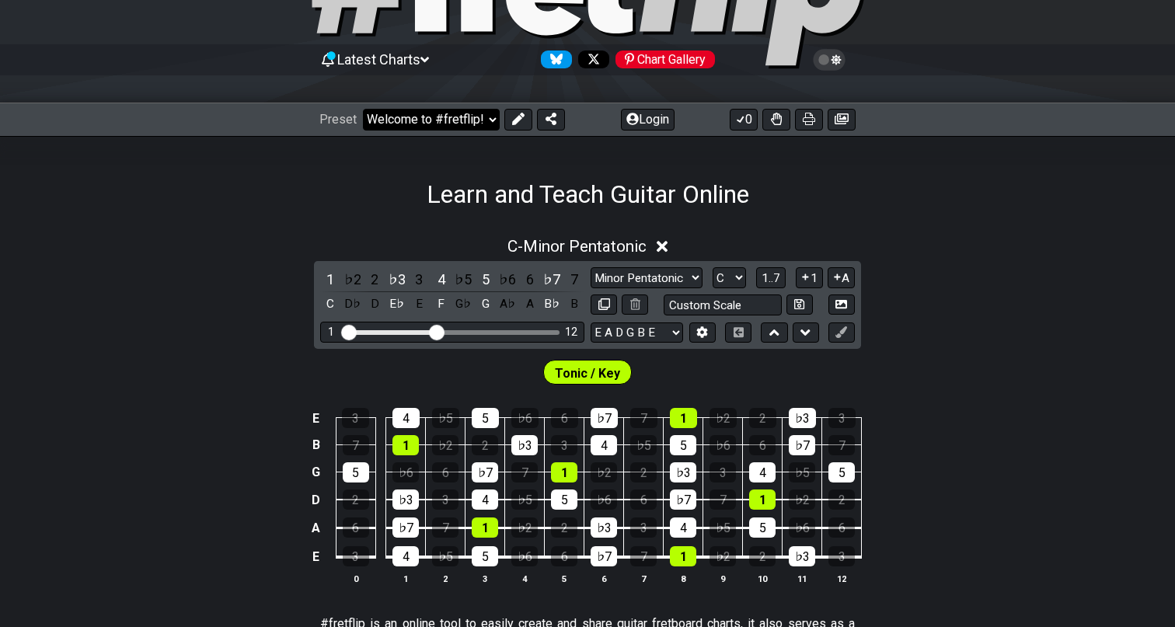
click at [487, 120] on select "Welcome to #fretflip! Initial Preset Custom Preset Minor Pentatonic Major Penta…" at bounding box center [431, 120] width 137 height 22
click at [363, 109] on select "Welcome to #fretflip! Initial Preset Custom Preset Minor Pentatonic Major Penta…" at bounding box center [431, 120] width 137 height 22
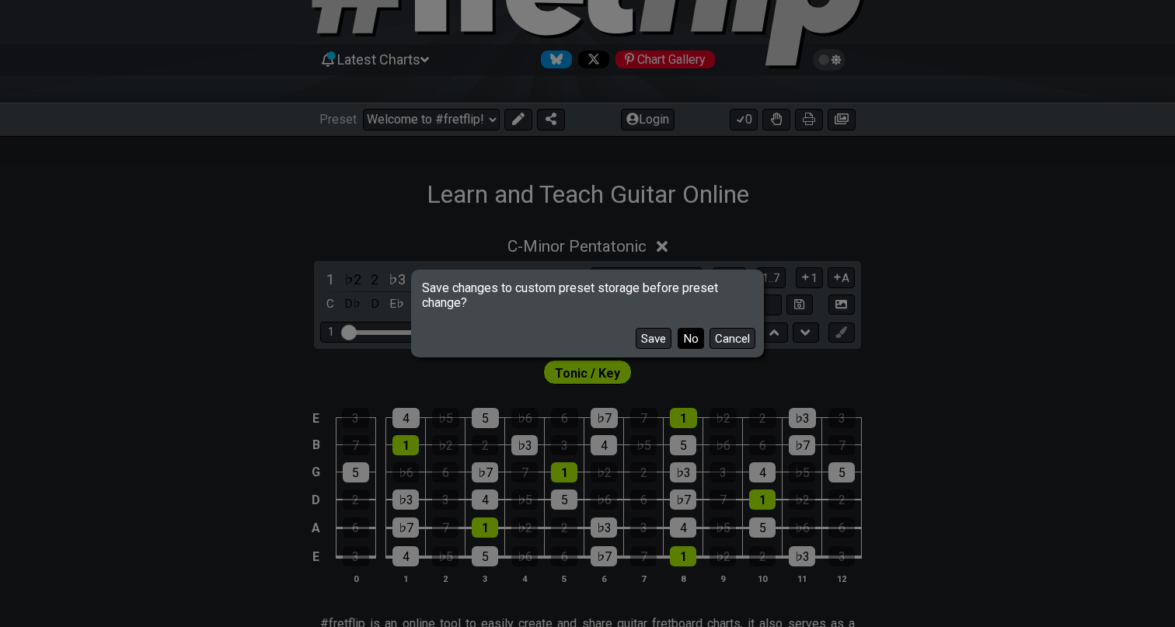
click at [684, 336] on button "No" at bounding box center [690, 338] width 26 height 21
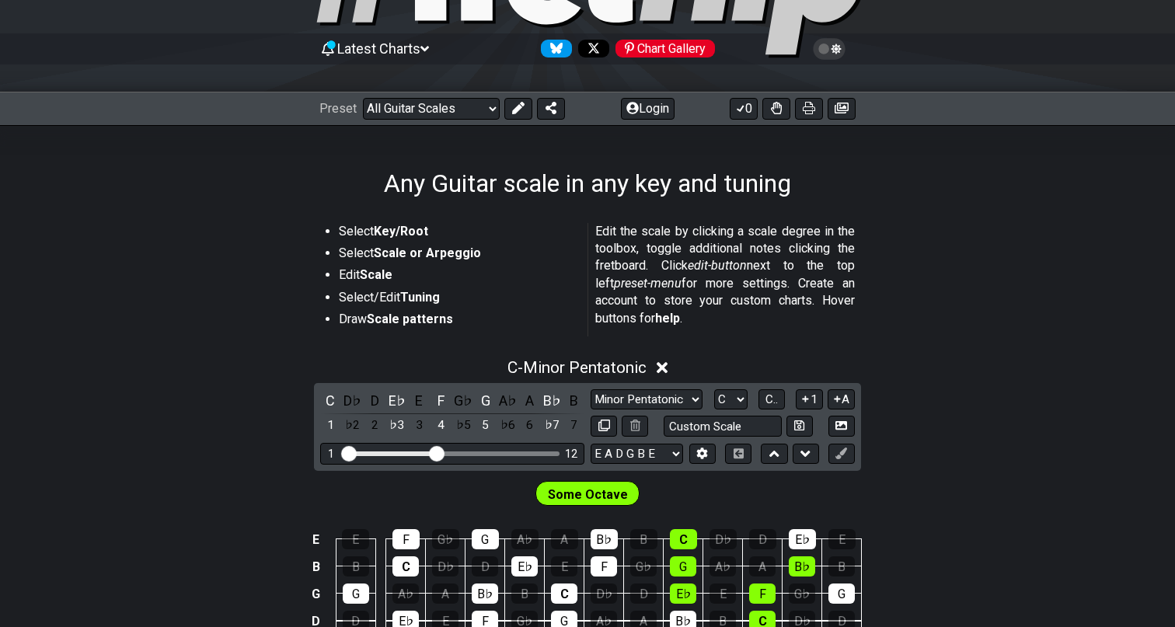
scroll to position [113, 0]
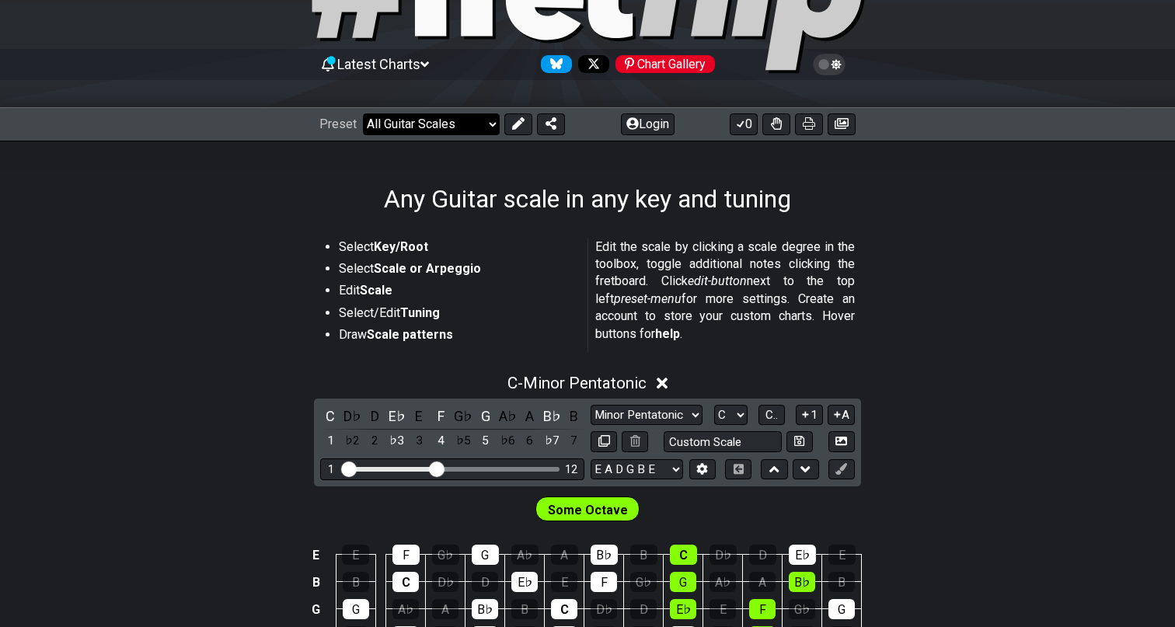
click at [427, 129] on select "Welcome to #fretflip! Initial Preset Custom Preset Minor Pentatonic Major Penta…" at bounding box center [431, 124] width 137 height 22
click at [363, 113] on select "Welcome to #fretflip! Initial Preset Custom Preset Minor Pentatonic Major Penta…" at bounding box center [431, 124] width 137 height 22
select select "/minor-pentatonic"
select select "C"
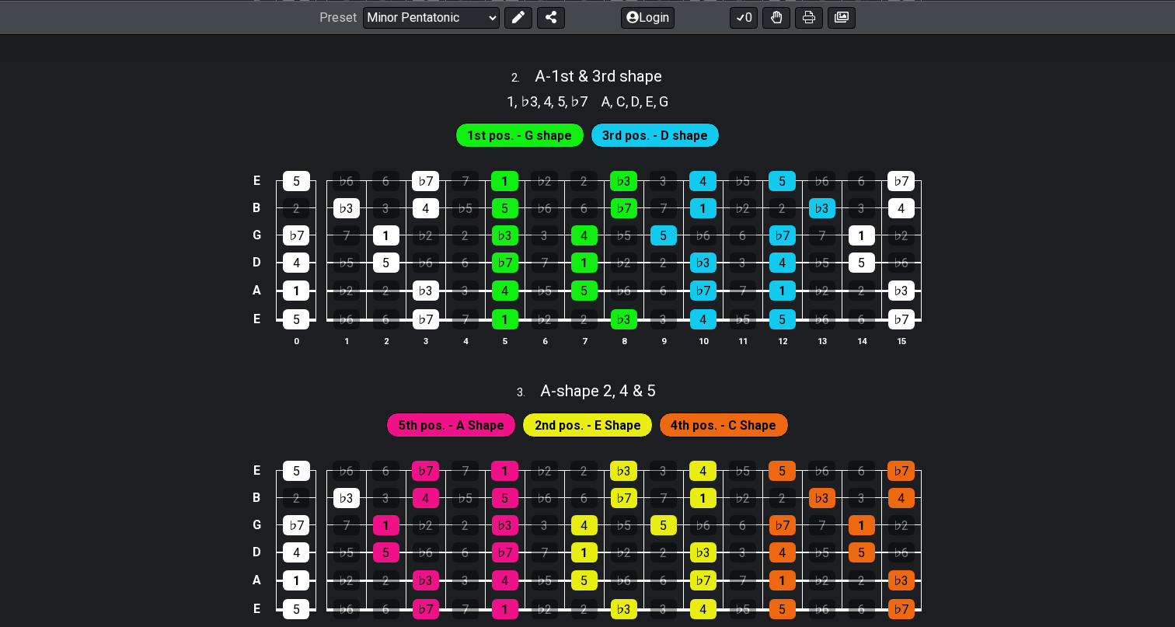
scroll to position [354, 0]
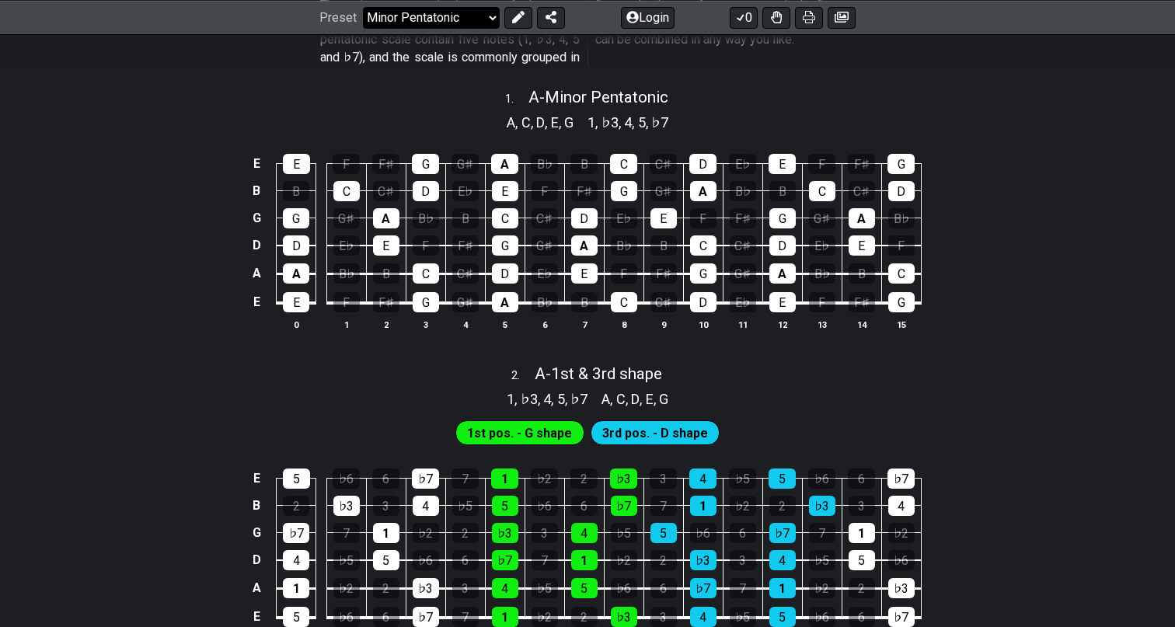
click at [409, 12] on select "Welcome to #fretflip! Initial Preset Custom Preset Minor Pentatonic Major Penta…" at bounding box center [431, 17] width 137 height 22
click at [363, 28] on select "Welcome to #fretflip! Initial Preset Custom Preset Minor Pentatonic Major Penta…" at bounding box center [431, 17] width 137 height 22
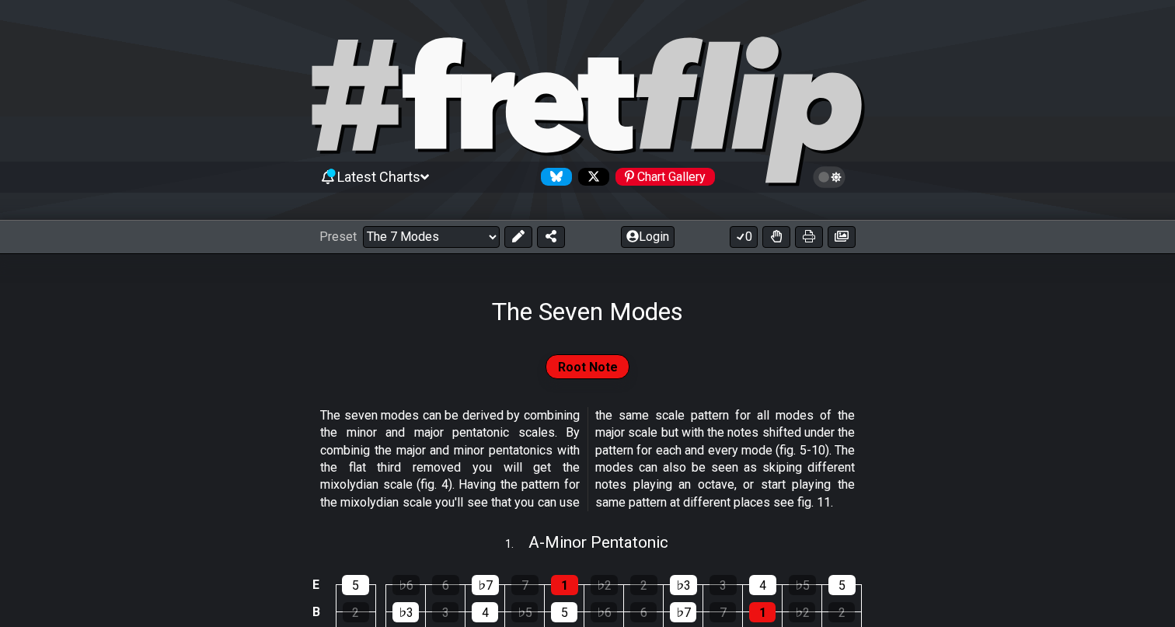
click at [448, 223] on div "Preset Welcome to #fretflip! Initial Preset Custom Preset Minor Pentatonic Majo…" at bounding box center [587, 237] width 1175 height 34
click at [450, 239] on select "Welcome to #fretflip! Initial Preset Custom Preset Minor Pentatonic Major Penta…" at bounding box center [431, 237] width 137 height 22
click at [363, 226] on select "Welcome to #fretflip! Initial Preset Custom Preset Minor Pentatonic Major Penta…" at bounding box center [431, 237] width 137 height 22
select select "/3nps-caged-shapes"
select select "A"
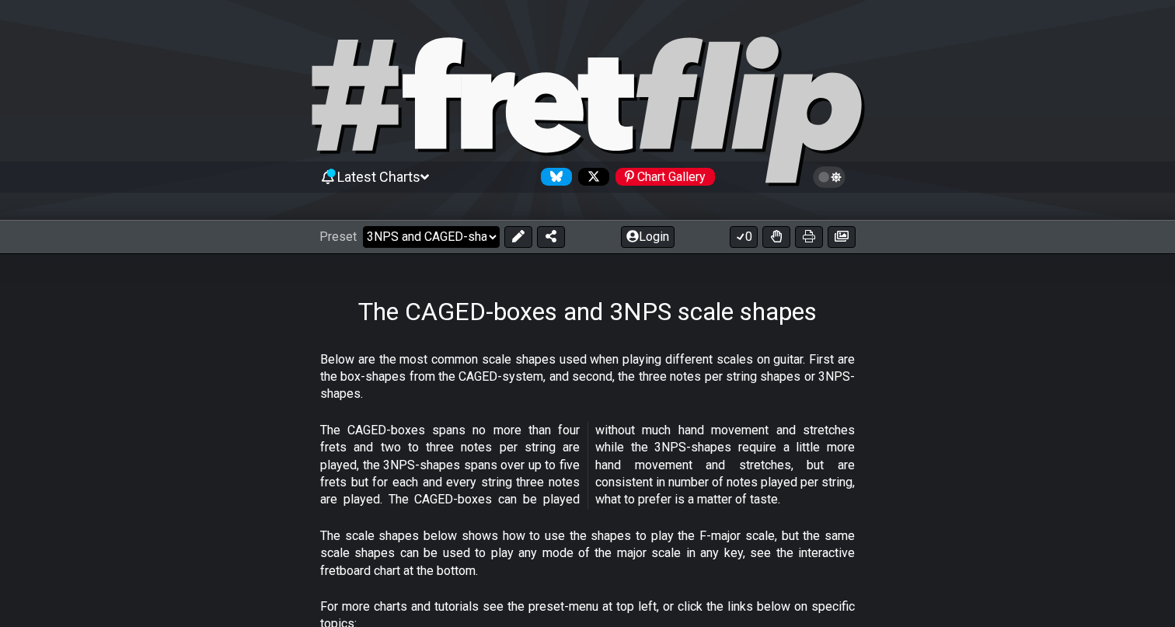
click at [406, 226] on select "Welcome to #fretflip! Initial Preset Custom Preset Minor Pentatonic Major Penta…" at bounding box center [431, 237] width 137 height 22
click at [363, 226] on select "Welcome to #fretflip! Initial Preset Custom Preset Minor Pentatonic Major Penta…" at bounding box center [431, 237] width 137 height 22
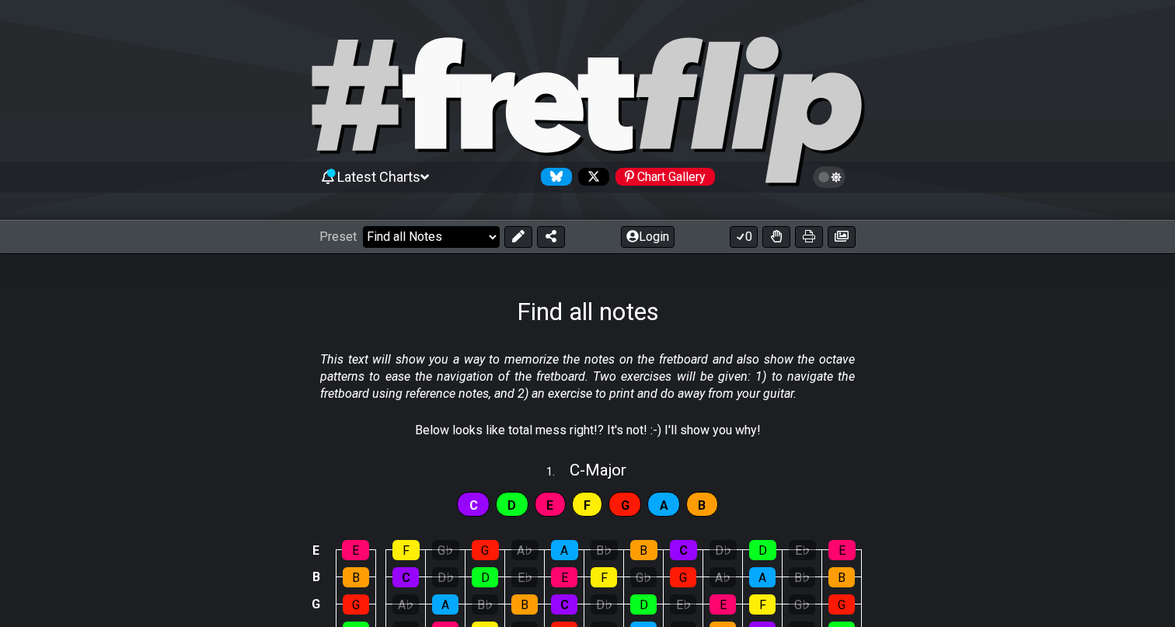
click at [466, 226] on select "Welcome to #fretflip! Initial Preset Custom Preset Minor Pentatonic Major Penta…" at bounding box center [431, 237] width 137 height 22
click at [363, 226] on select "Welcome to #fretflip! Initial Preset Custom Preset Minor Pentatonic Major Penta…" at bounding box center [431, 237] width 137 height 22
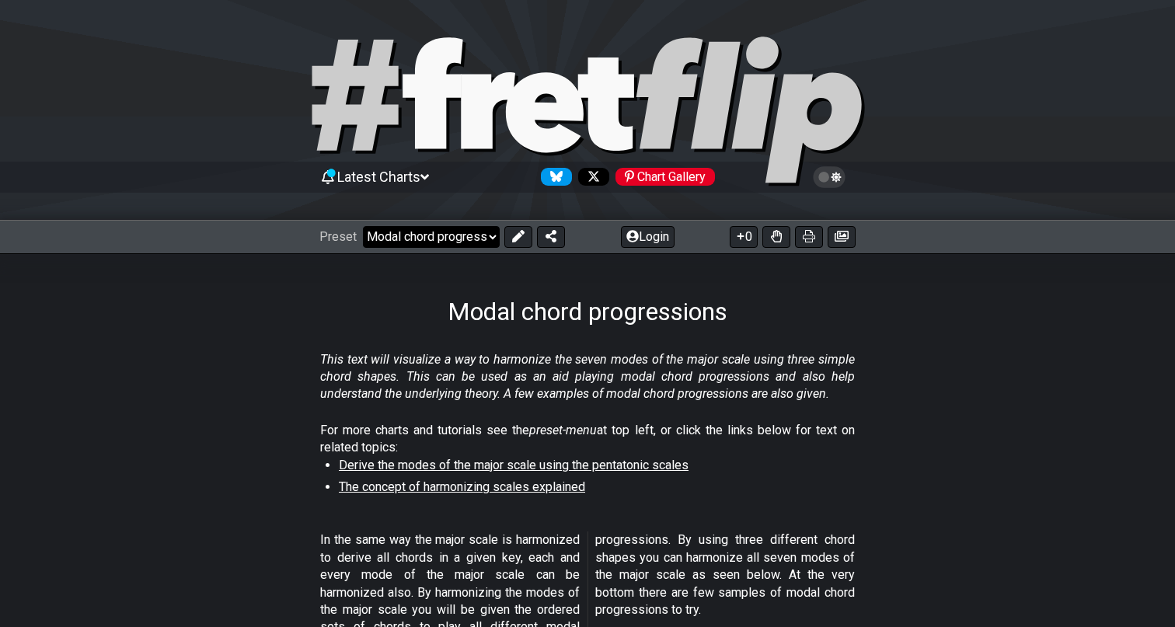
click at [412, 226] on select "Welcome to #fretflip! Initial Preset Custom Preset Minor Pentatonic Major Penta…" at bounding box center [431, 237] width 137 height 22
click at [465, 245] on select "Welcome to #fretflip! Initial Preset Custom Preset Minor Pentatonic Major Penta…" at bounding box center [431, 237] width 137 height 22
click at [363, 226] on select "Welcome to #fretflip! Initial Preset Custom Preset Minor Pentatonic Major Penta…" at bounding box center [431, 237] width 137 height 22
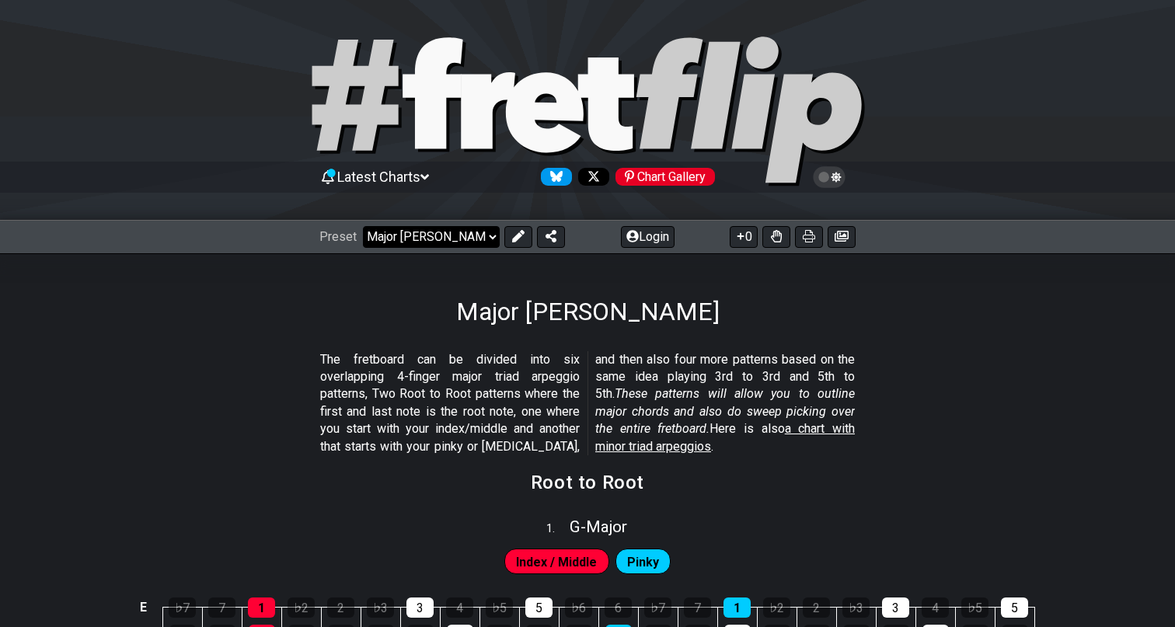
click at [424, 235] on select "Welcome to #fretflip! Initial Preset Custom Preset Minor Pentatonic Major Penta…" at bounding box center [431, 237] width 137 height 22
click at [363, 226] on select "Welcome to #fretflip! Initial Preset Custom Preset Minor Pentatonic Major Penta…" at bounding box center [431, 237] width 137 height 22
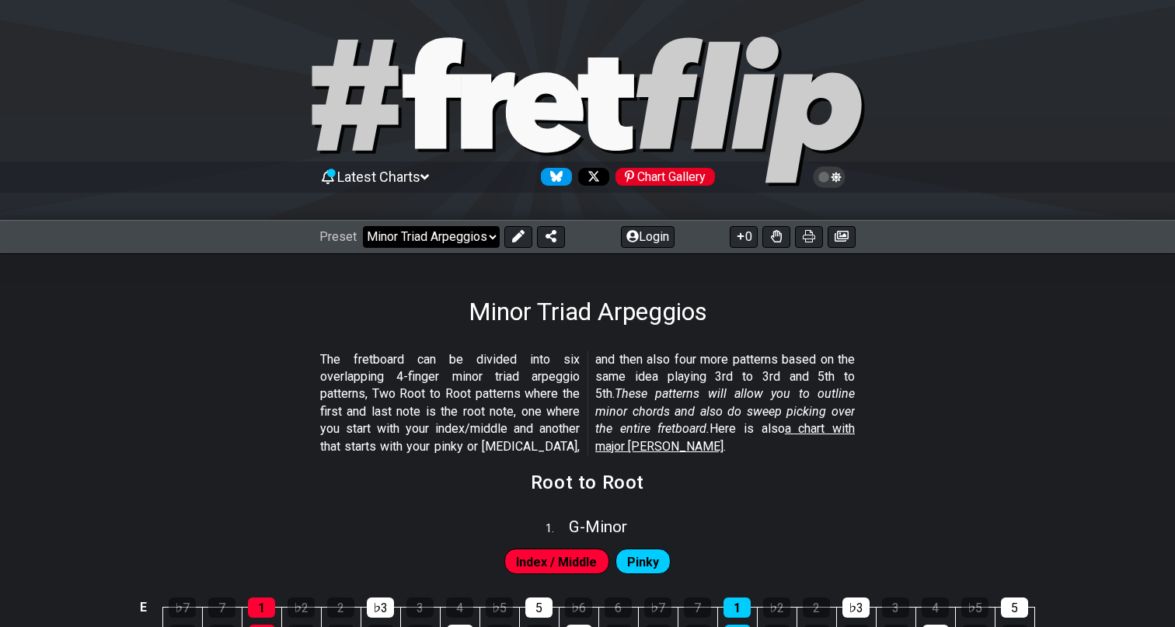
click at [400, 232] on select "Welcome to #fretflip! Initial Preset Custom Preset Minor Pentatonic Major Penta…" at bounding box center [431, 237] width 137 height 22
click at [363, 226] on select "Welcome to #fretflip! Initial Preset Custom Preset Minor Pentatonic Major Penta…" at bounding box center [431, 237] width 137 height 22
select select "/how-to-solo"
select select "C"
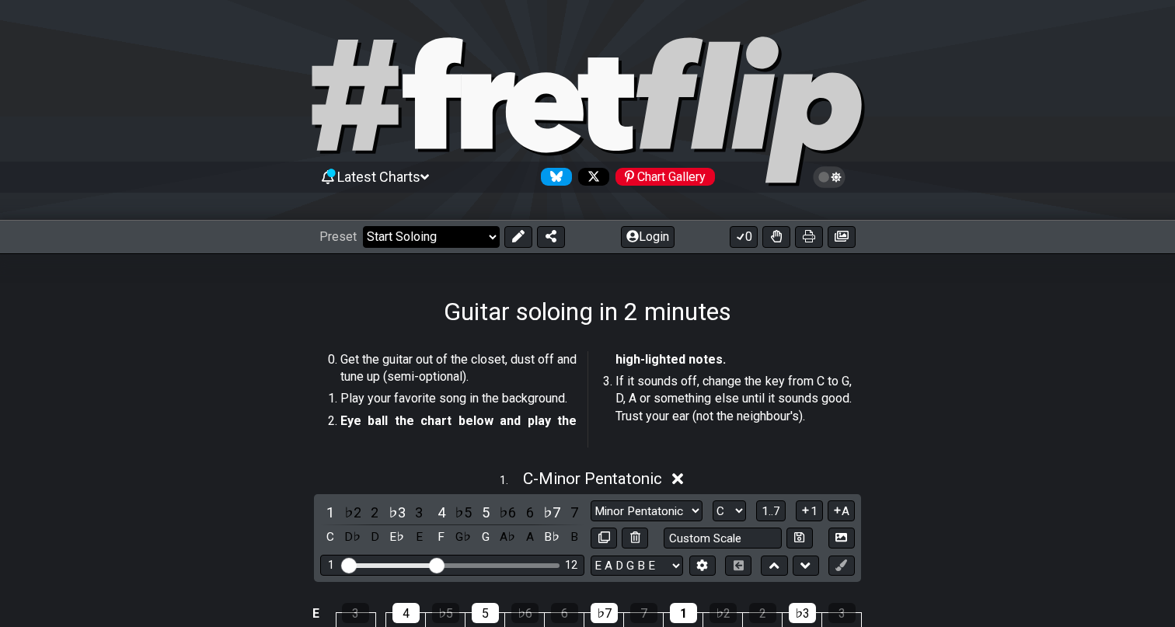
click at [395, 239] on select "Welcome to #fretflip! Initial Preset Custom Preset Minor Pentatonic Major Penta…" at bounding box center [431, 237] width 137 height 22
click at [363, 226] on select "Welcome to #fretflip! Initial Preset Custom Preset Minor Pentatonic Major Penta…" at bounding box center [431, 237] width 137 height 22
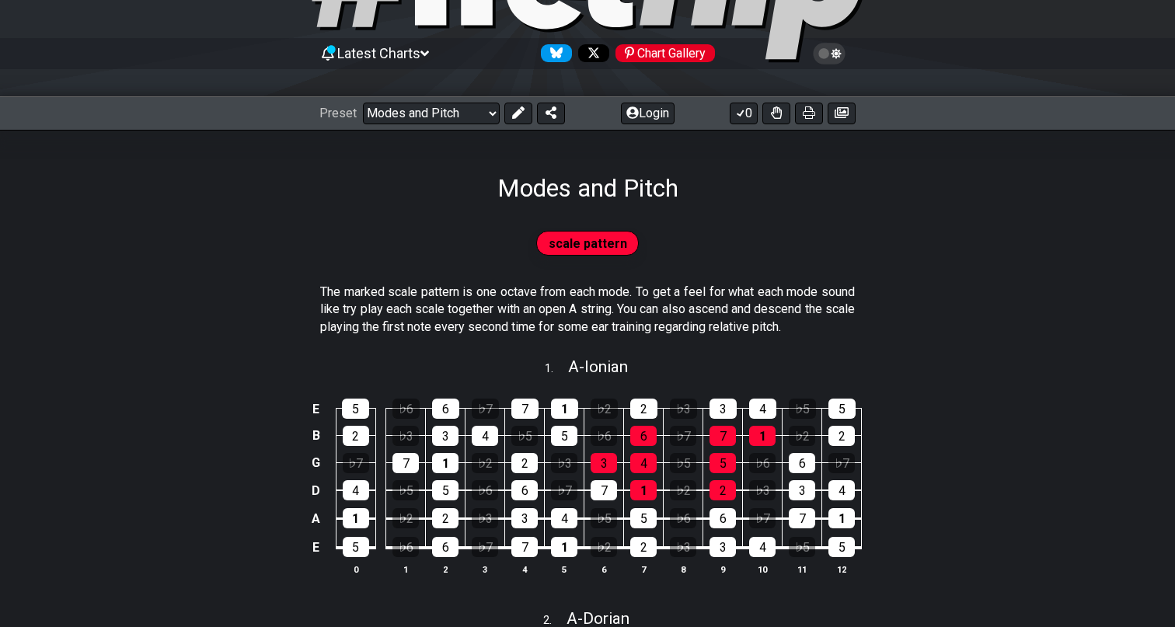
scroll to position [27, 0]
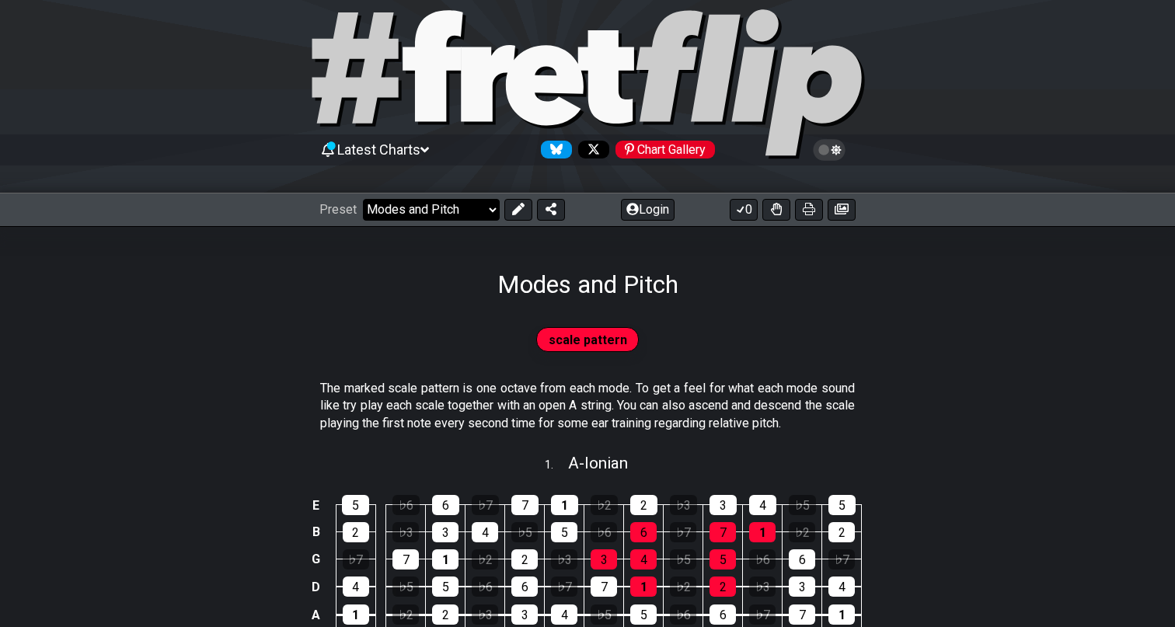
click at [378, 200] on select "Welcome to #fretflip! Initial Preset Custom Preset Minor Pentatonic Major Penta…" at bounding box center [431, 210] width 137 height 22
click at [363, 199] on select "Welcome to #fretflip! Initial Preset Custom Preset Minor Pentatonic Major Penta…" at bounding box center [431, 210] width 137 height 22
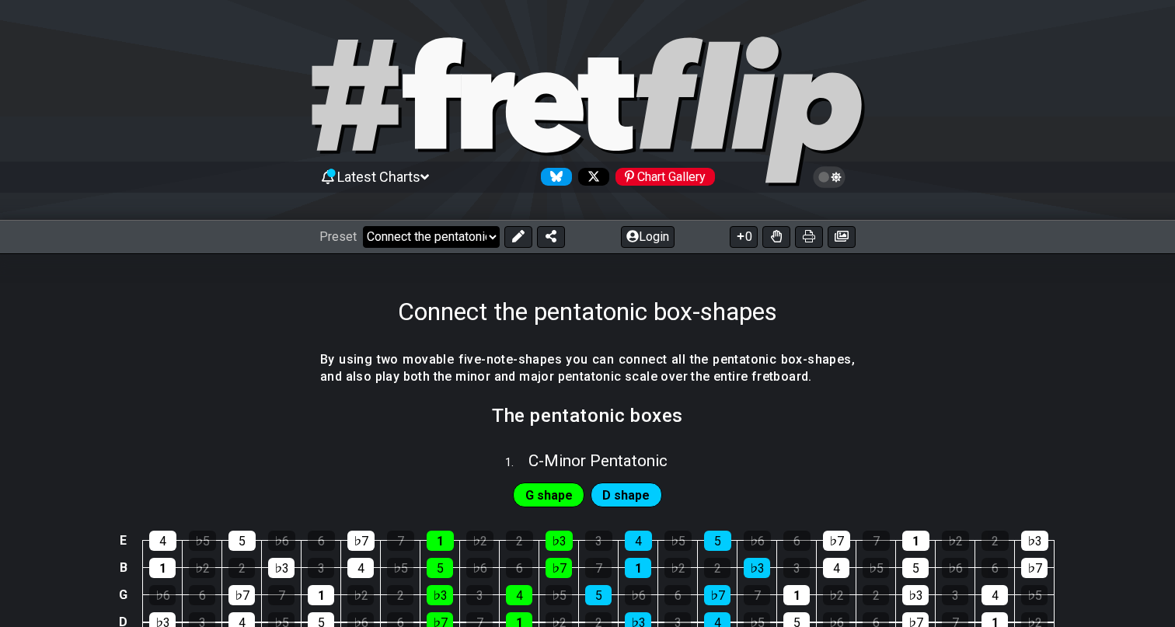
click at [422, 231] on select "Welcome to #fretflip! Initial Preset Custom Preset Minor Pentatonic Major Penta…" at bounding box center [431, 237] width 137 height 22
click at [363, 226] on select "Welcome to #fretflip! Initial Preset Custom Preset Minor Pentatonic Major Penta…" at bounding box center [431, 237] width 137 height 22
select select "/how-to-solo"
select select "C"
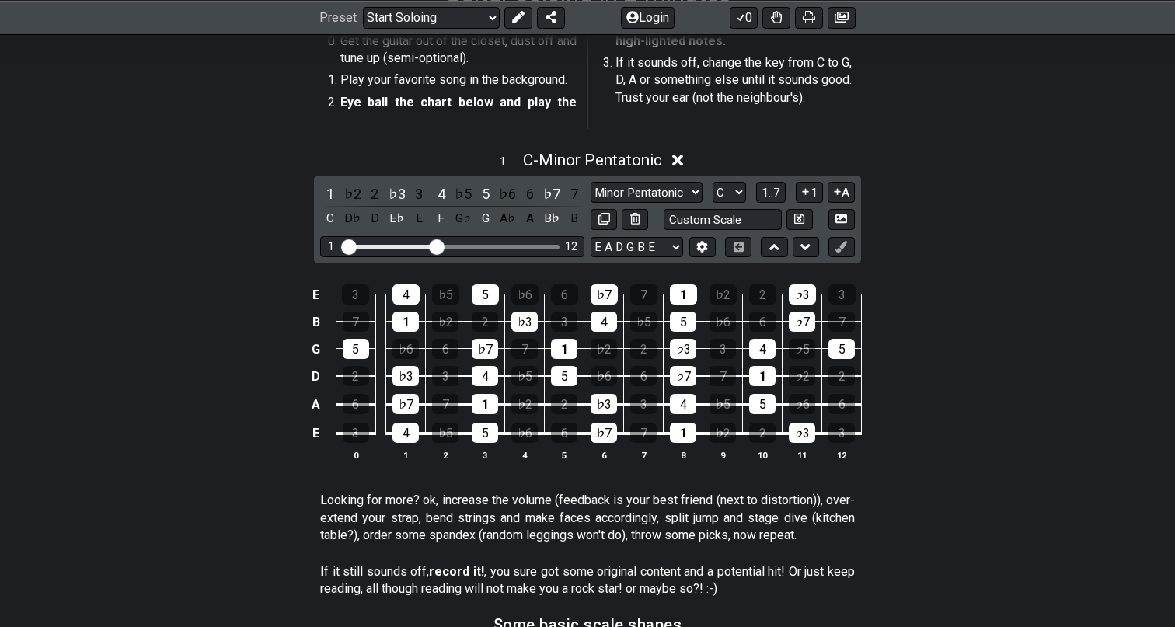
scroll to position [316, 0]
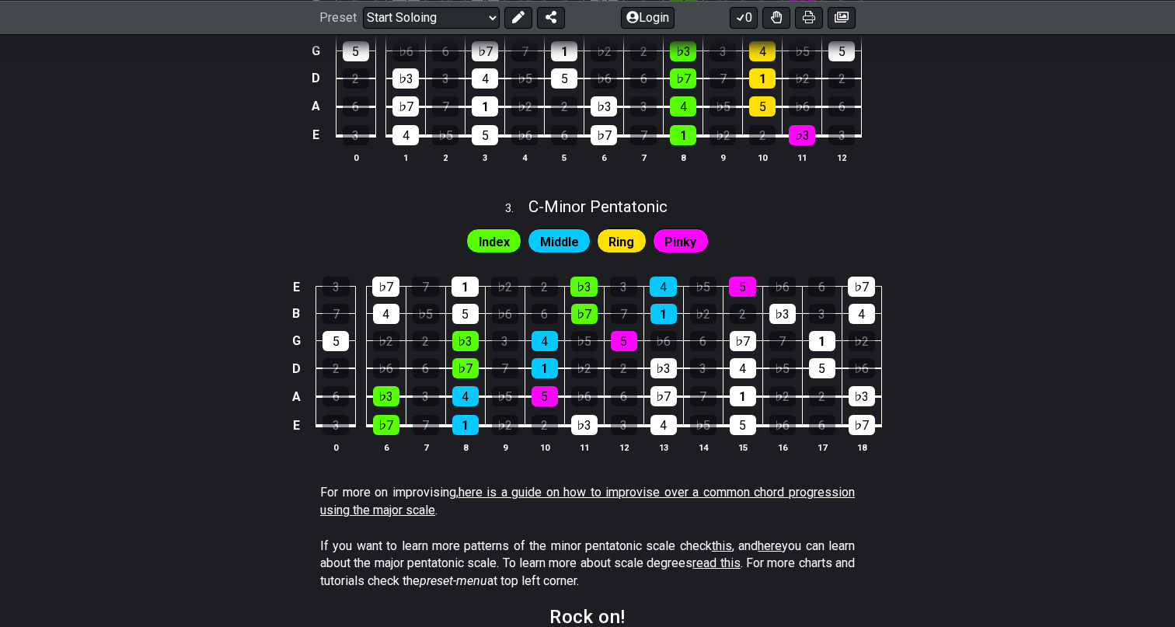
scroll to position [1071, 0]
click at [541, 489] on link "here is a guide on how to improvise over a common chord progression using the m…" at bounding box center [587, 500] width 534 height 32
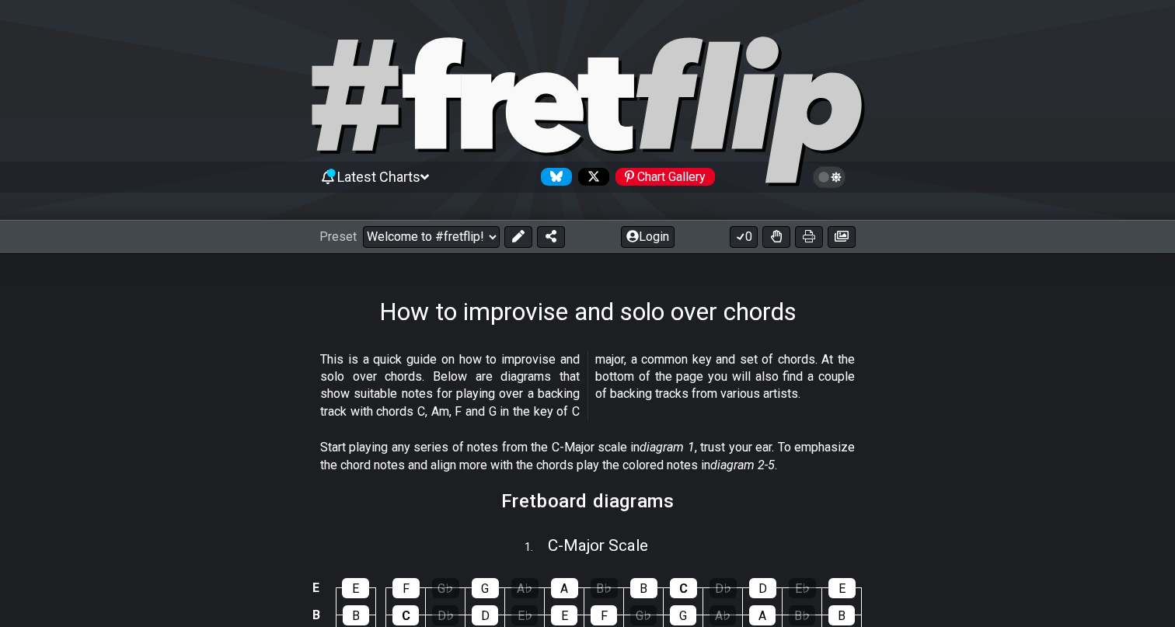
click at [458, 225] on div "Preset Welcome to #fretflip! Initial Preset Custom Preset Minor Pentatonic Majo…" at bounding box center [587, 237] width 1175 height 34
click at [440, 233] on select "Welcome to #fretflip! Initial Preset Custom Preset Minor Pentatonic Major Penta…" at bounding box center [431, 237] width 137 height 22
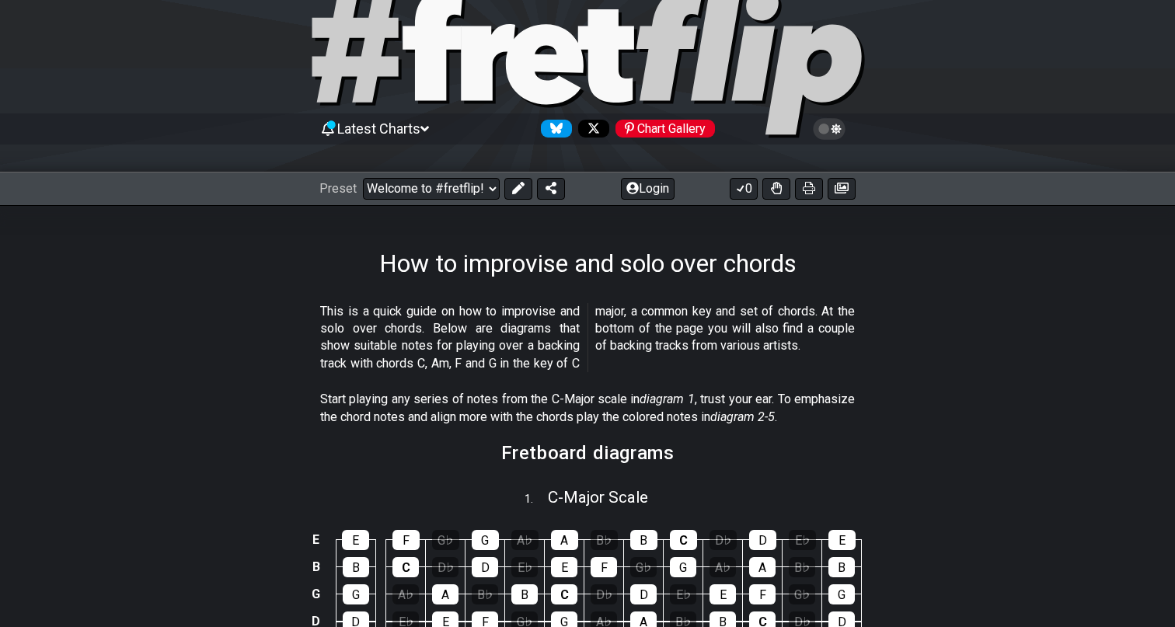
scroll to position [49, 0]
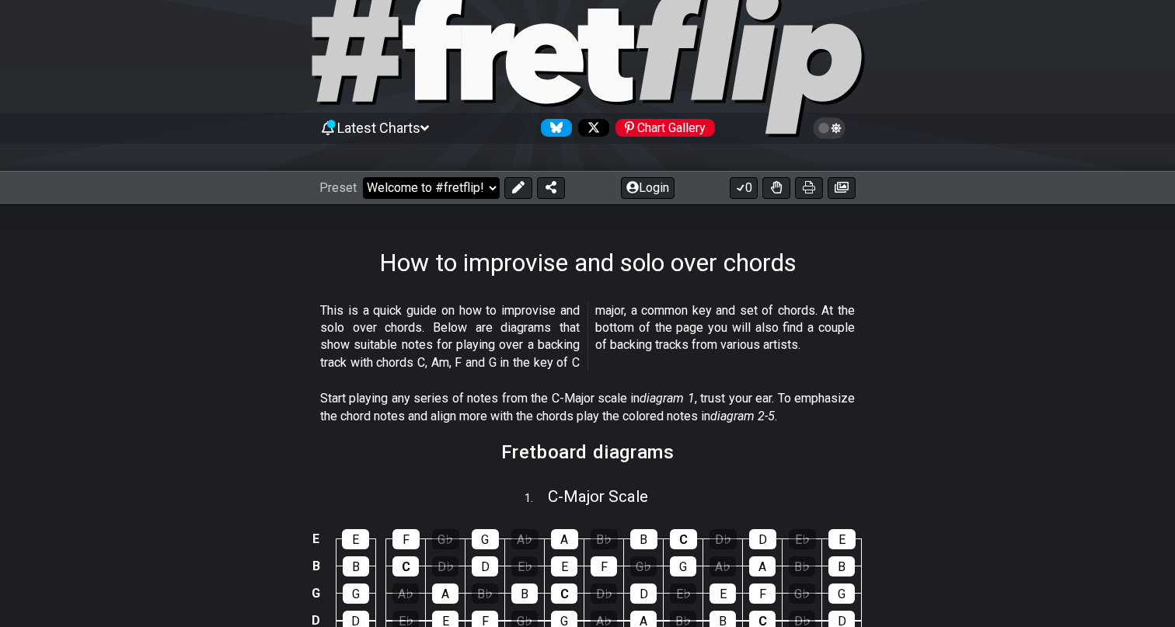
click at [410, 197] on select "Welcome to #fretflip! Initial Preset Custom Preset Minor Pentatonic Major Penta…" at bounding box center [431, 188] width 137 height 22
click at [443, 185] on select "Welcome to #fretflip! Initial Preset Custom Preset Minor Pentatonic Major Penta…" at bounding box center [431, 188] width 137 height 22
click at [363, 177] on select "Welcome to #fretflip! Initial Preset Custom Preset Minor Pentatonic Major Penta…" at bounding box center [431, 188] width 137 height 22
select select "/movable-7th-chords"
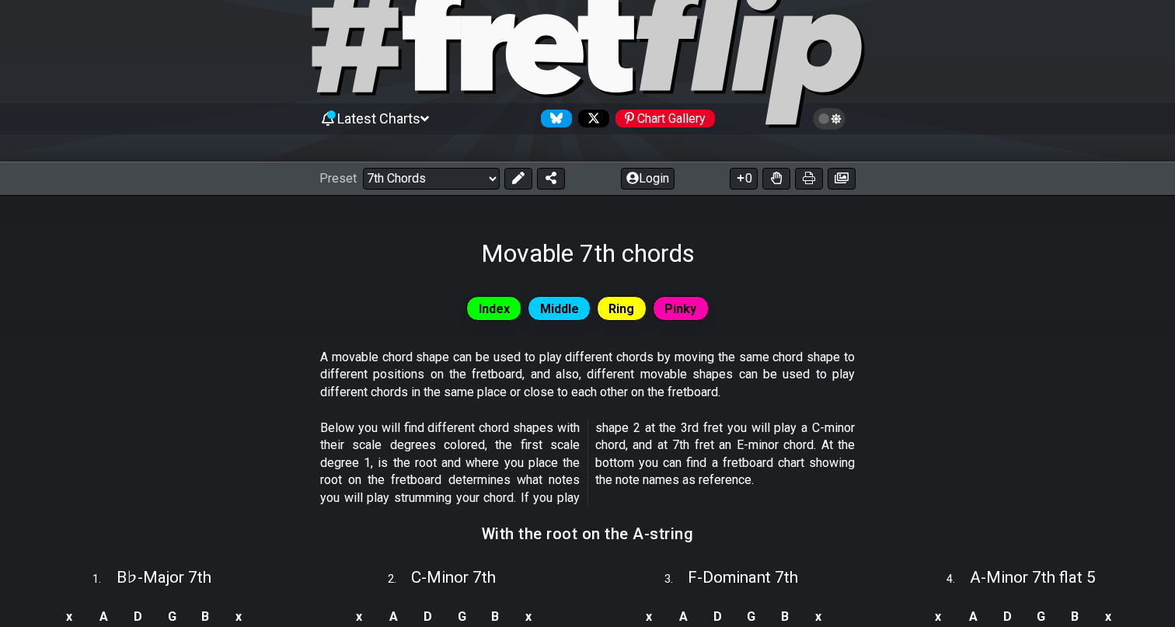
scroll to position [57, 0]
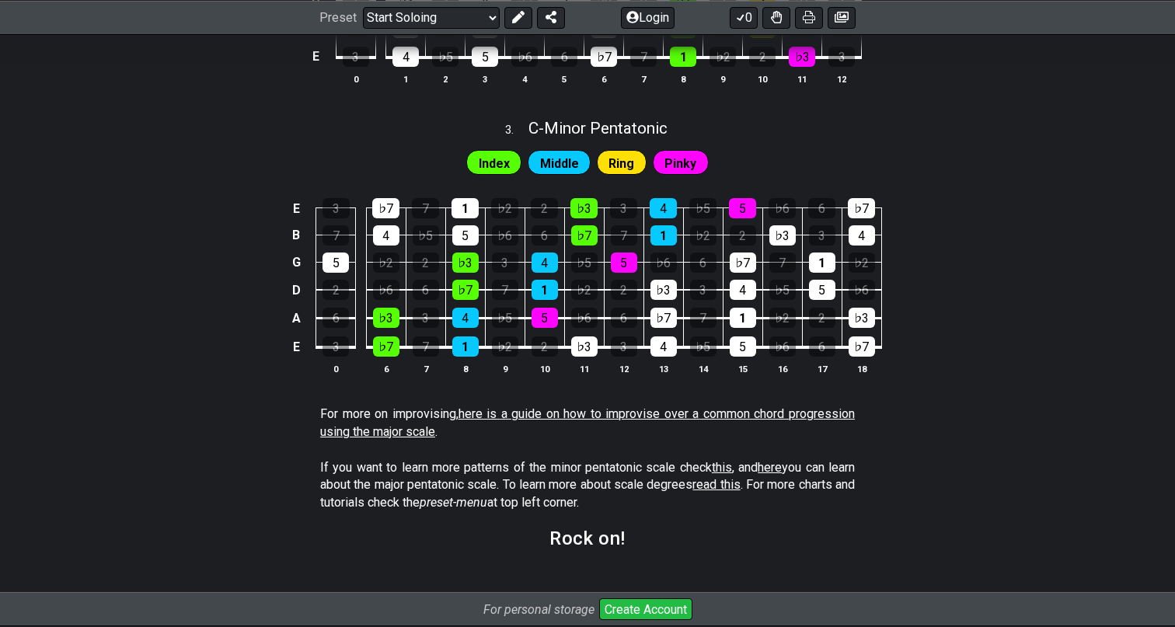
scroll to position [1158, 0]
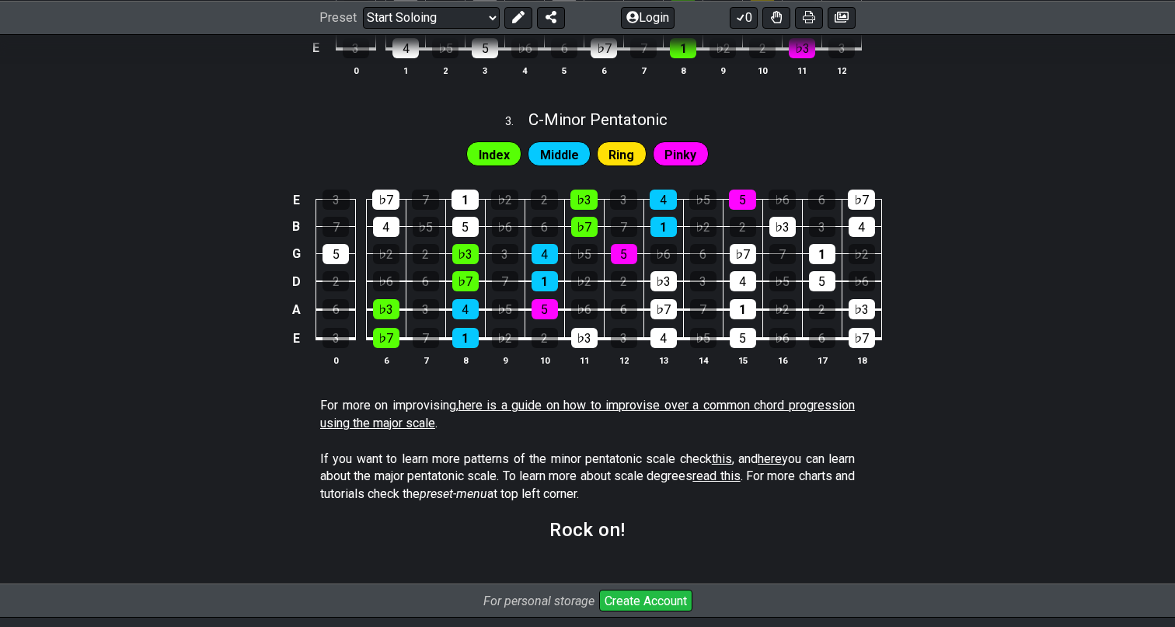
click at [564, 401] on link "here is a guide on how to improvise over a common chord progression using the m…" at bounding box center [587, 414] width 534 height 32
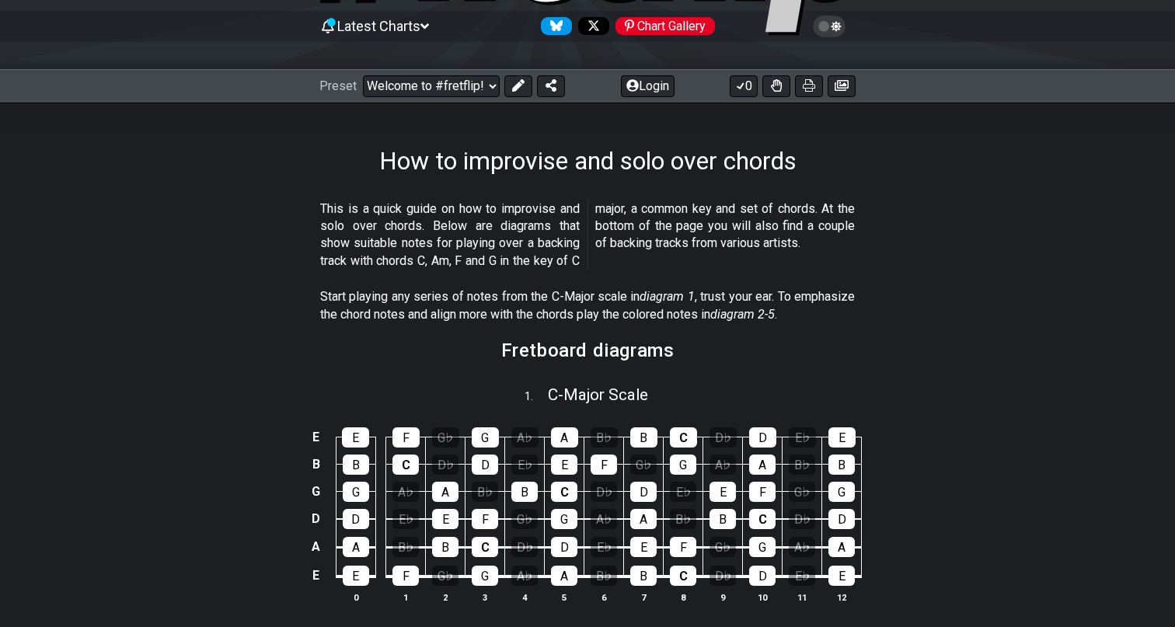
scroll to position [123, 0]
